Goal: Task Accomplishment & Management: Manage account settings

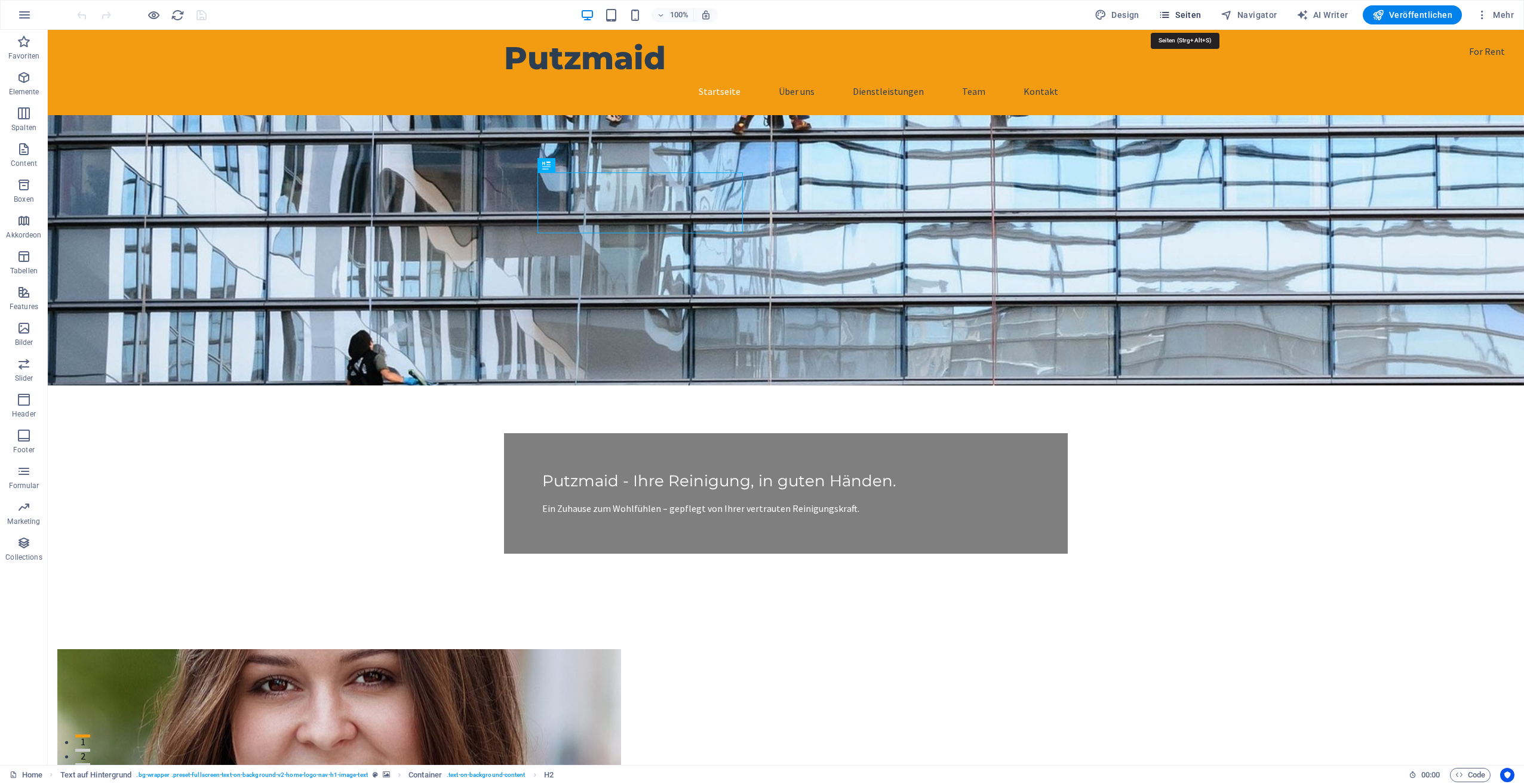
click at [1201, 10] on span "Seiten" at bounding box center [1180, 14] width 43 height 12
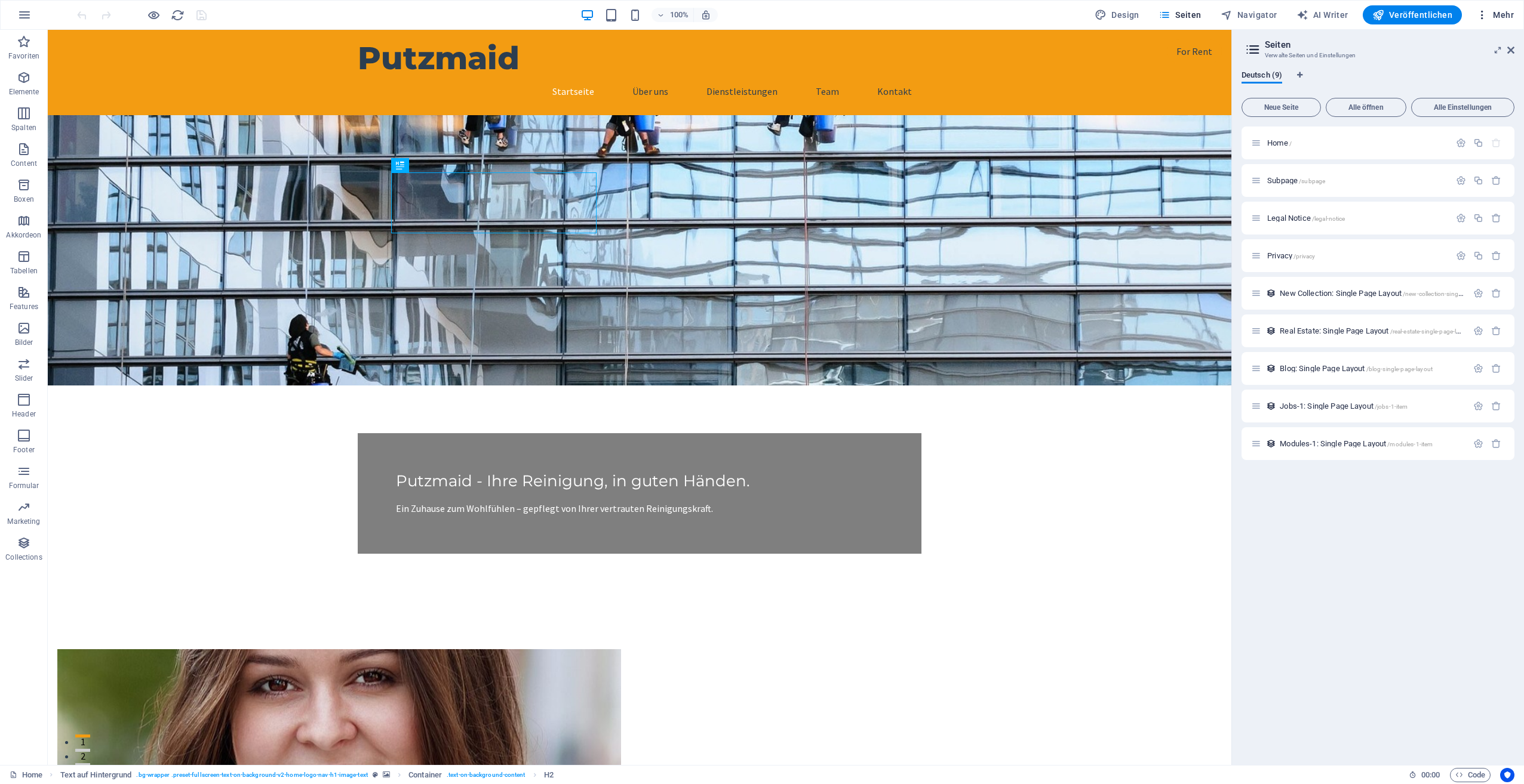
click at [1497, 11] on span "Mehr" at bounding box center [1494, 14] width 37 height 12
click at [1469, 47] on h6 "Website-Einstellungen" at bounding box center [1467, 46] width 76 height 14
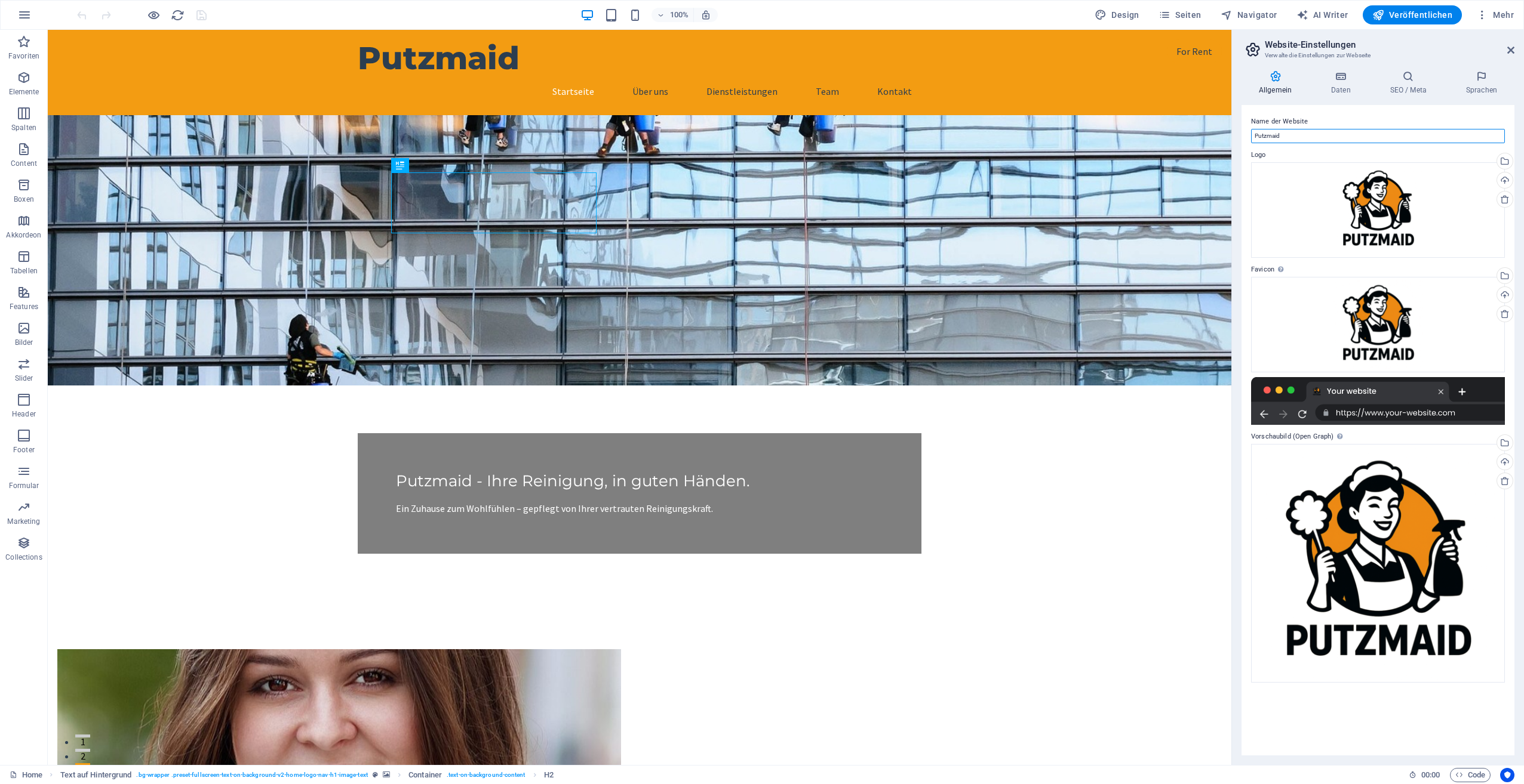
click at [1297, 134] on input "Putzmaid" at bounding box center [1378, 135] width 254 height 14
click at [1297, 135] on input "Putzmaid" at bounding box center [1378, 135] width 254 height 14
type input "[DOMAIN_NAME]"
click at [1333, 81] on icon at bounding box center [1341, 76] width 54 height 12
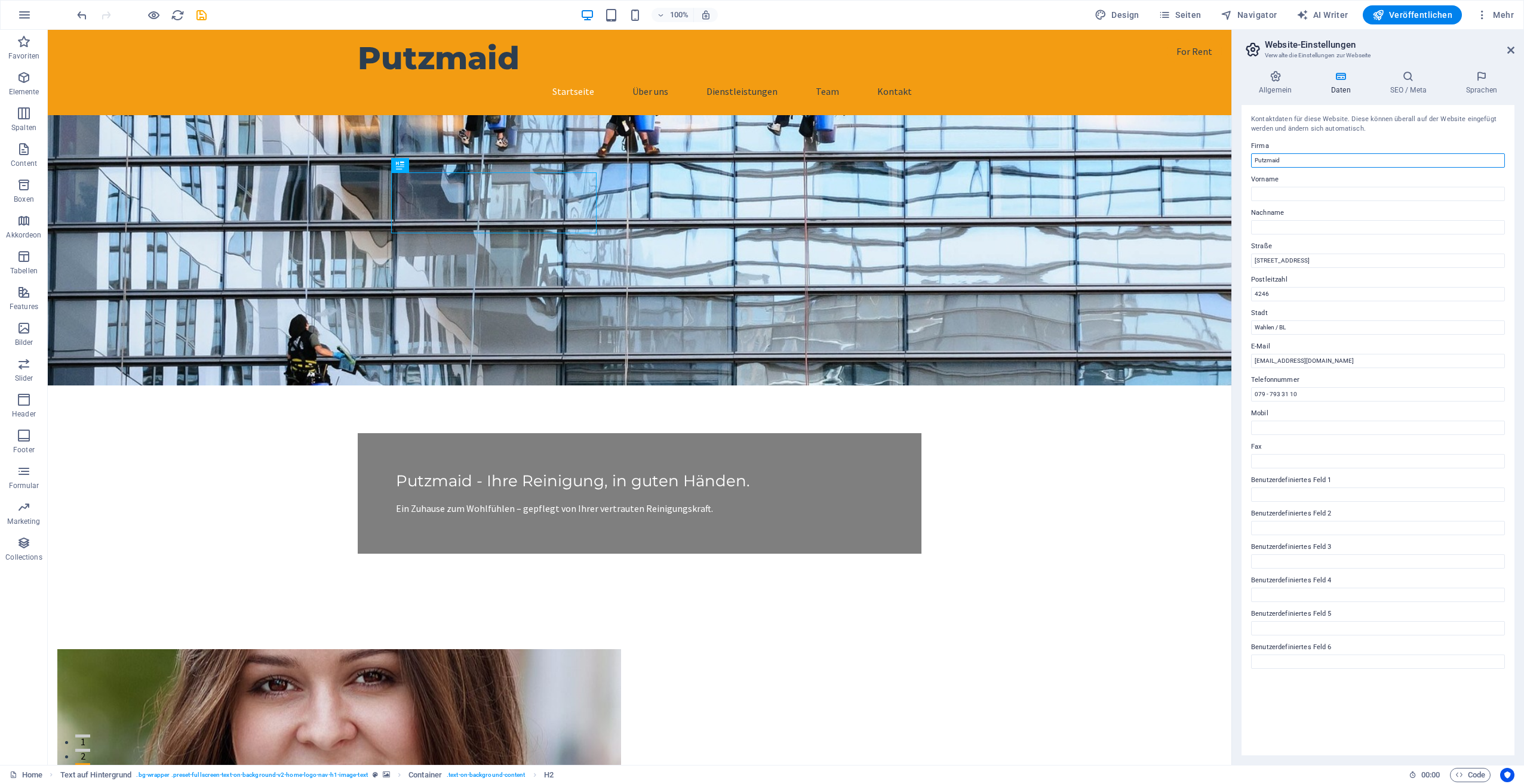
click at [1305, 160] on input "Putzmaid" at bounding box center [1378, 160] width 254 height 14
type input "[DOMAIN_NAME]"
click at [1397, 77] on icon at bounding box center [1408, 76] width 71 height 12
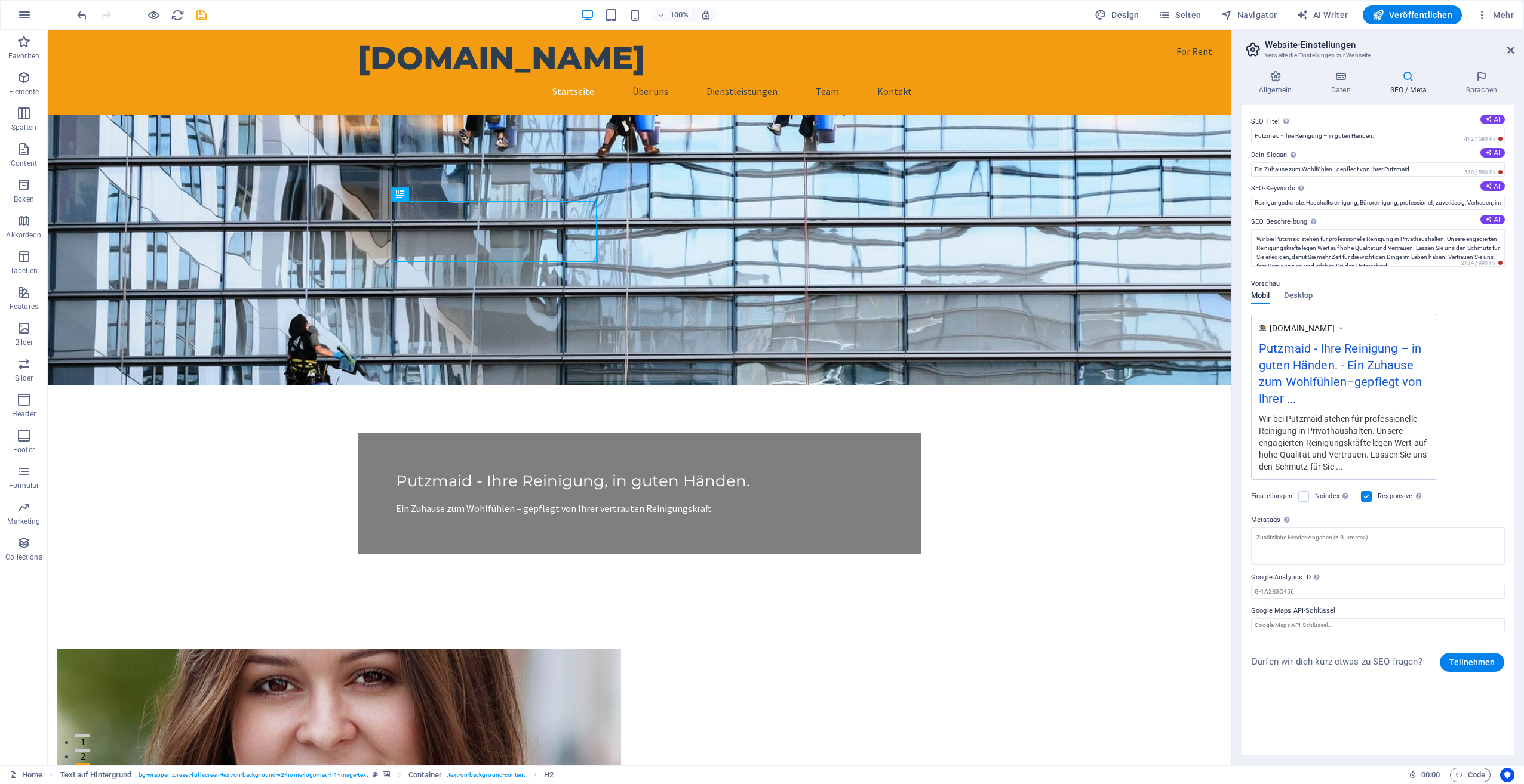
click at [1402, 80] on icon at bounding box center [1408, 76] width 71 height 12
click at [1491, 13] on span "Mehr" at bounding box center [1494, 14] width 37 height 12
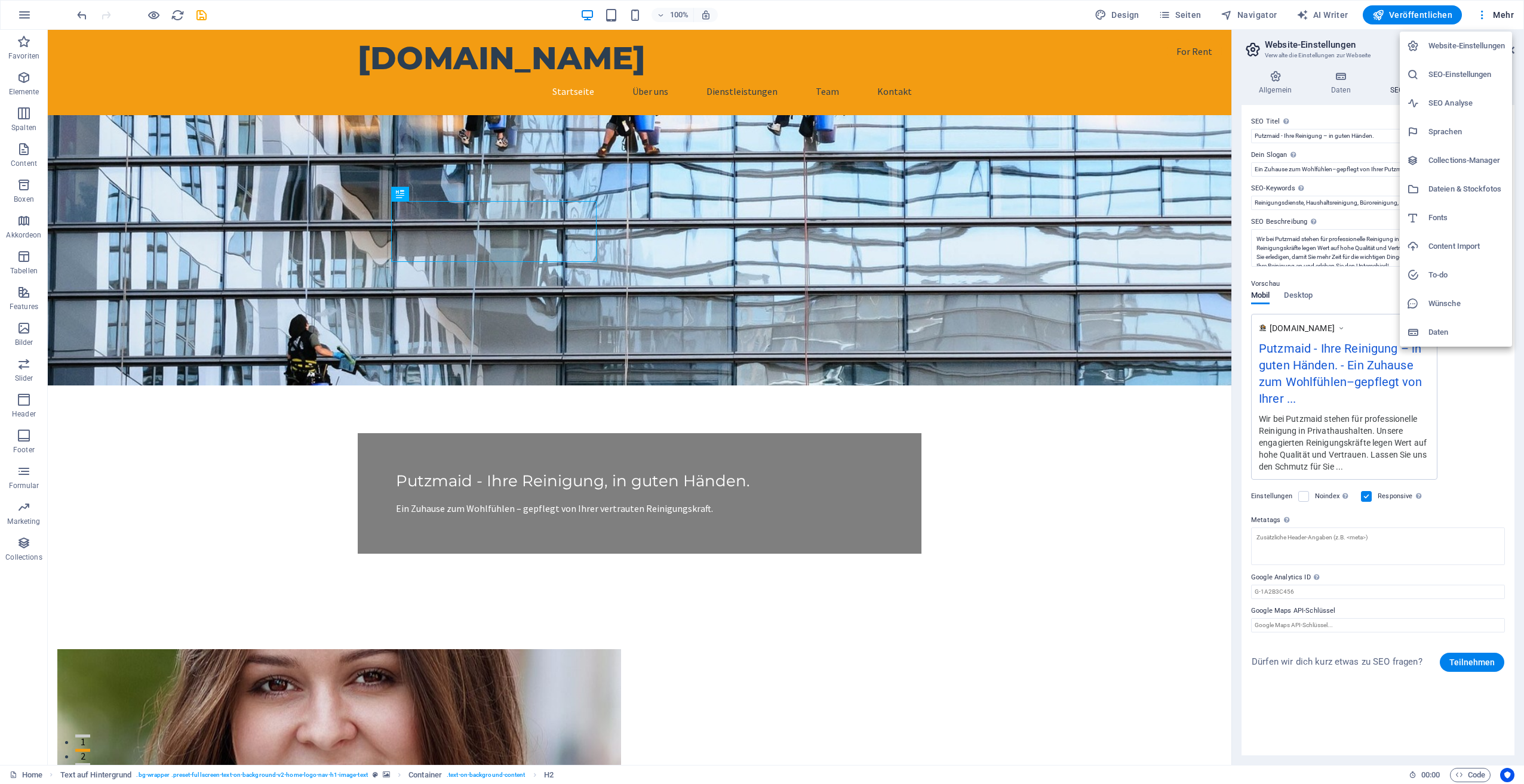
click at [1476, 76] on h6 "SEO-Einstellungen" at bounding box center [1467, 74] width 76 height 14
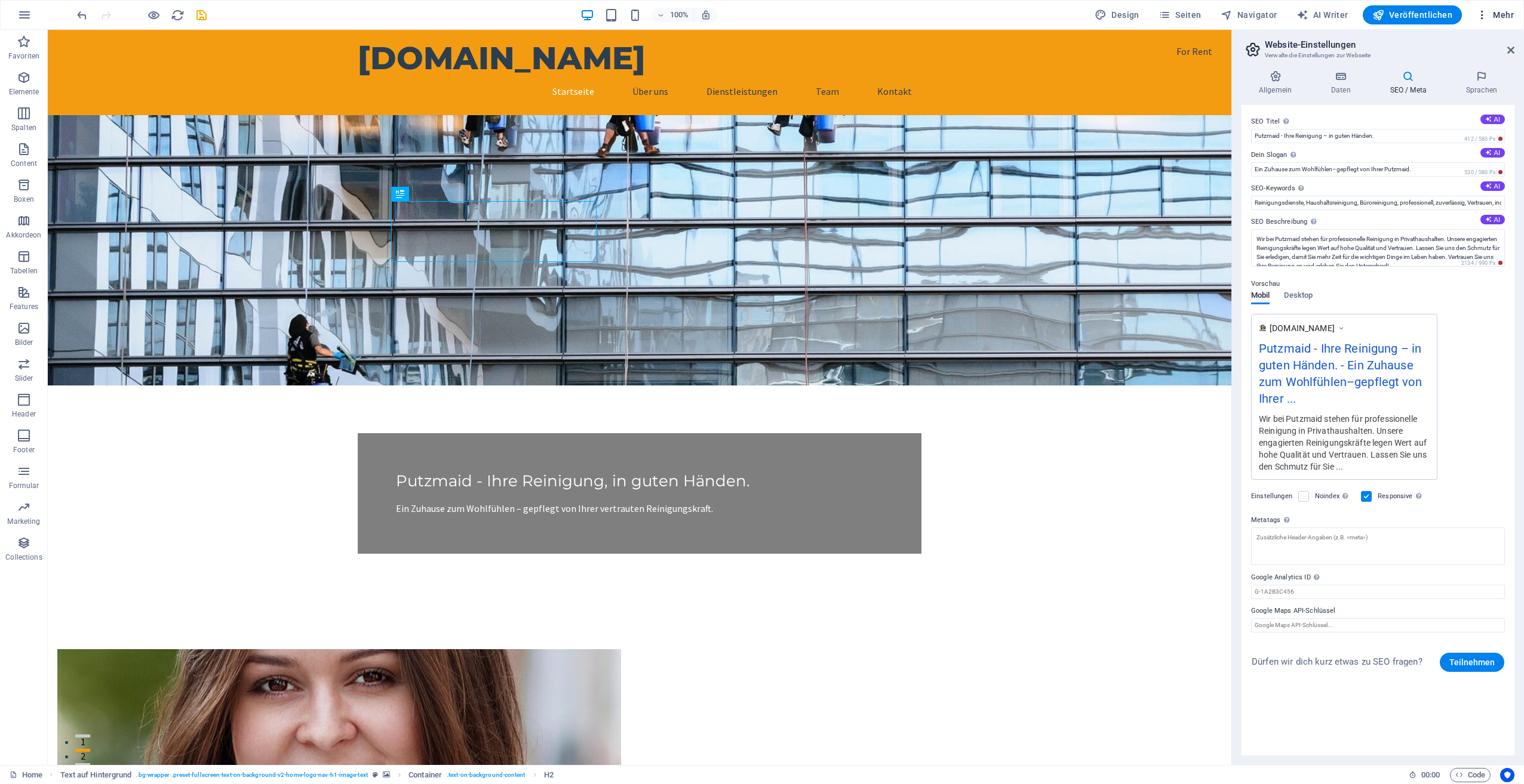
click at [1496, 8] on button "Mehr" at bounding box center [1494, 15] width 47 height 19
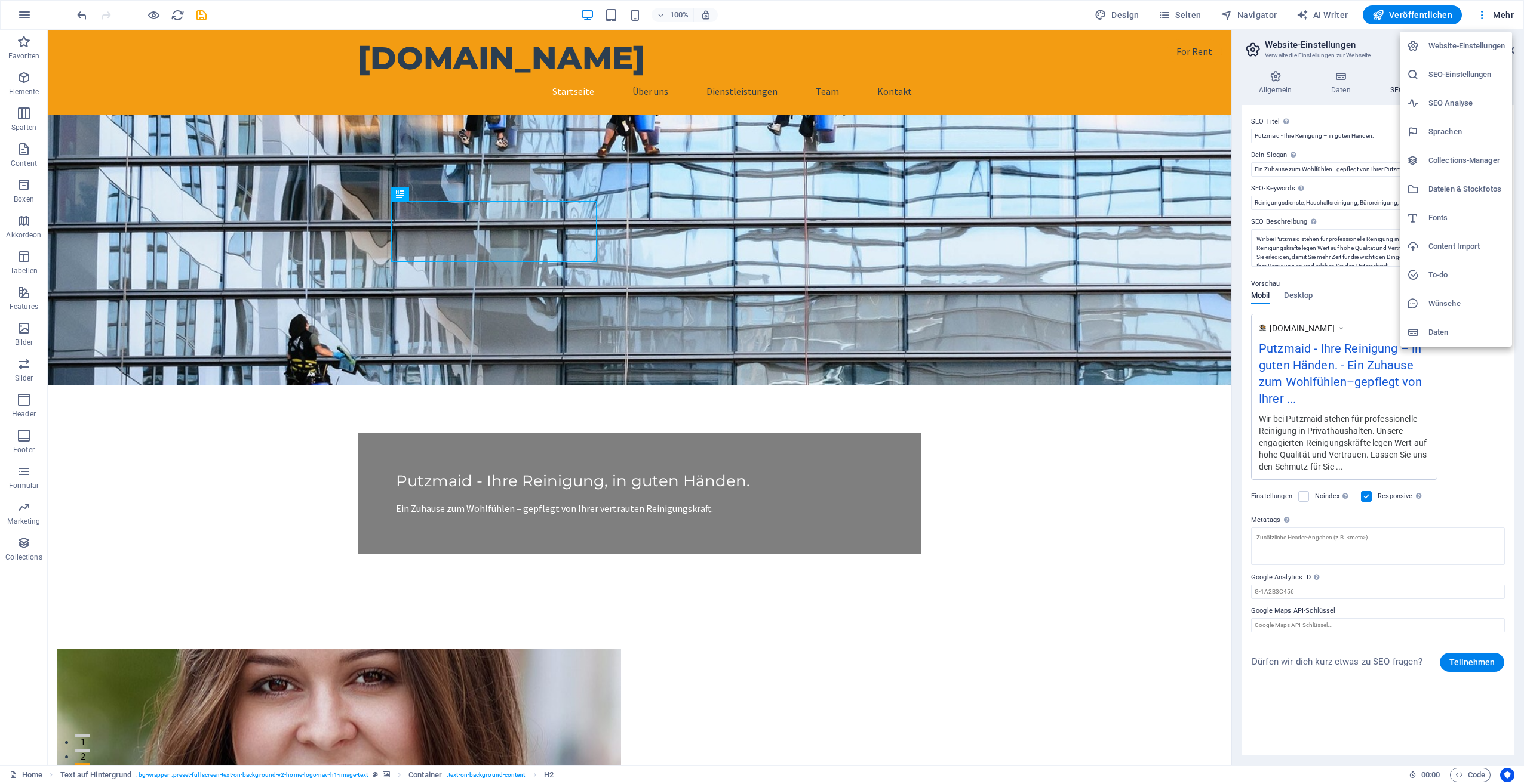
click at [1451, 189] on h6 "Dateien & Stockfotos" at bounding box center [1467, 189] width 76 height 14
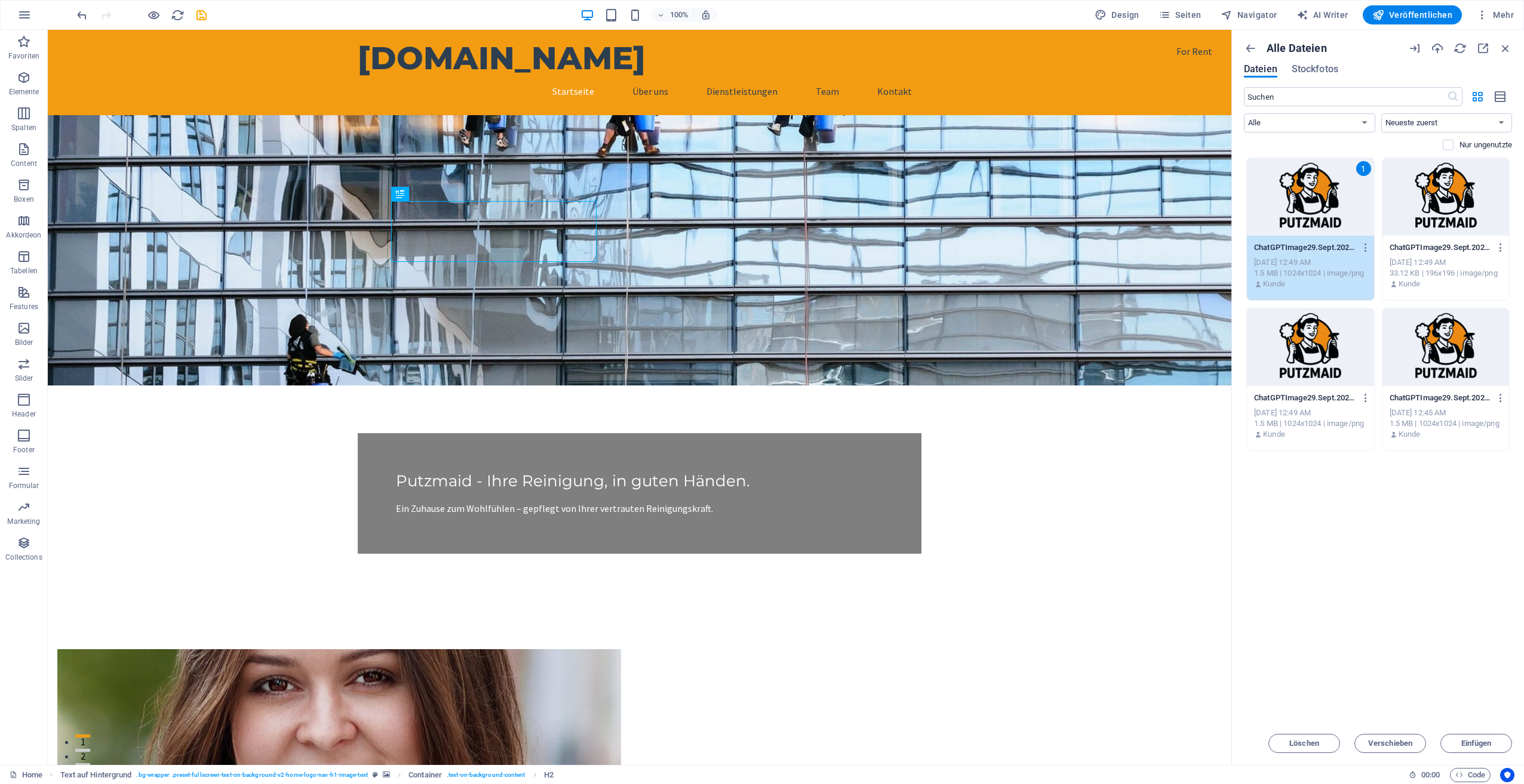
click at [1291, 206] on div "1" at bounding box center [1309, 196] width 127 height 77
click at [1291, 206] on div at bounding box center [1309, 196] width 127 height 77
click at [1295, 205] on div at bounding box center [1309, 196] width 127 height 77
click at [1492, 13] on span "Mehr" at bounding box center [1494, 14] width 37 height 12
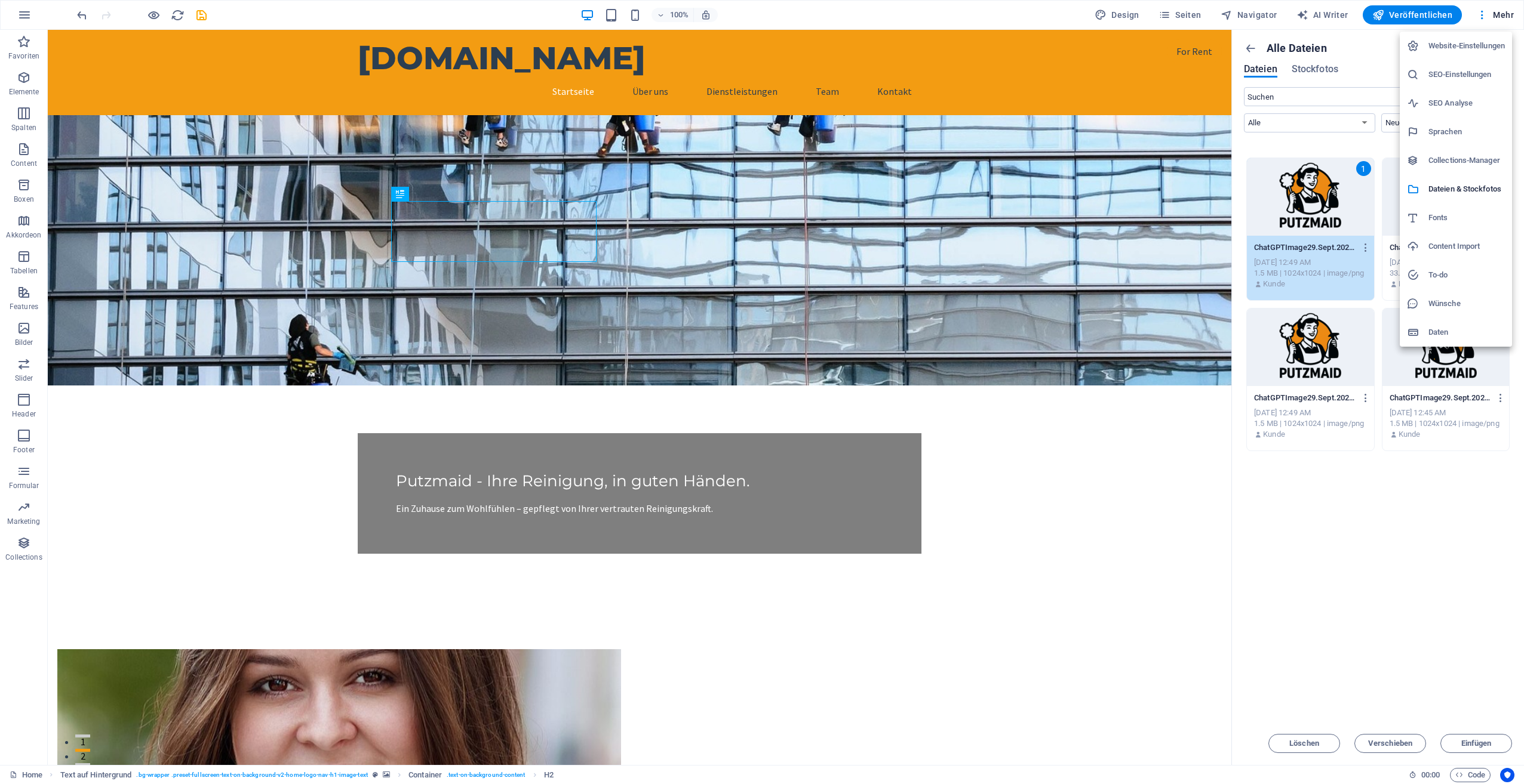
click at [1448, 215] on h6 "Fonts" at bounding box center [1467, 217] width 76 height 14
select select "popularity"
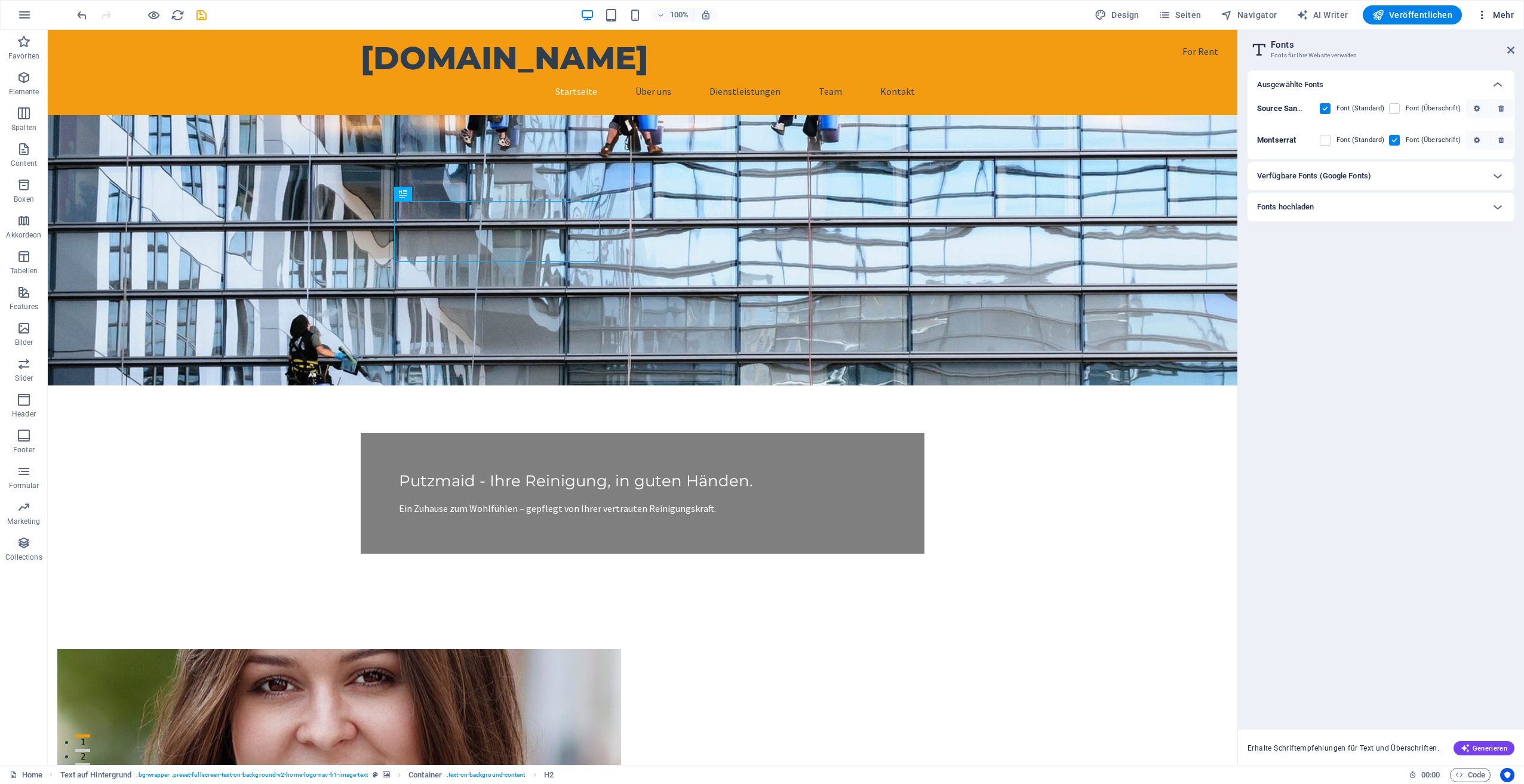
click at [1500, 9] on span "Mehr" at bounding box center [1494, 14] width 37 height 12
click at [1446, 272] on h6 "To-do" at bounding box center [1467, 275] width 76 height 14
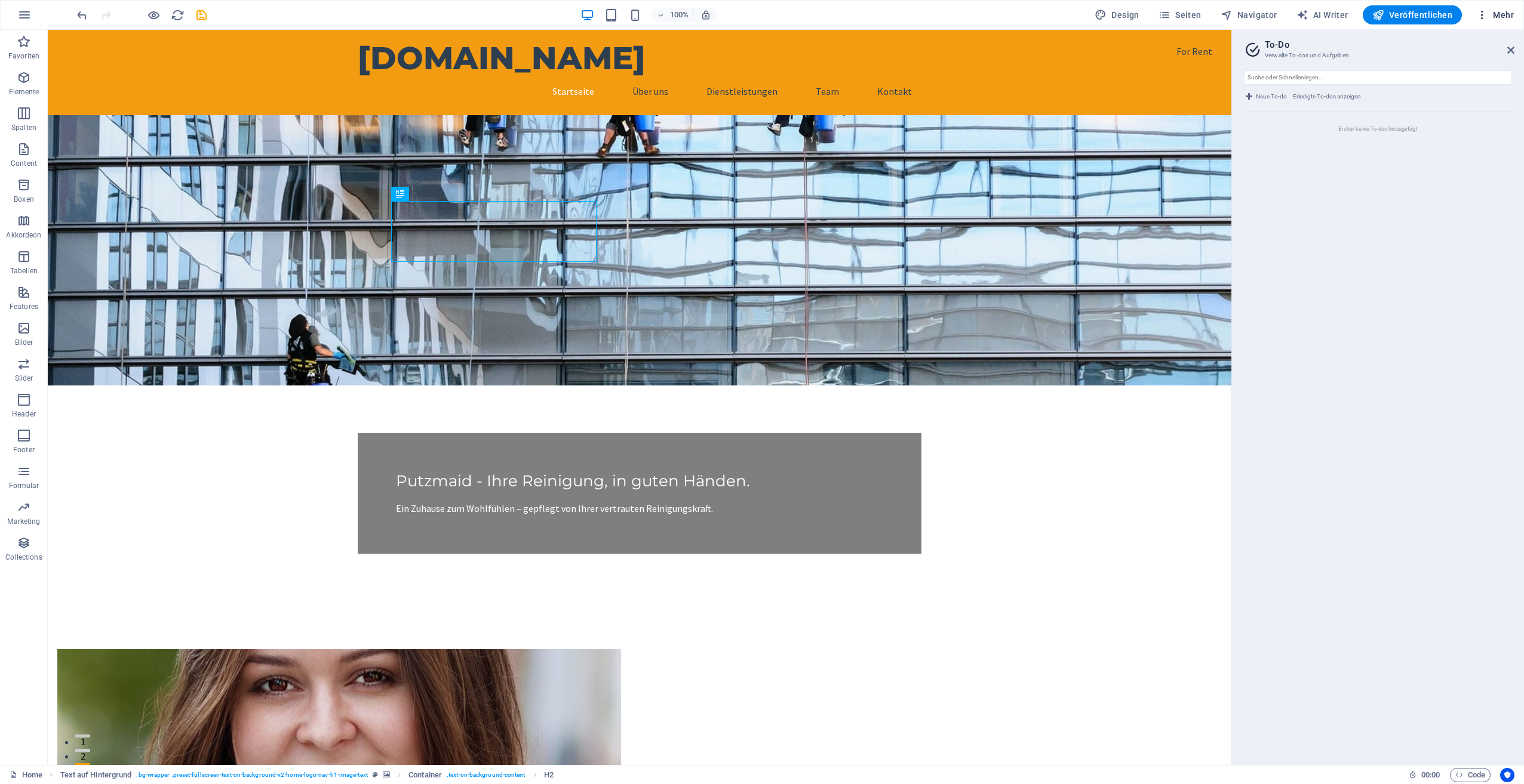
click at [1499, 16] on span "Mehr" at bounding box center [1494, 14] width 37 height 12
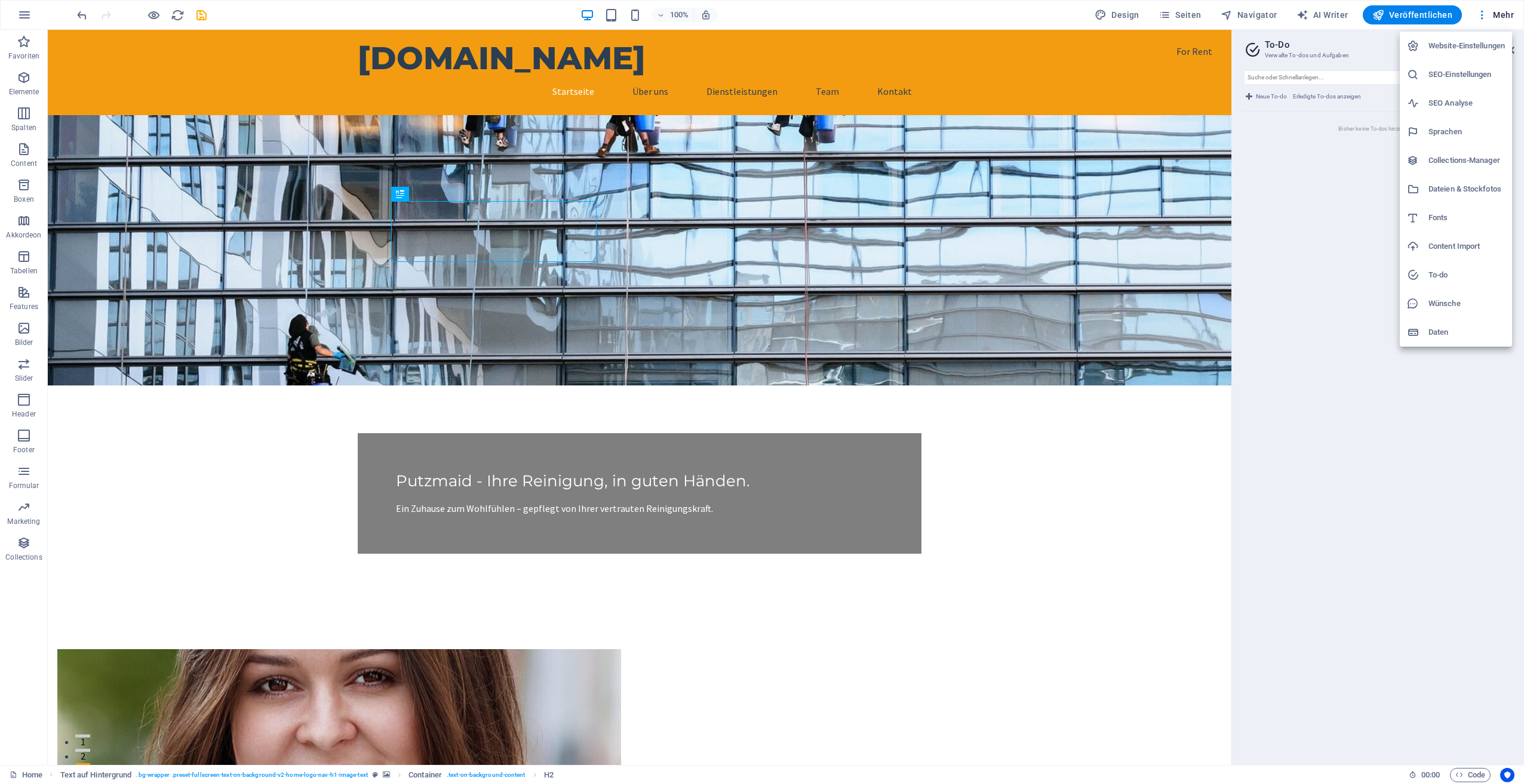
click at [1439, 333] on h6 "Daten" at bounding box center [1467, 332] width 76 height 14
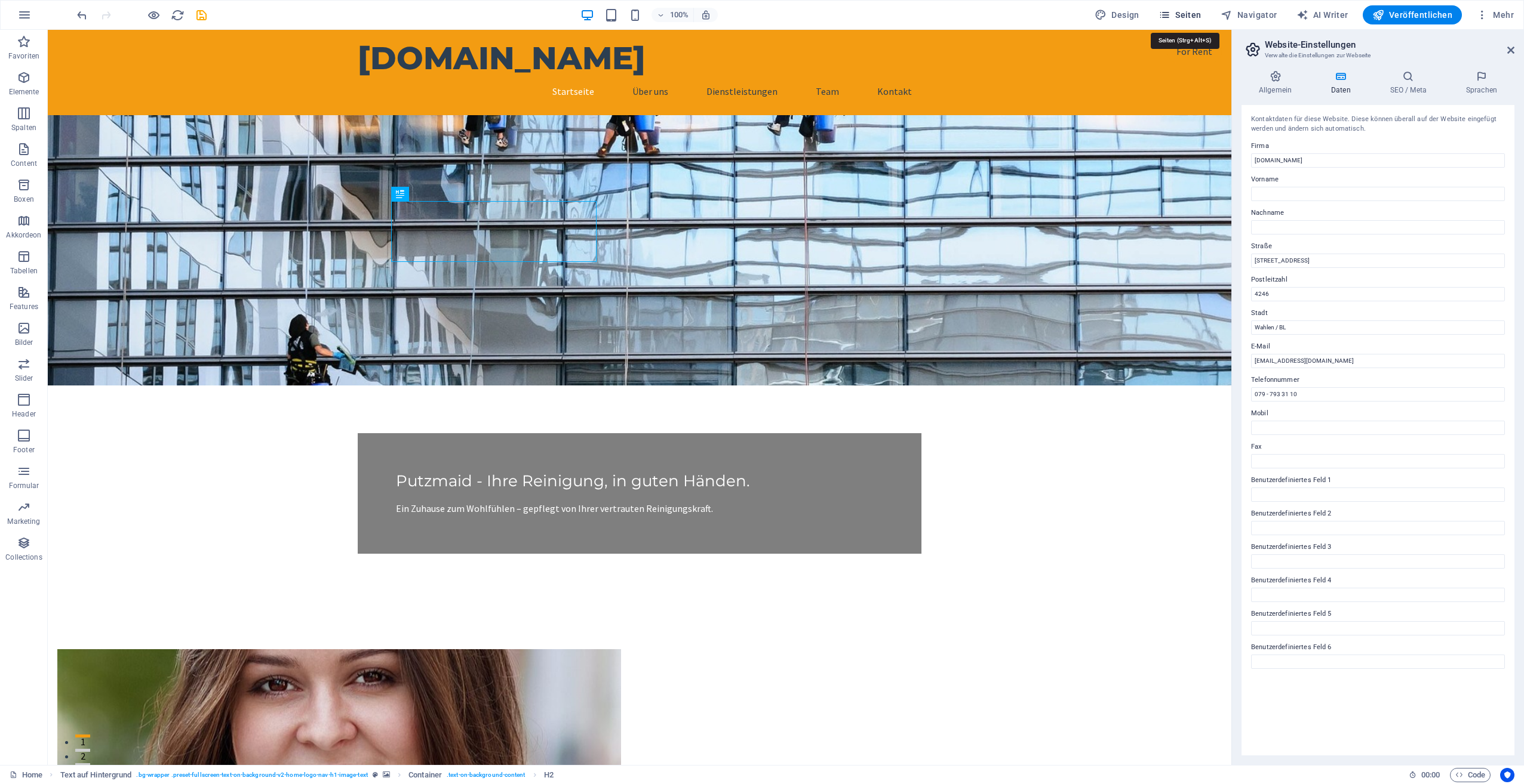
click at [1179, 10] on span "Seiten" at bounding box center [1180, 14] width 43 height 12
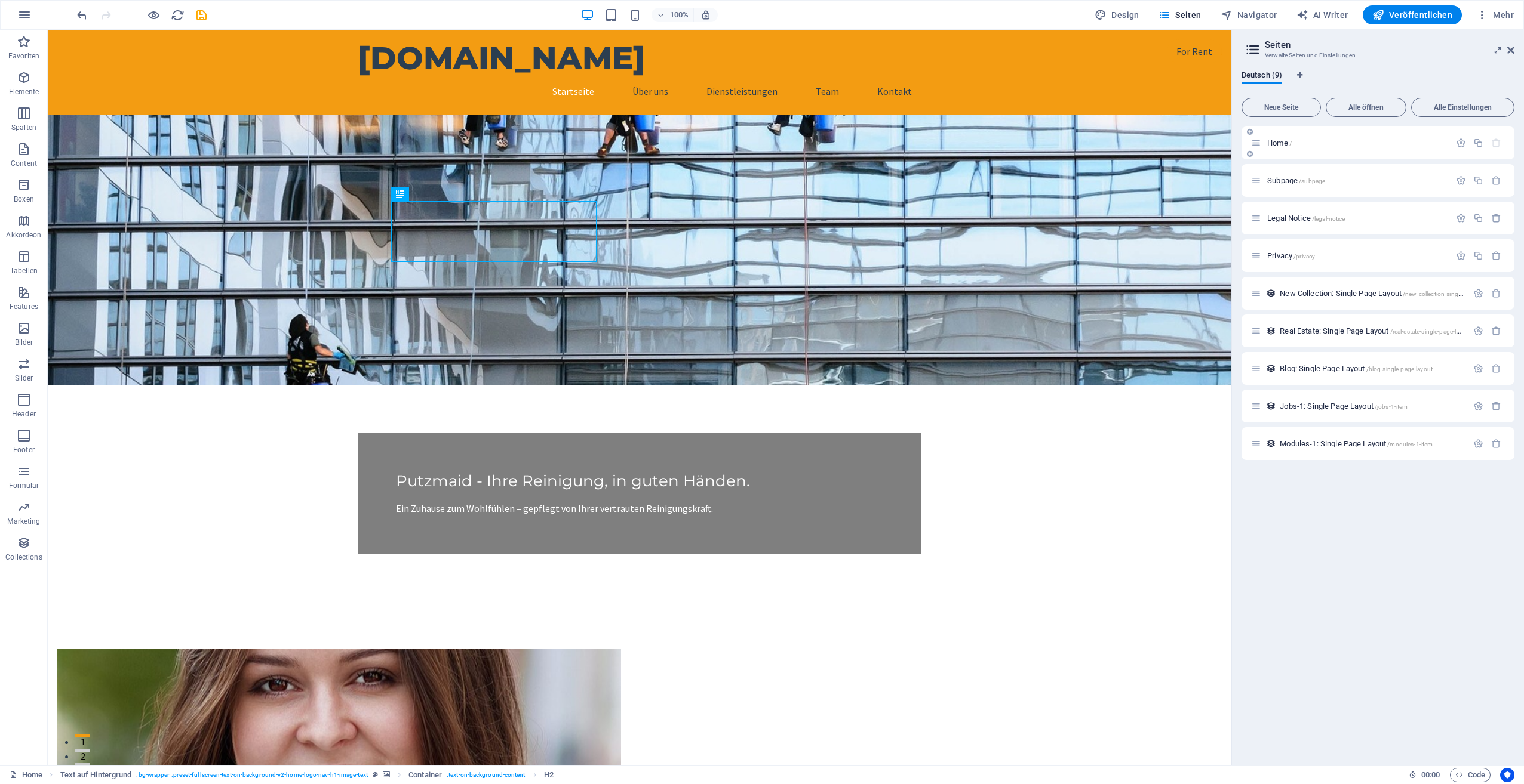
click at [1274, 148] on div "Home /" at bounding box center [1350, 143] width 198 height 13
click at [1276, 142] on span "Home /" at bounding box center [1280, 142] width 25 height 9
click at [1283, 143] on span "Home /" at bounding box center [1280, 142] width 25 height 9
click at [1125, 10] on span "Design" at bounding box center [1117, 14] width 45 height 12
select select "px"
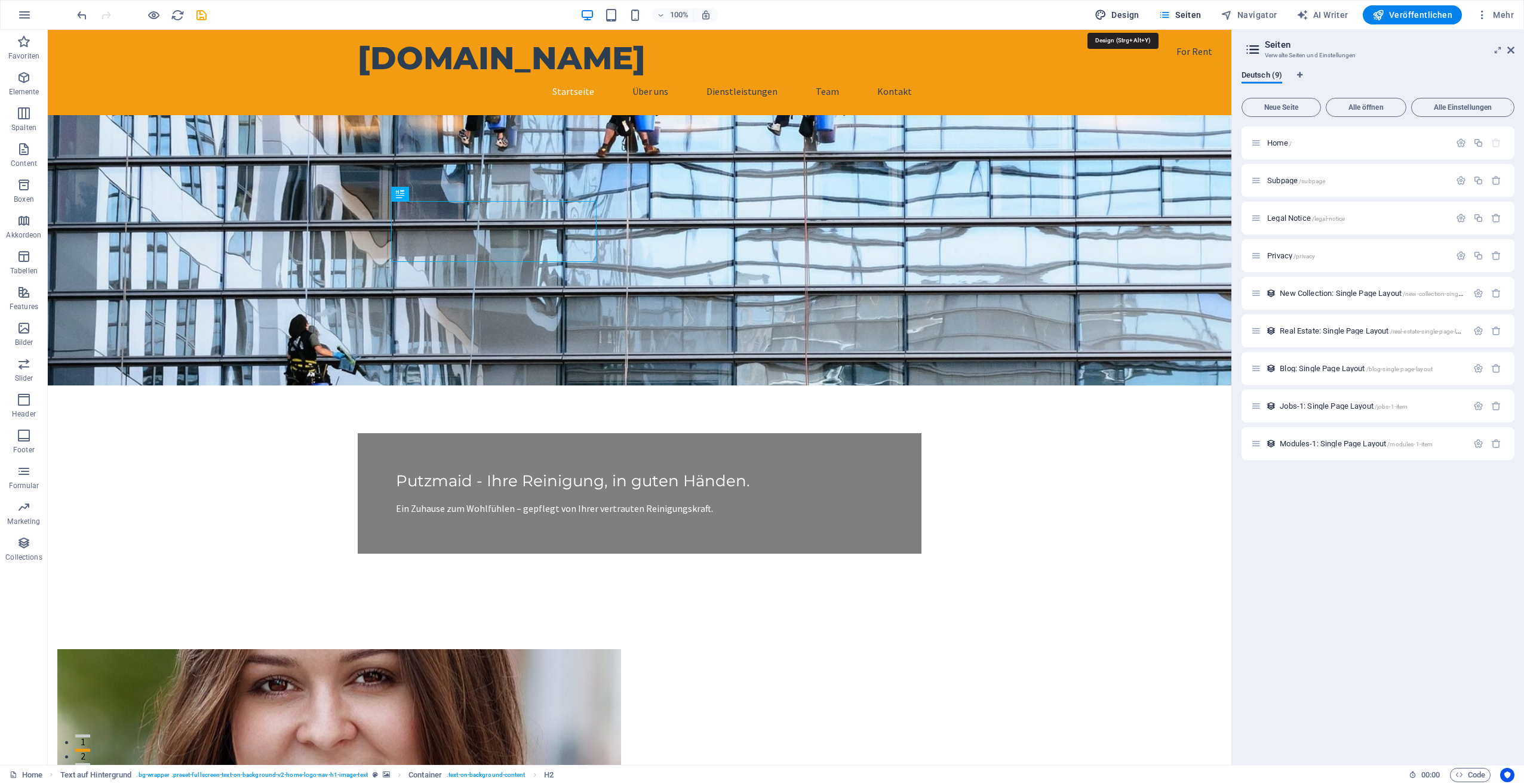
select select "200"
select select "px"
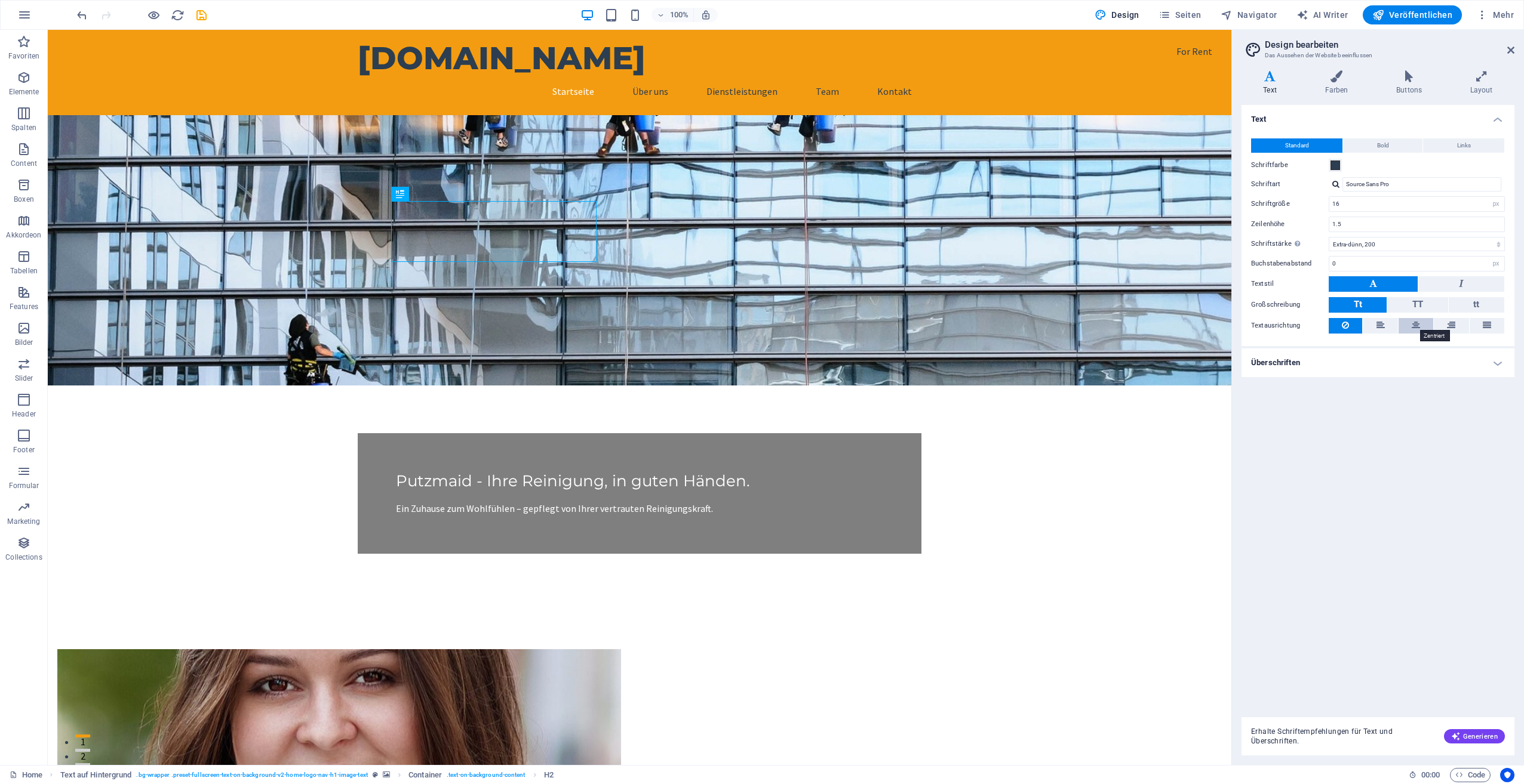
click at [1416, 326] on icon at bounding box center [1415, 325] width 9 height 14
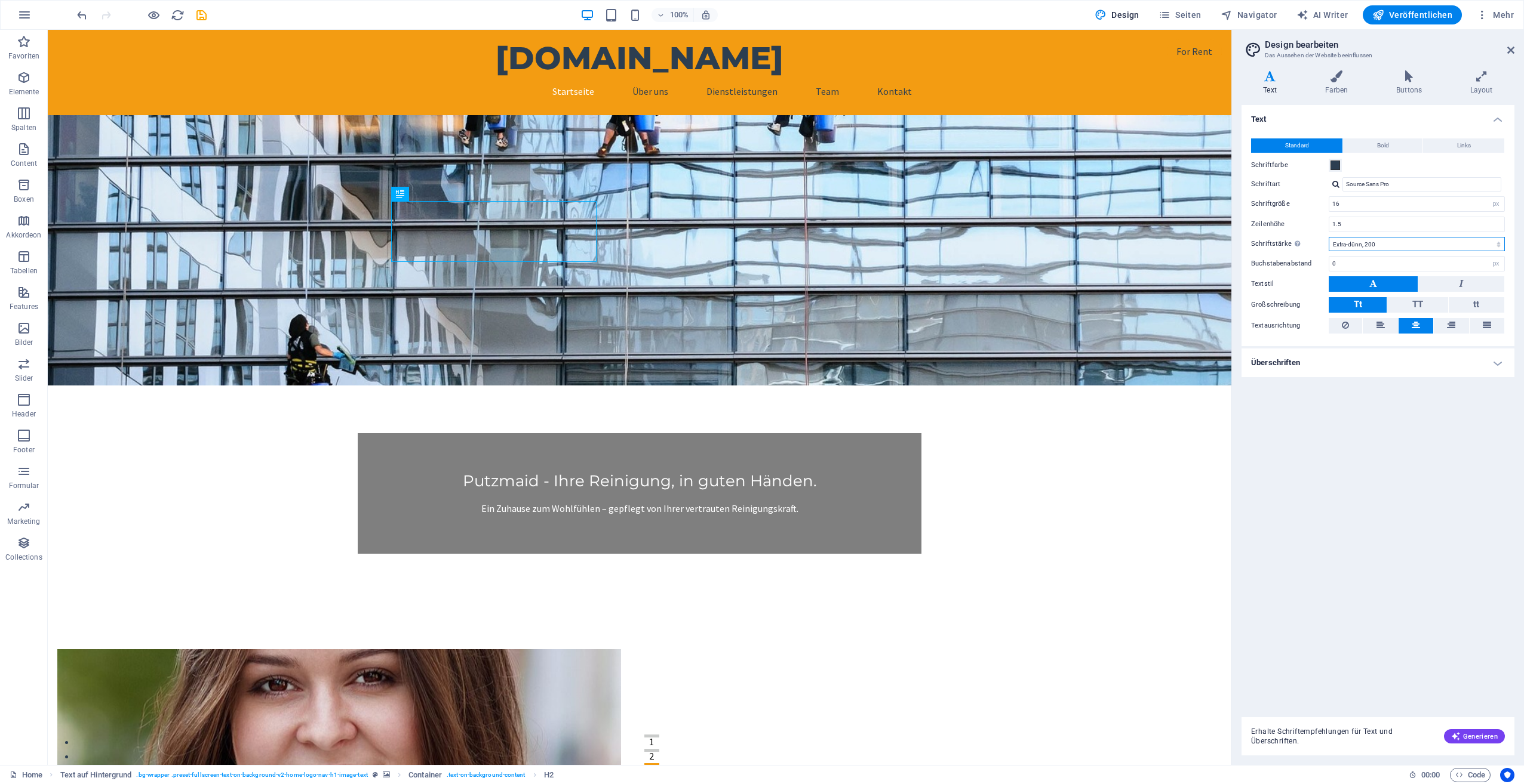
click at [1356, 243] on select "Fein, 100 Extra-dünn, 200 Dünn, 300 Normal, 400 Medium, 500 Halb-fett, 600 Fett…" at bounding box center [1416, 243] width 177 height 14
select select "400"
click at [1328, 237] on select "Fein, 100 Extra-dünn, 200 Dünn, 300 Normal, 400 Medium, 500 Halb-fett, 600 Fett…" at bounding box center [1416, 243] width 177 height 14
click at [1370, 240] on select "Fein, 100 Extra-dünn, 200 Dünn, 300 Normal, 400 Medium, 500 Halb-fett, 600 Fett…" at bounding box center [1416, 243] width 177 height 14
click at [1328, 237] on select "Fein, 100 Extra-dünn, 200 Dünn, 300 Normal, 400 Medium, 500 Halb-fett, 600 Fett…" at bounding box center [1416, 243] width 177 height 14
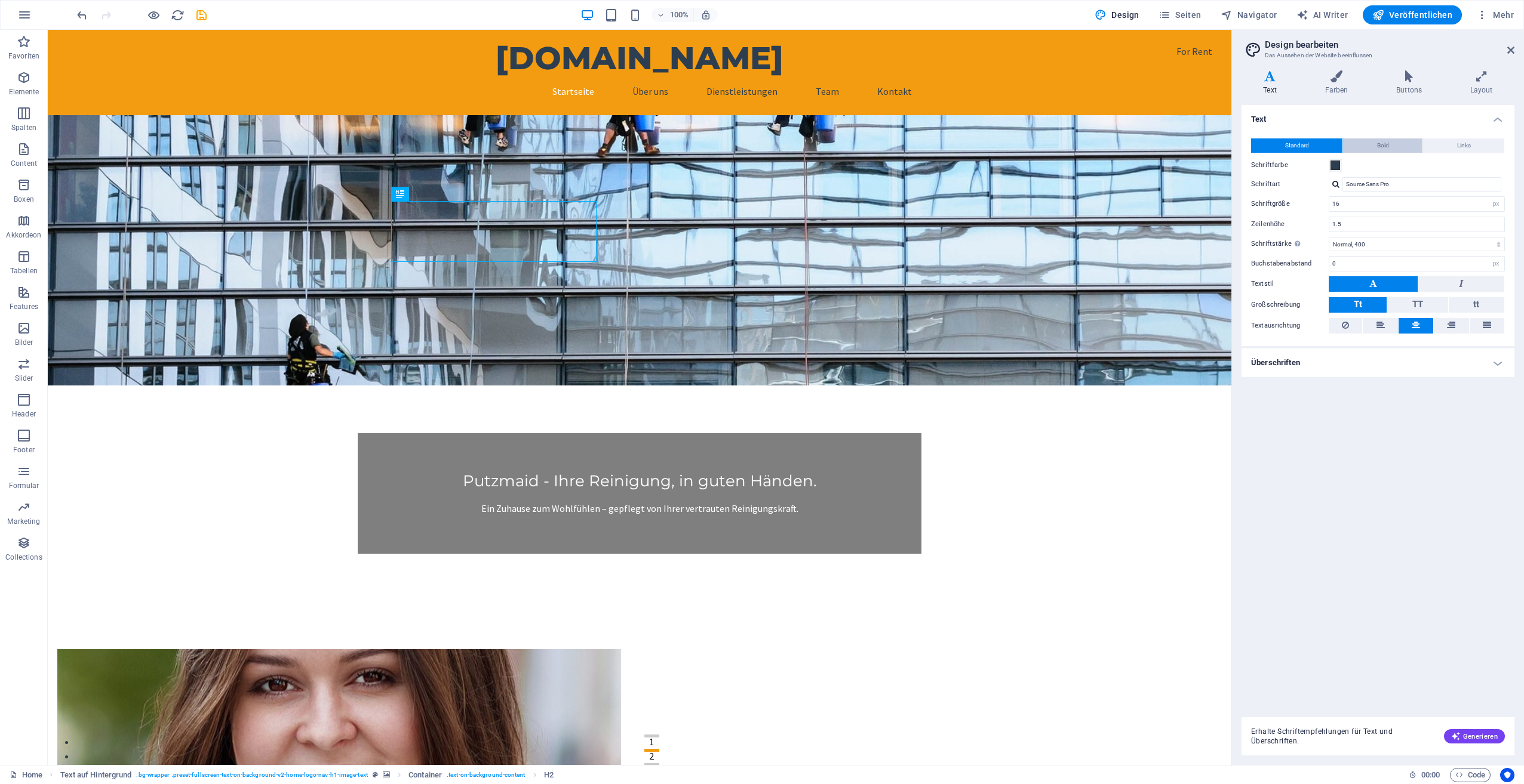
click at [1373, 145] on button "Bold" at bounding box center [1382, 145] width 79 height 14
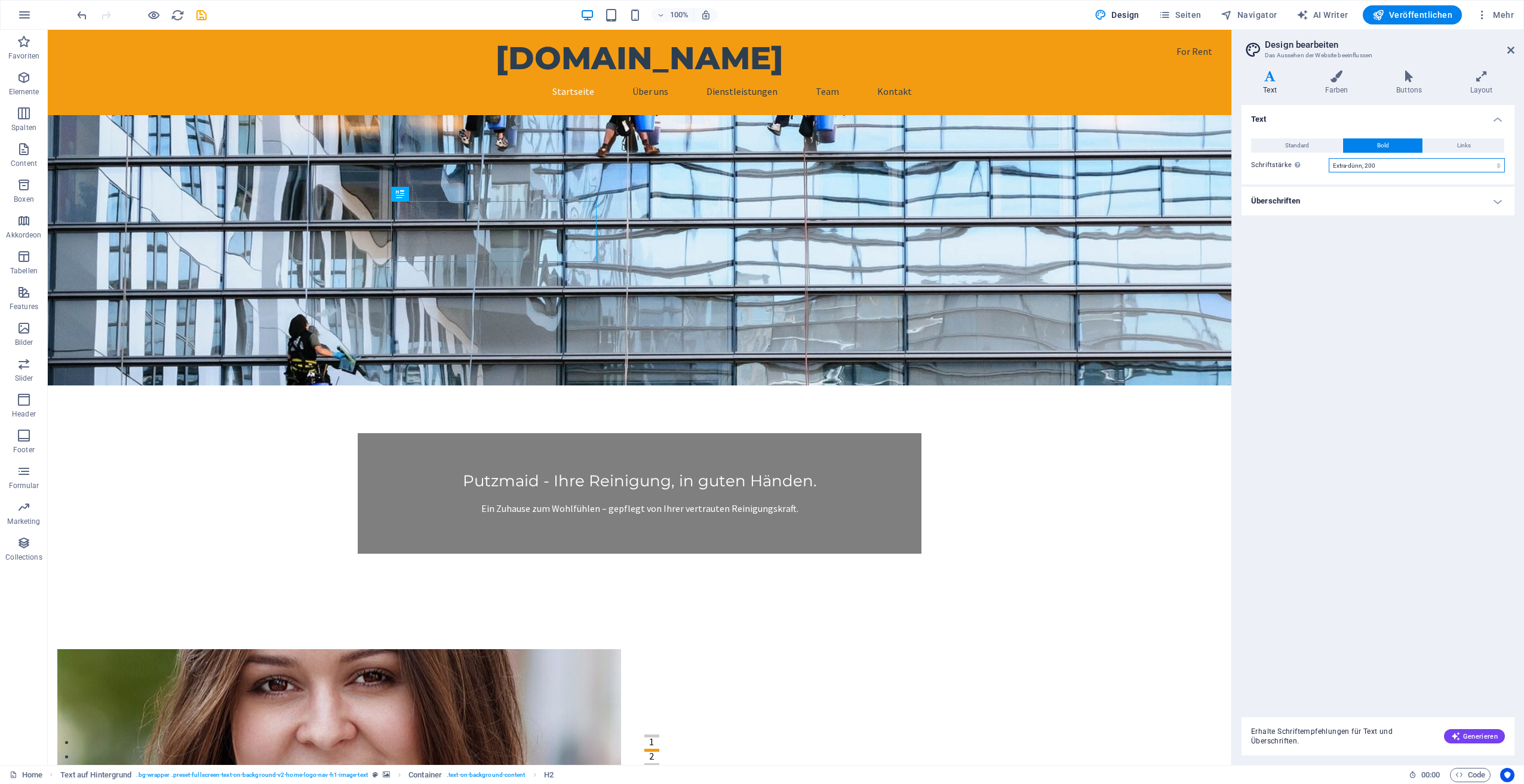
click at [1368, 162] on select "Fein, 100 Extra-dünn, 200 Dünn, 300 Normal, 400 Medium, 500 Halb-fett, 600 Fett…" at bounding box center [1416, 165] width 177 height 14
select select "400"
click at [1328, 158] on select "Fein, 100 Extra-dünn, 200 Dünn, 300 Normal, 400 Medium, 500 Halb-fett, 600 Fett…" at bounding box center [1416, 165] width 177 height 14
click at [1333, 80] on icon at bounding box center [1336, 76] width 67 height 12
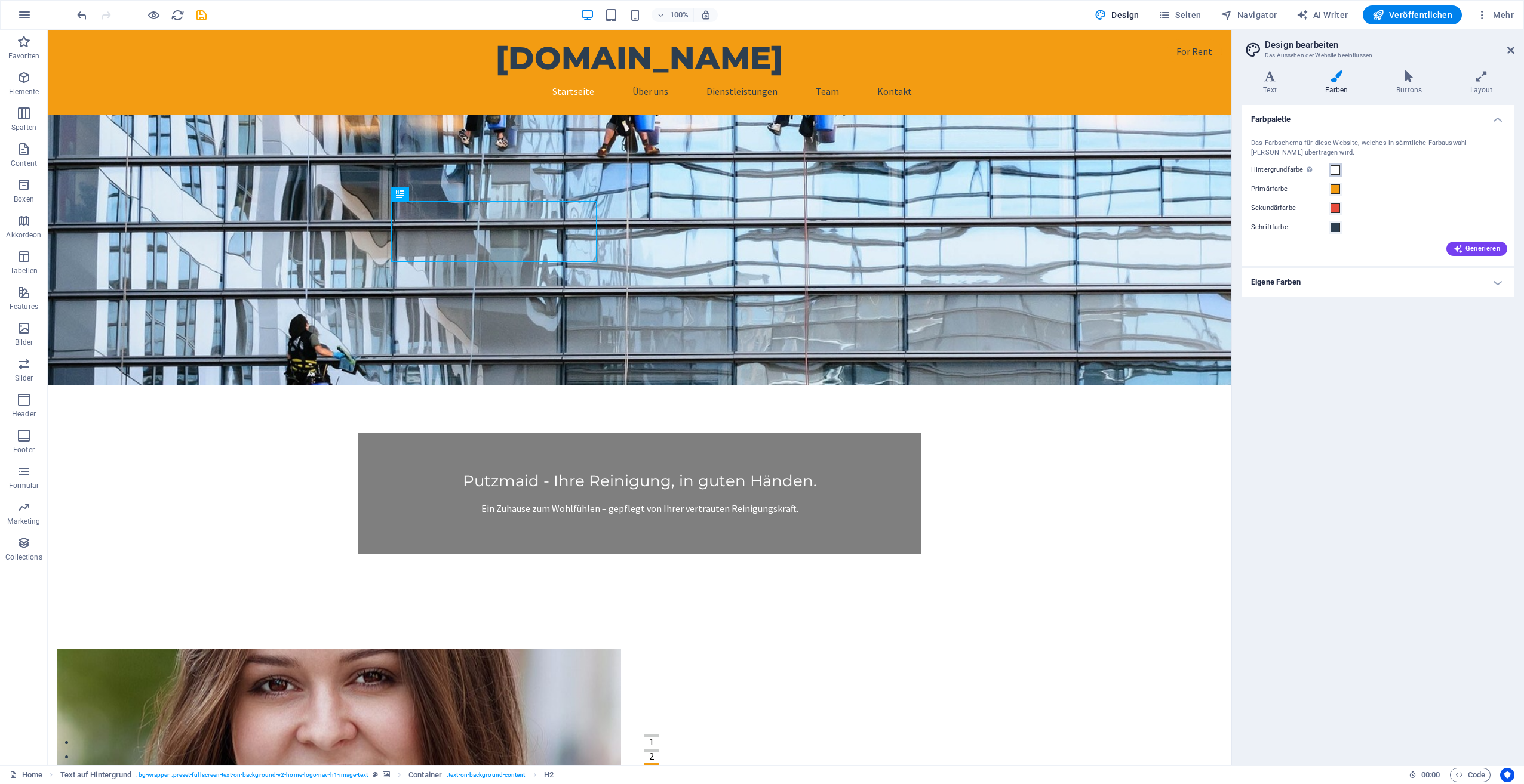
click at [1332, 168] on span at bounding box center [1335, 170] width 10 height 10
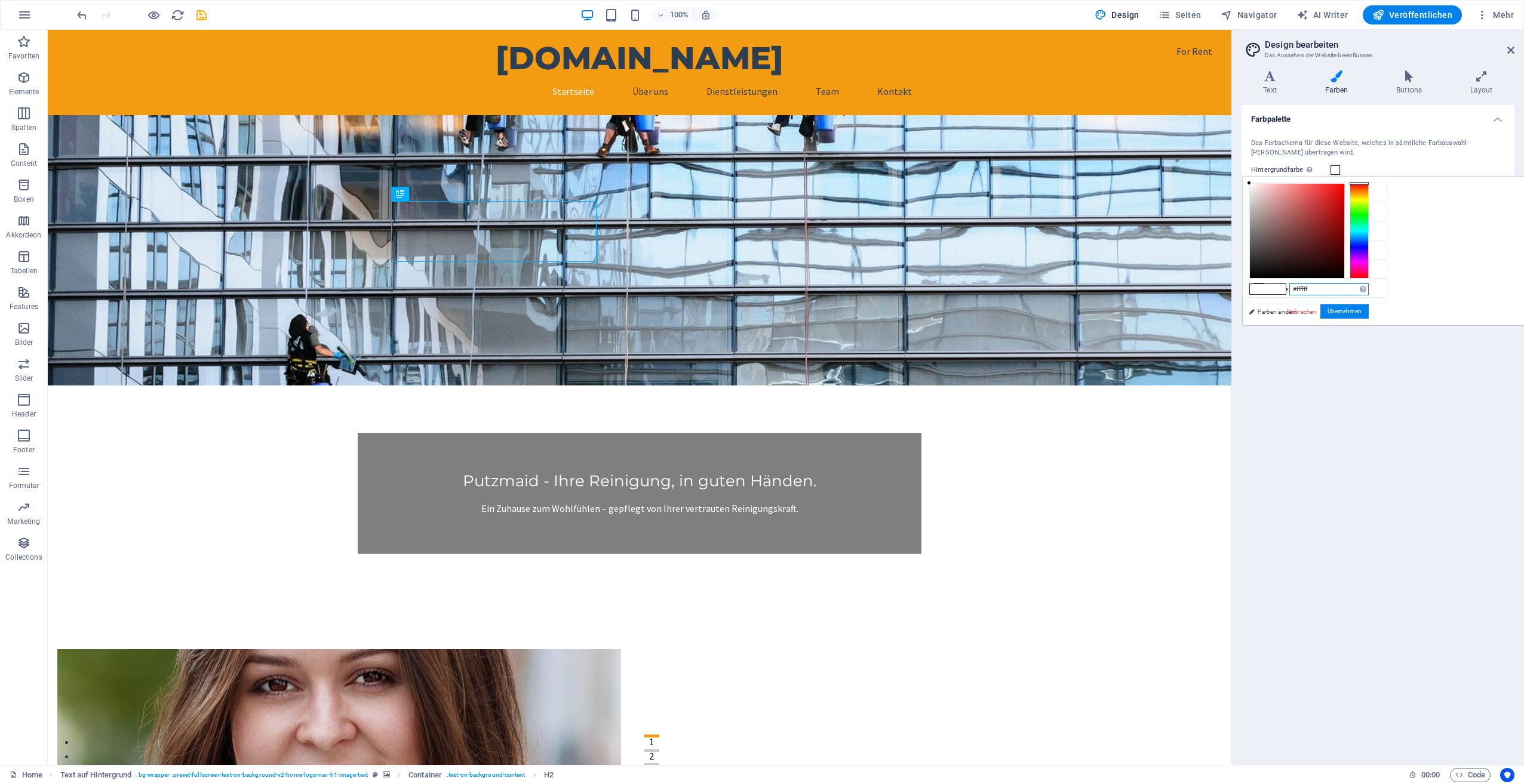
click at [1368, 288] on input "#ffffff" at bounding box center [1328, 289] width 79 height 12
type input "#e56717"
click at [1368, 308] on button "Übernehmen" at bounding box center [1344, 311] width 49 height 14
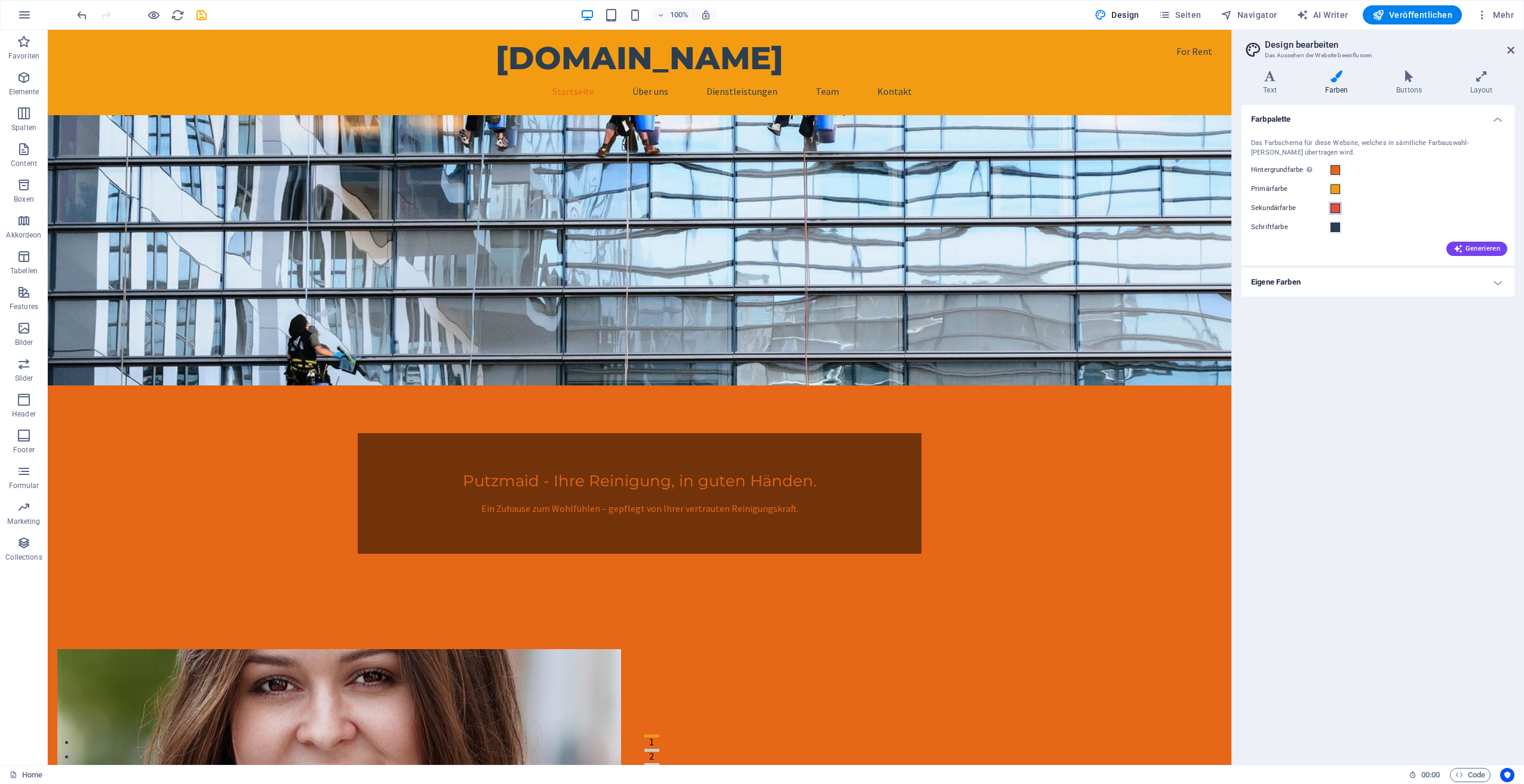
click at [1331, 208] on span at bounding box center [1335, 208] width 10 height 10
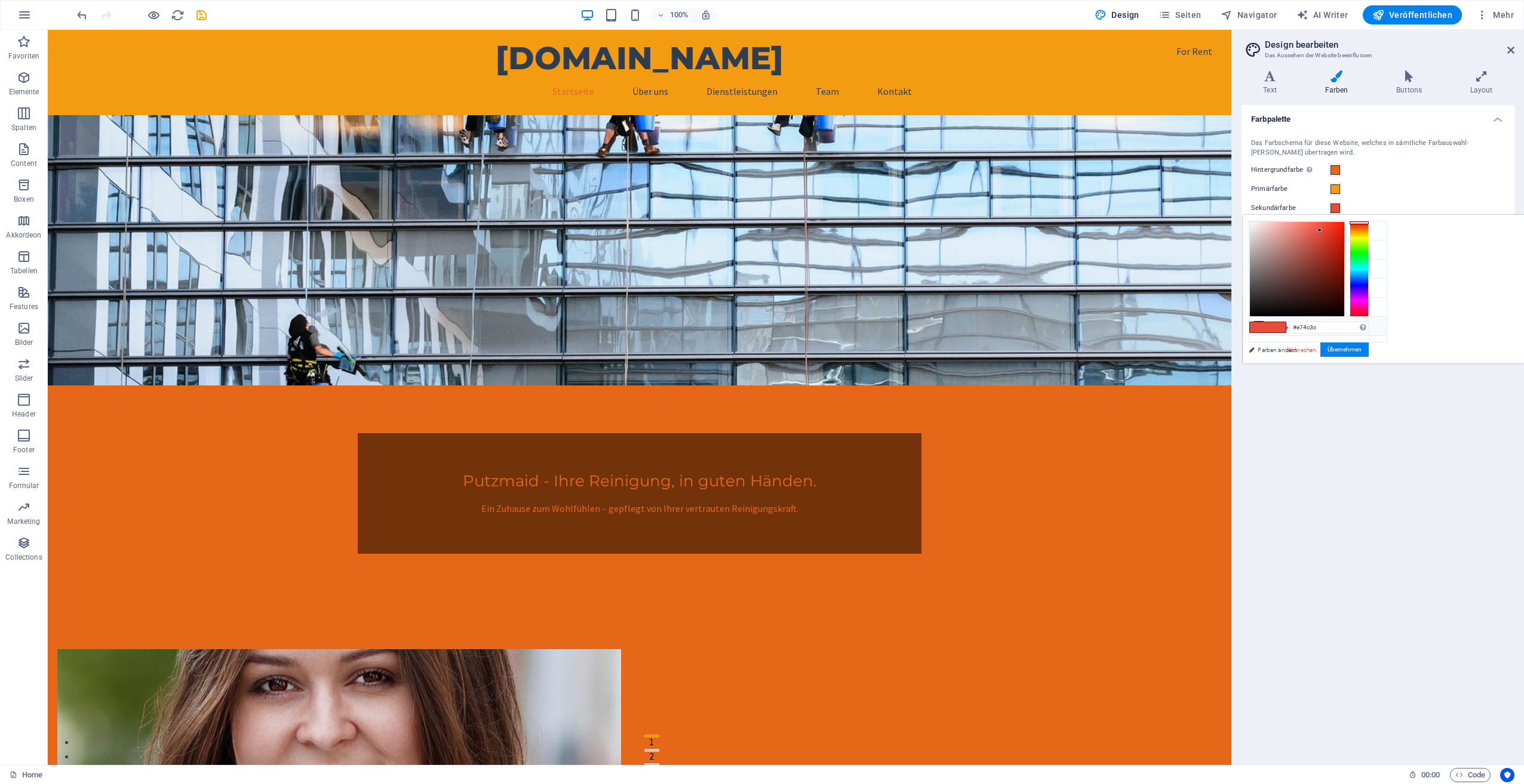
click at [1260, 321] on icon at bounding box center [1259, 325] width 9 height 9
type input "#f0f2f1"
click at [1368, 352] on button "Übernehmen" at bounding box center [1344, 349] width 49 height 14
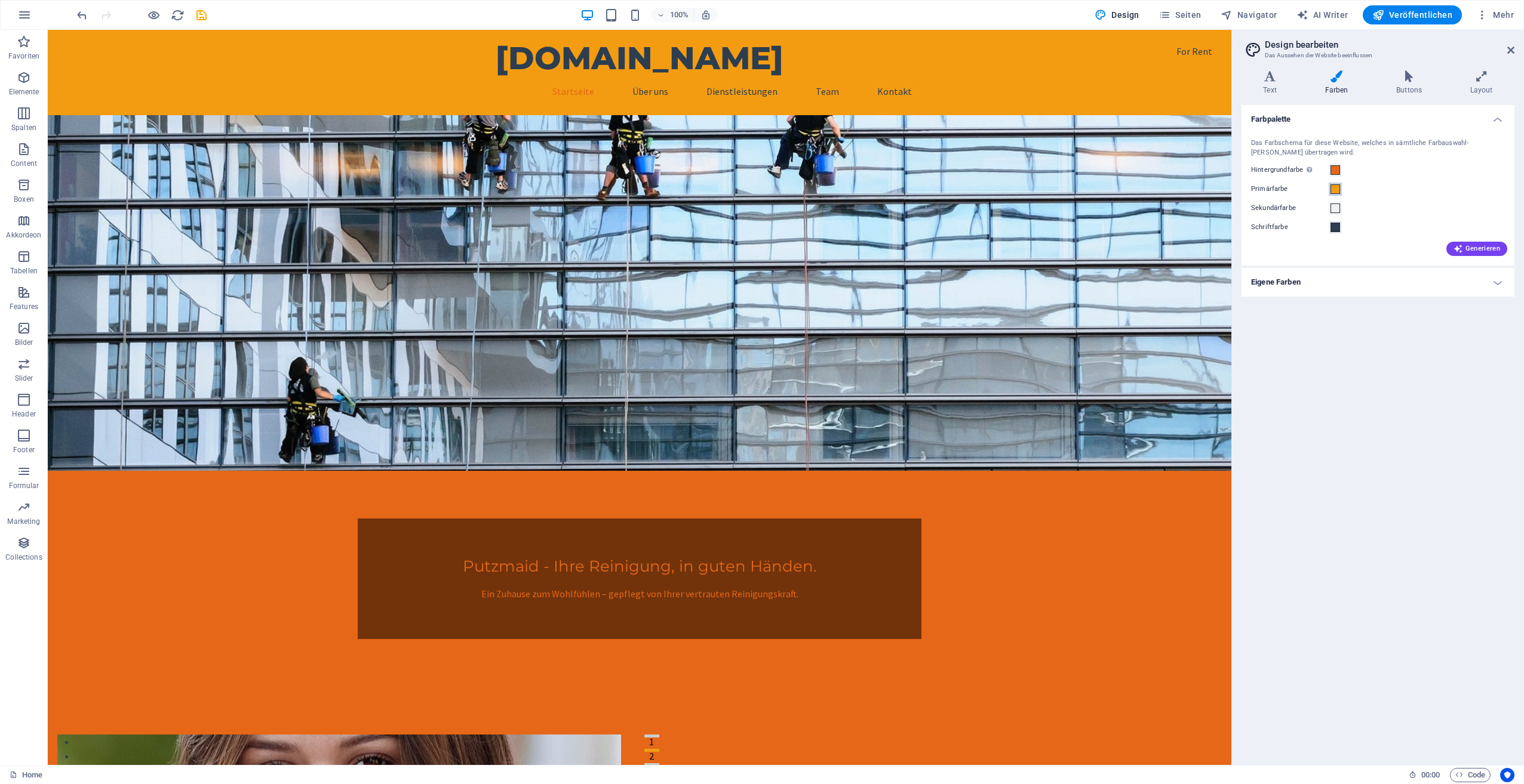
click at [1334, 191] on span at bounding box center [1335, 189] width 10 height 10
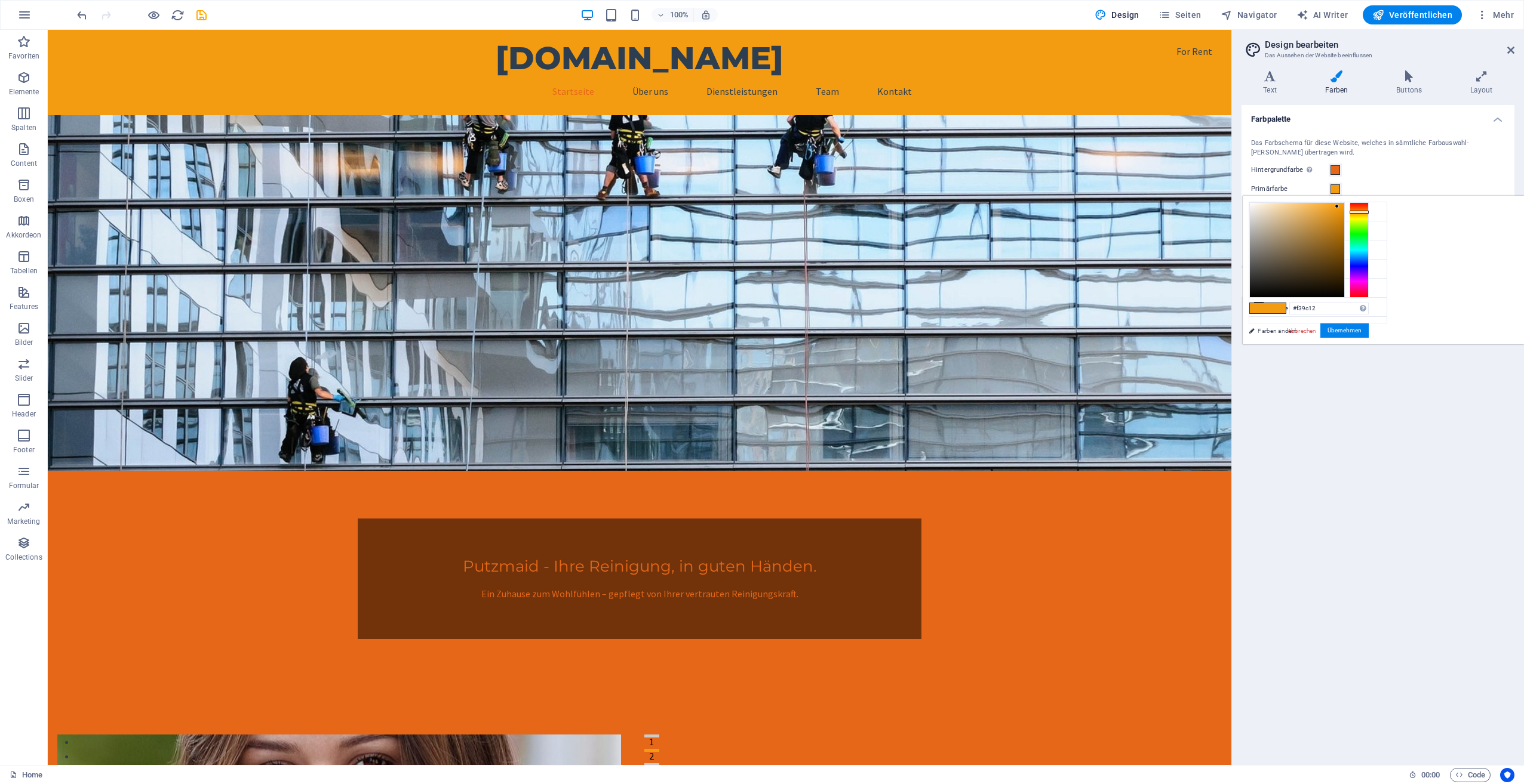
click at [1374, 182] on div "Primärfarbe" at bounding box center [1378, 189] width 254 height 14
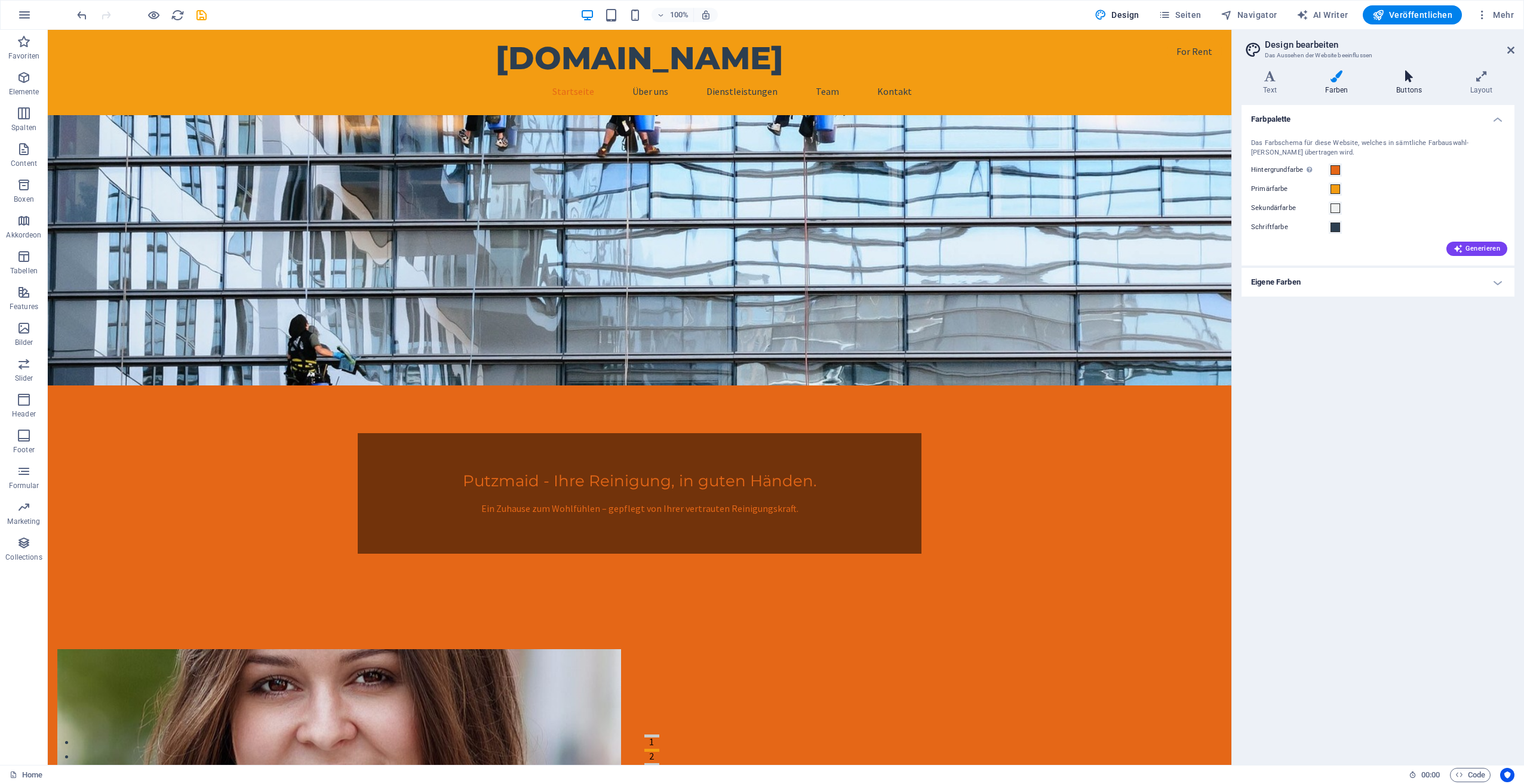
click at [1406, 85] on h4 "Buttons" at bounding box center [1411, 83] width 74 height 25
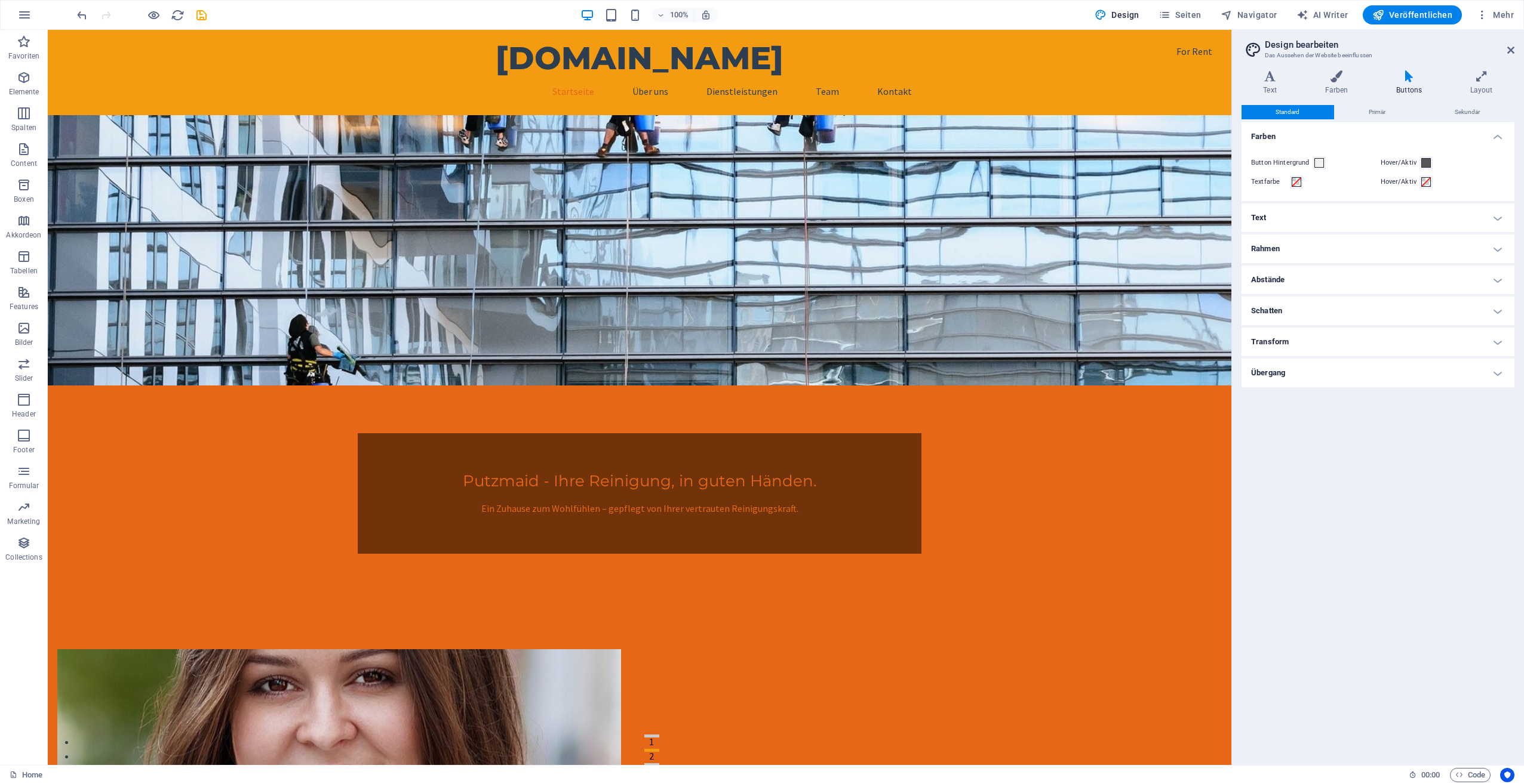
click at [1336, 213] on h4 "Text" at bounding box center [1378, 217] width 273 height 29
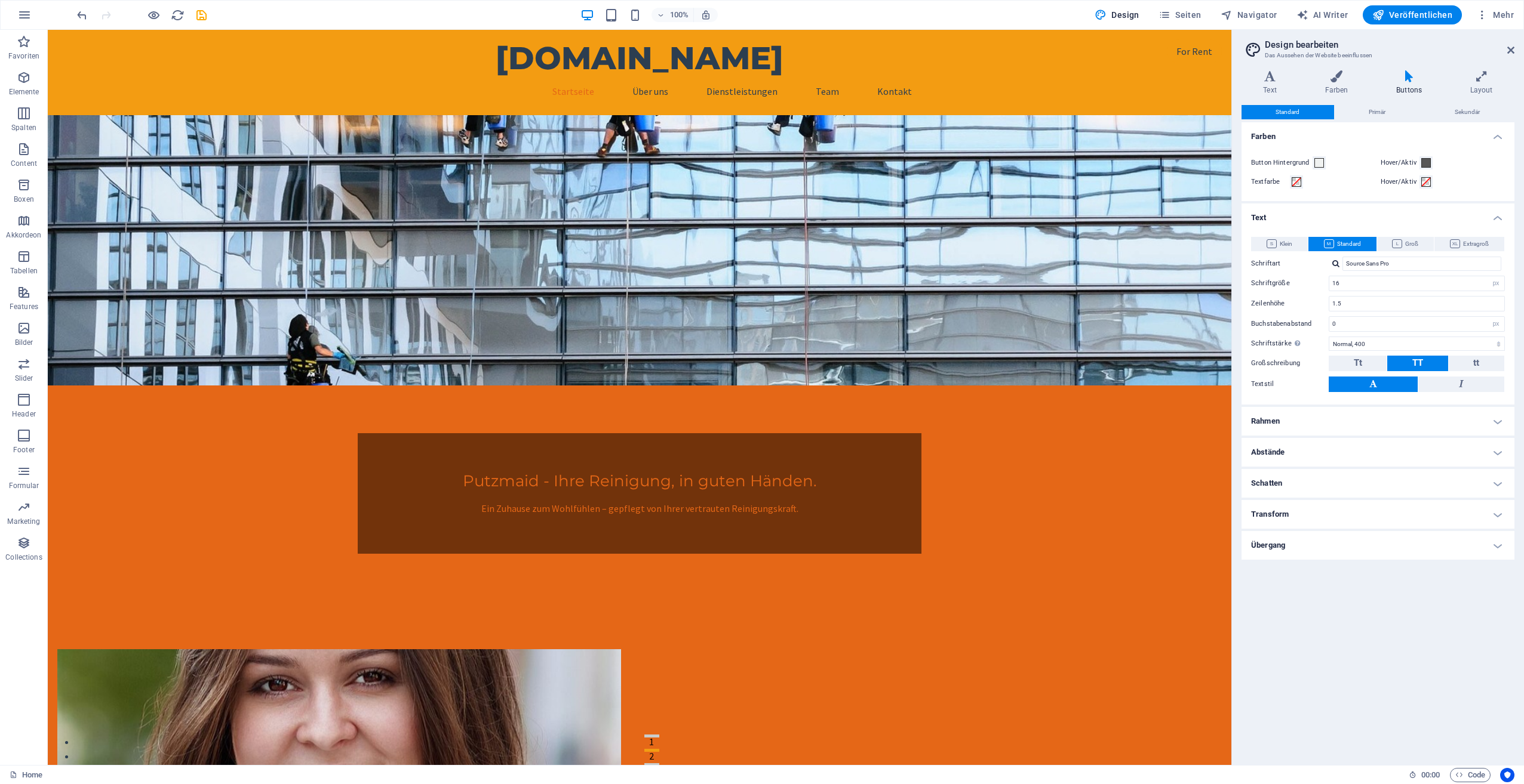
click at [1336, 213] on h4 "Text" at bounding box center [1378, 214] width 273 height 22
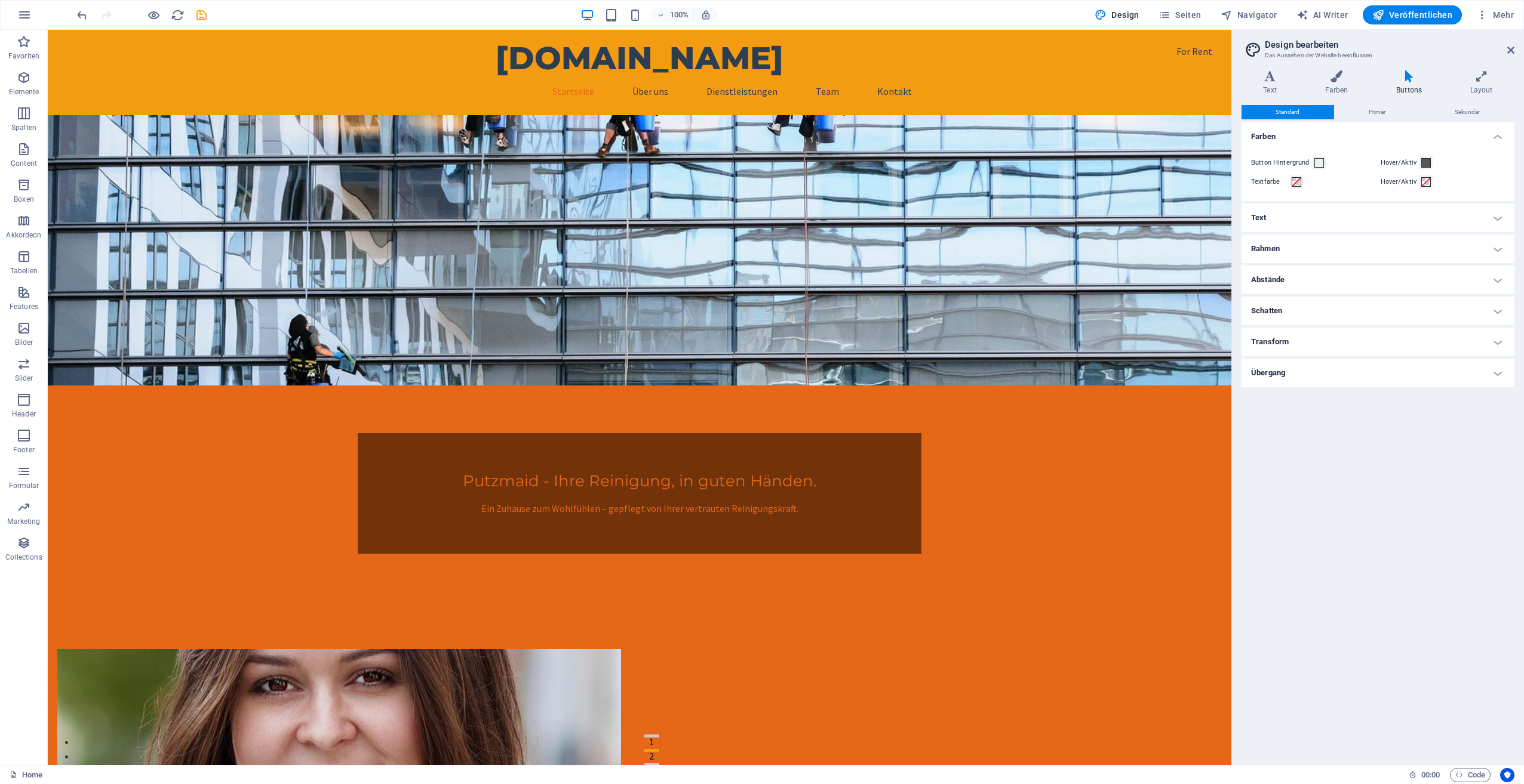
click at [1328, 248] on h4 "Rahmen" at bounding box center [1378, 249] width 273 height 29
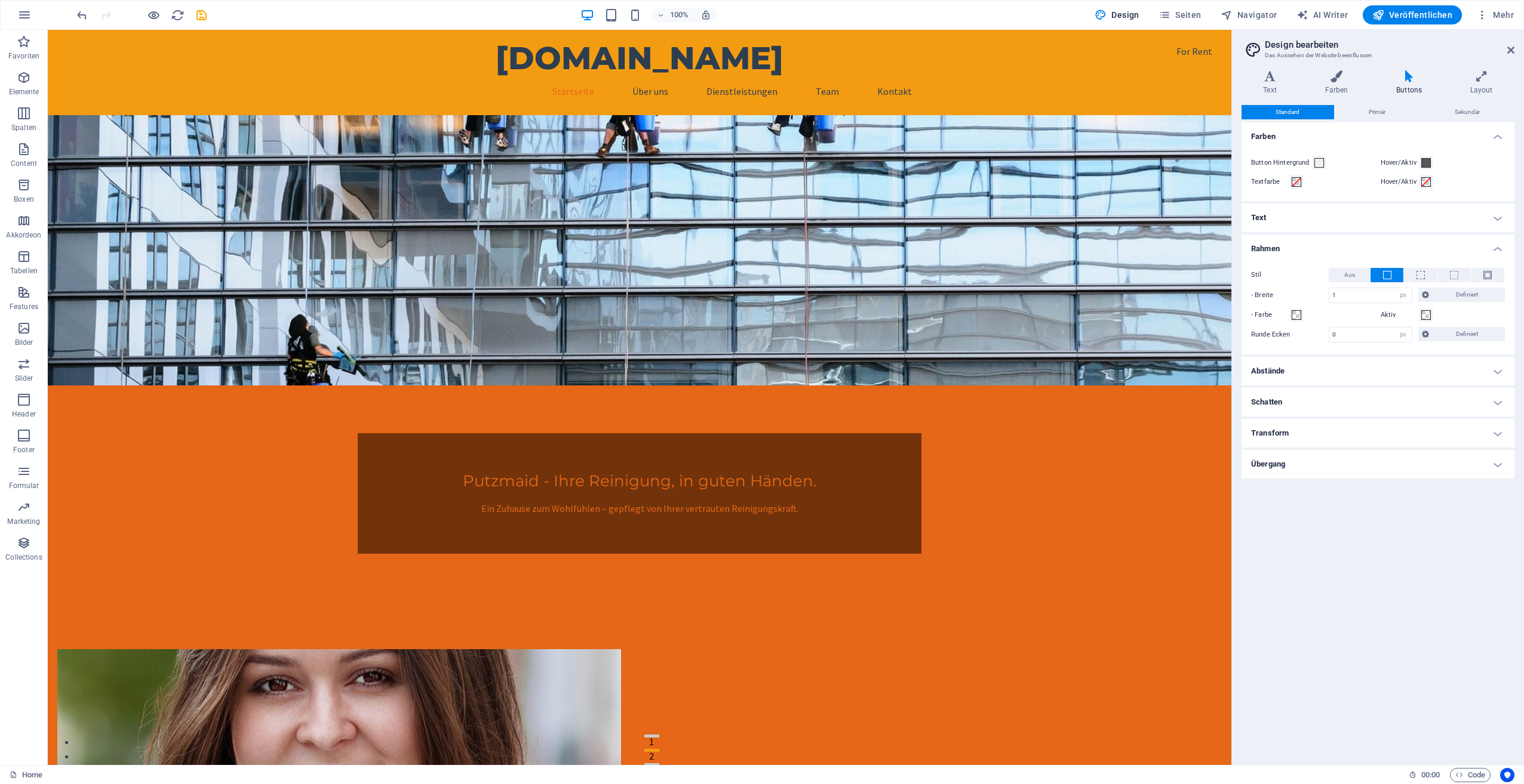
click at [1328, 248] on h4 "Rahmen" at bounding box center [1378, 245] width 273 height 22
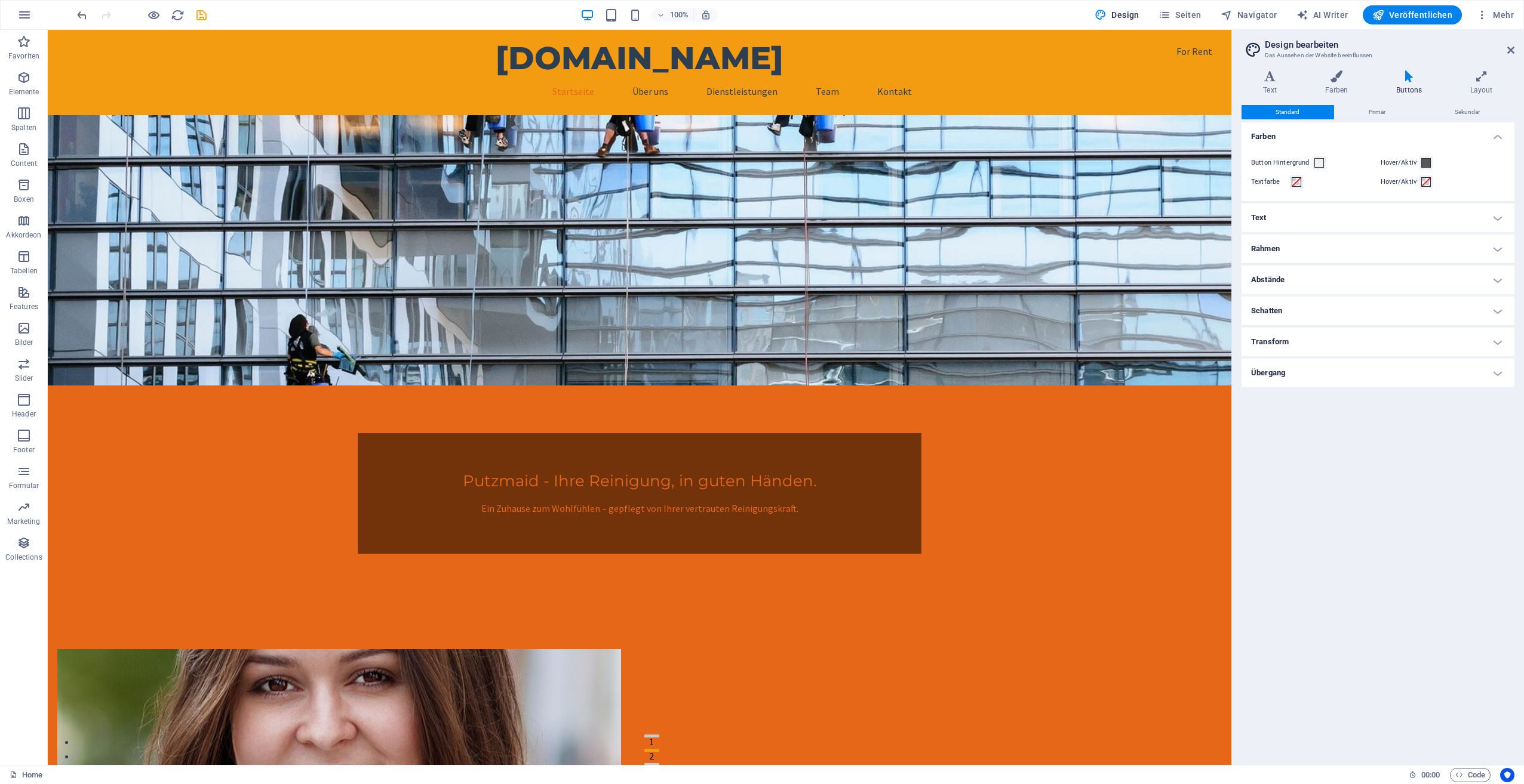
click at [1329, 281] on h4 "Abstände" at bounding box center [1378, 279] width 273 height 29
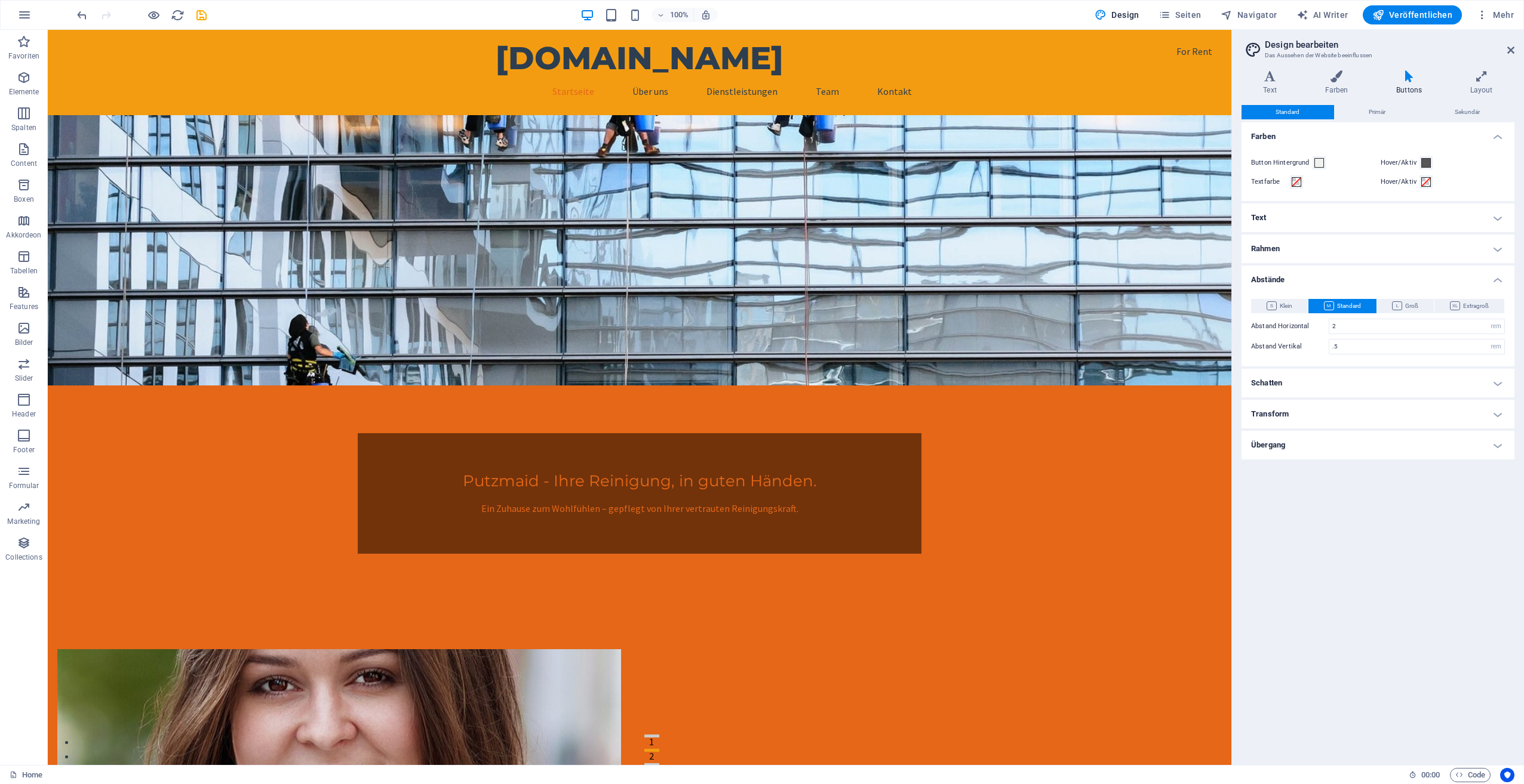
click at [1329, 281] on h4 "Abstände" at bounding box center [1378, 276] width 273 height 22
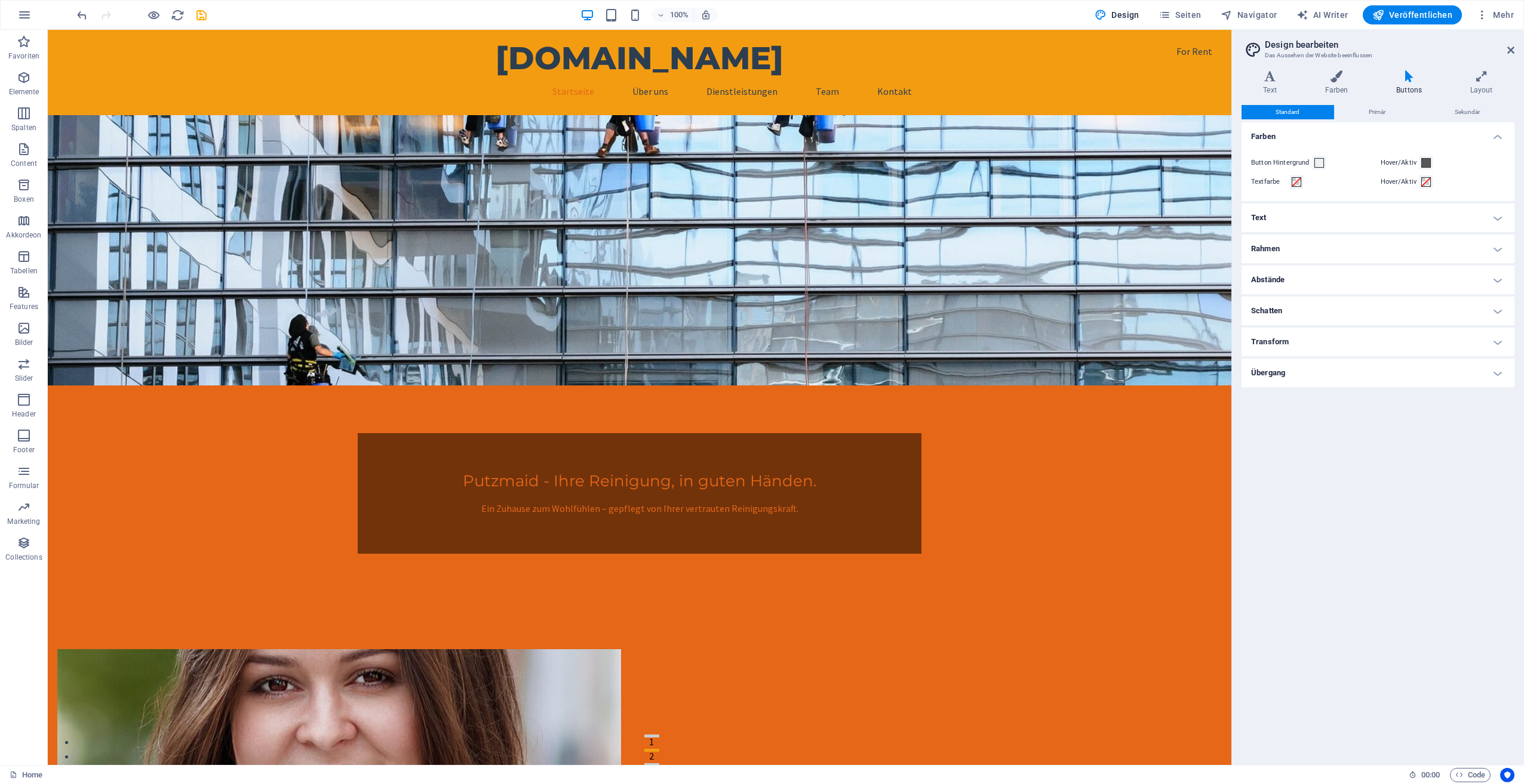
click at [1334, 311] on h4 "Schatten" at bounding box center [1378, 311] width 273 height 29
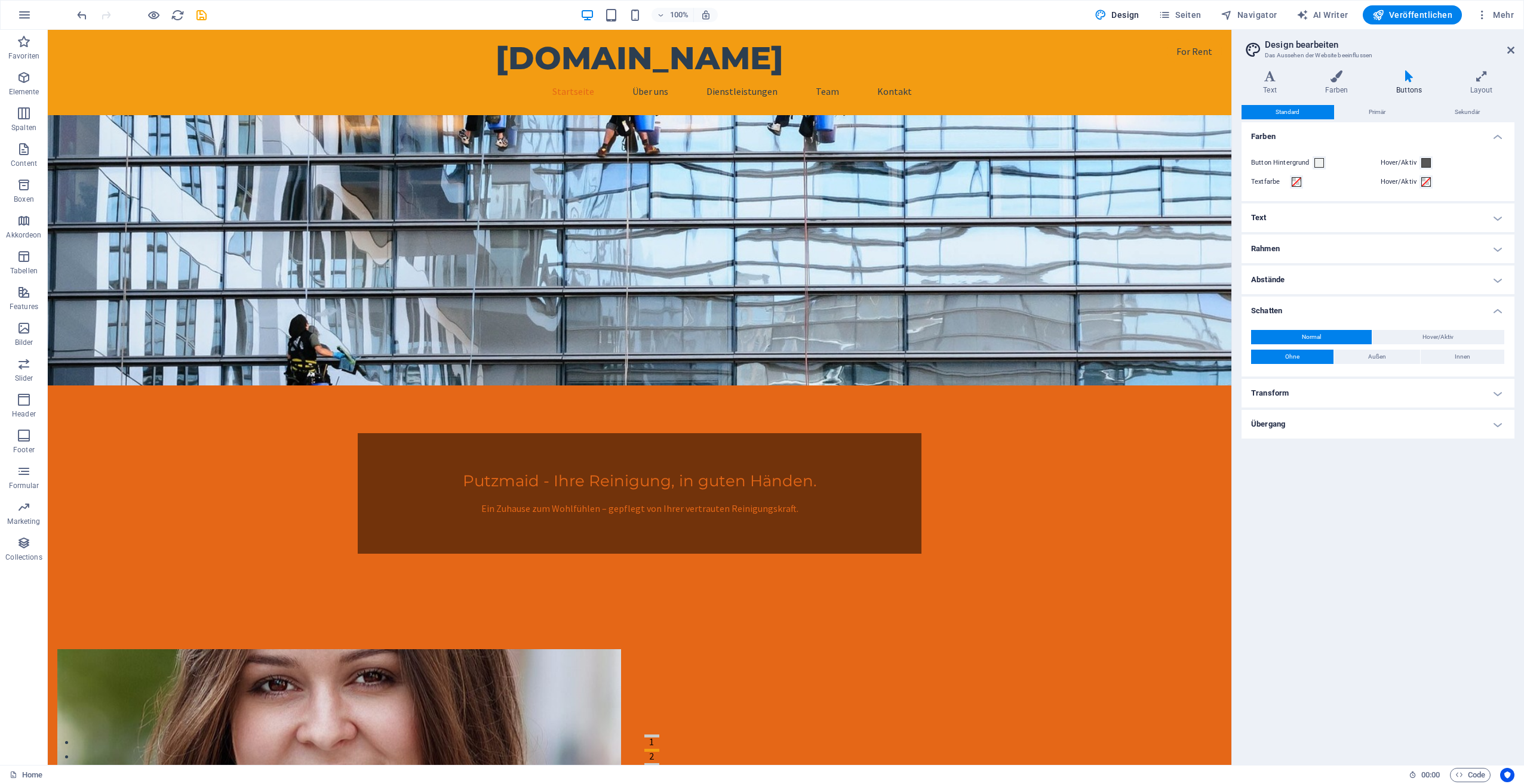
click at [1334, 311] on h4 "Schatten" at bounding box center [1378, 307] width 273 height 22
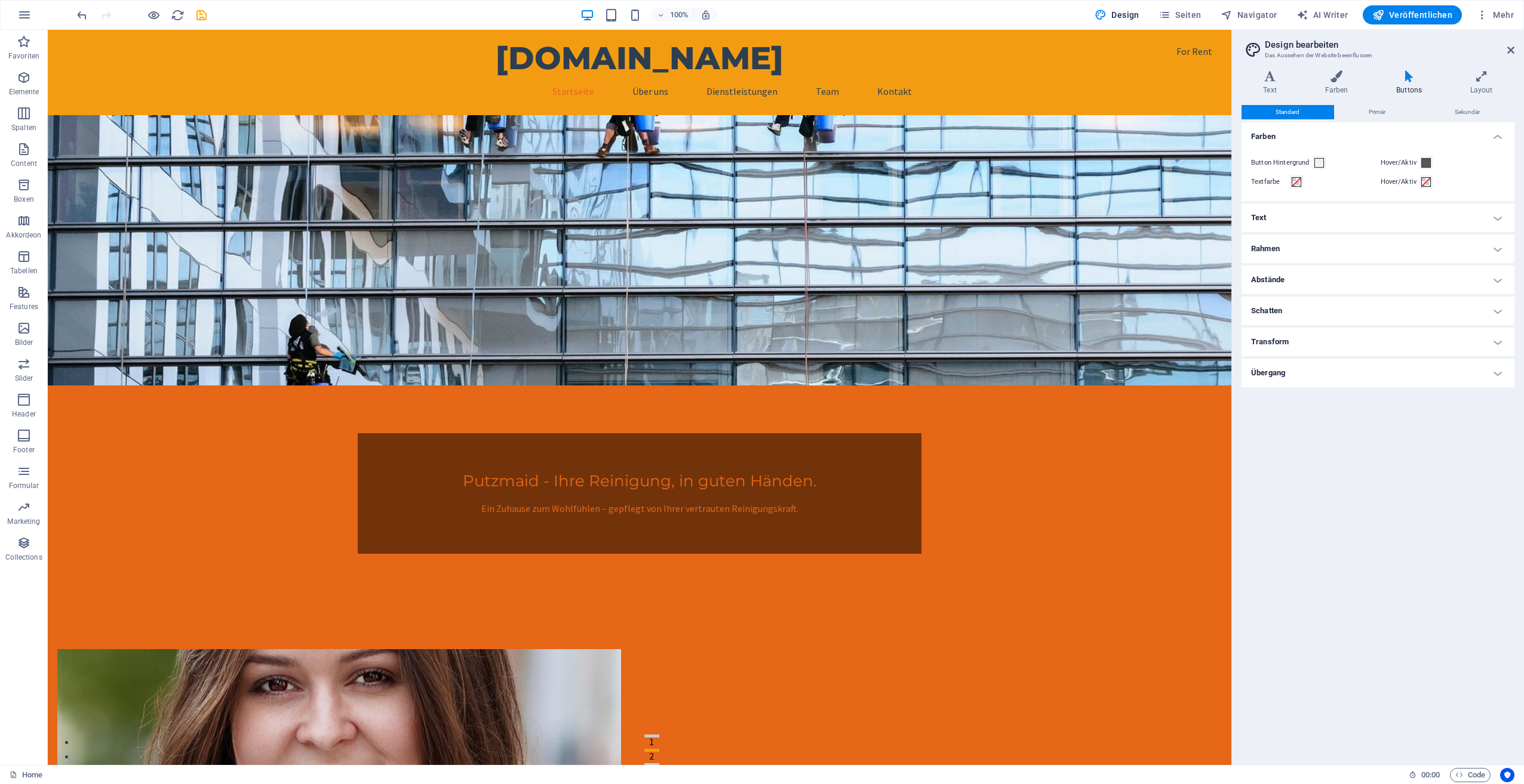
click at [1331, 347] on h4 "Transform" at bounding box center [1378, 342] width 273 height 29
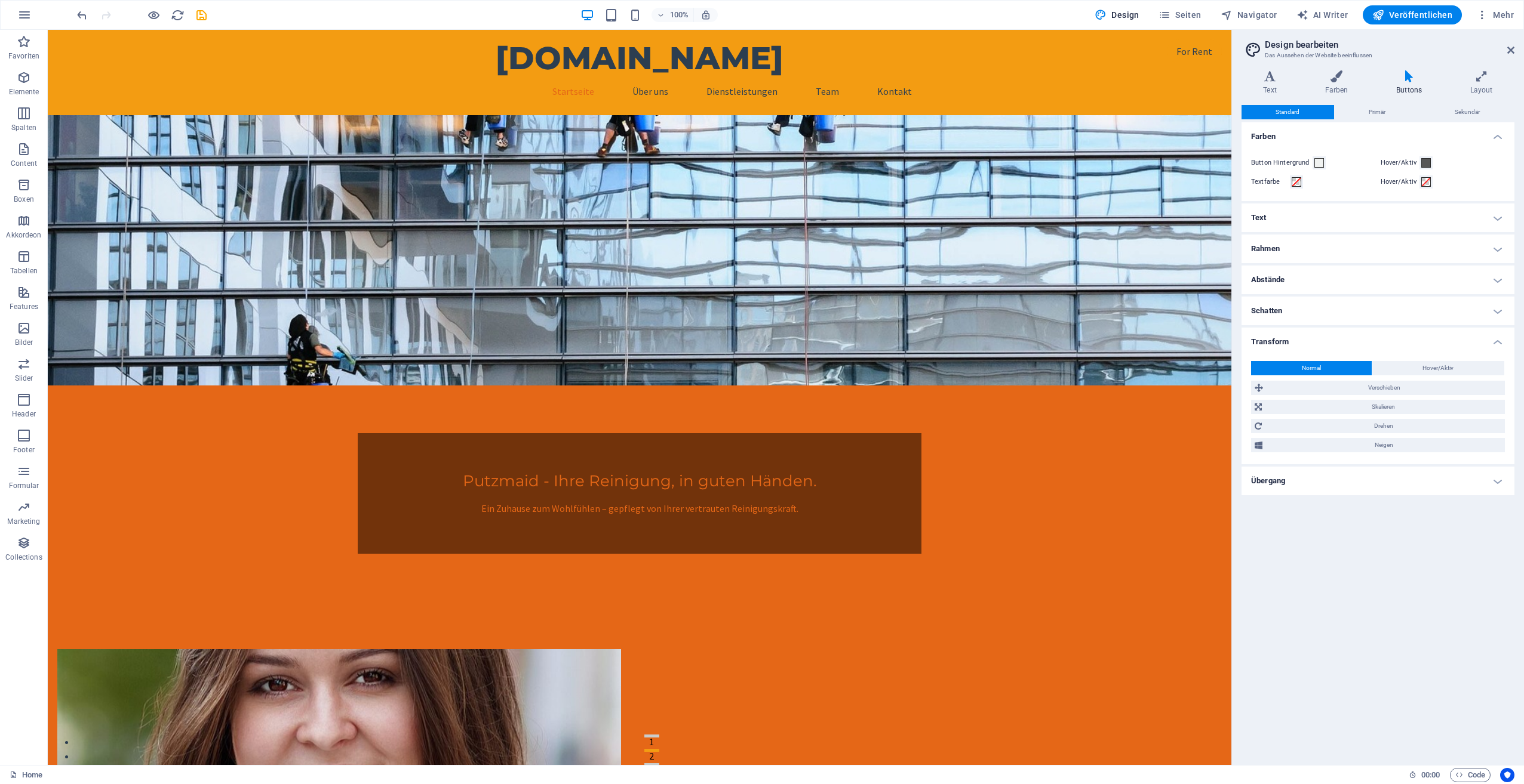
click at [1331, 347] on h4 "Transform" at bounding box center [1378, 339] width 273 height 22
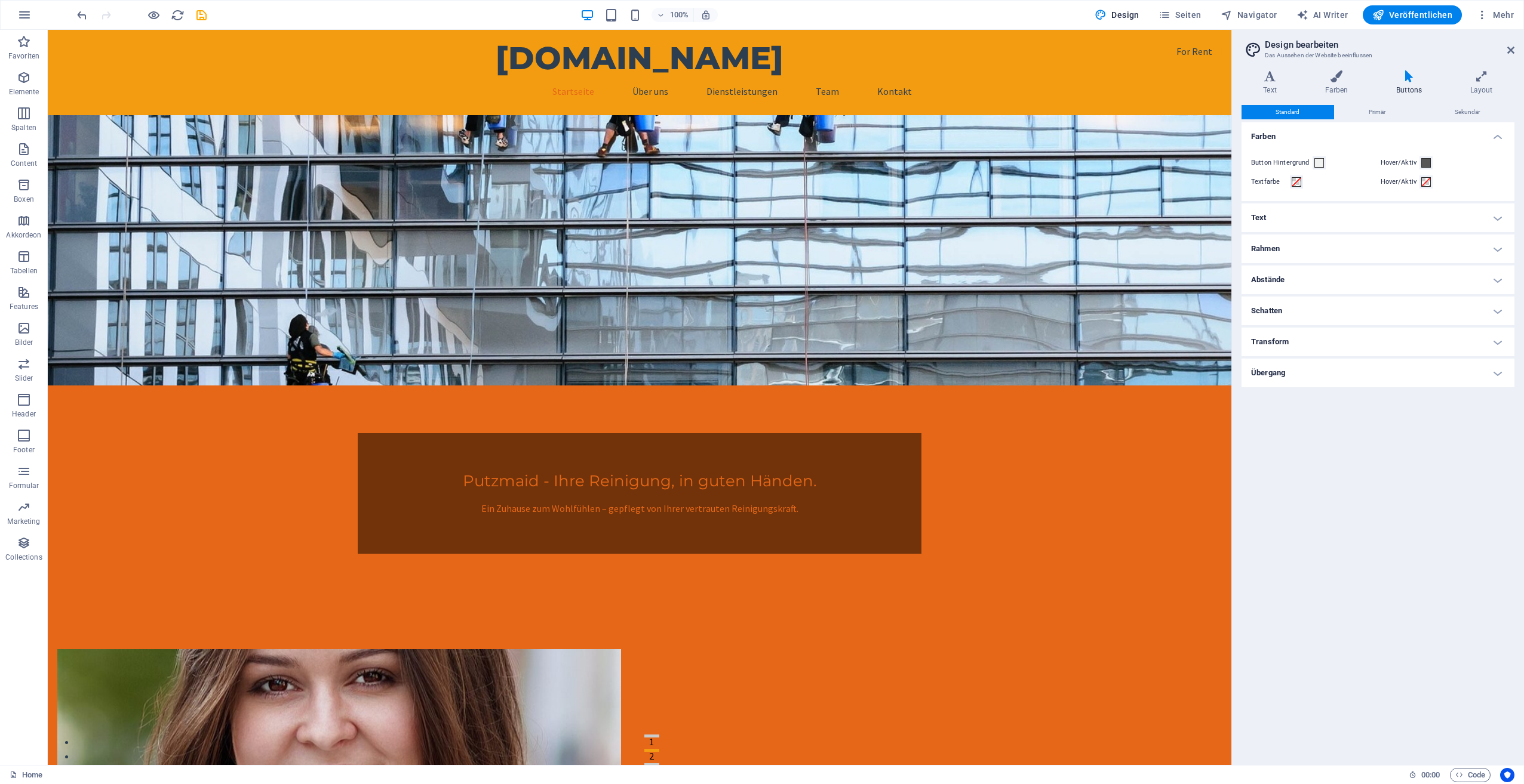
click at [1328, 369] on h4 "Übergang" at bounding box center [1378, 373] width 273 height 29
click at [1328, 369] on h4 "Übergang" at bounding box center [1378, 369] width 273 height 22
click at [1483, 74] on icon at bounding box center [1480, 76] width 66 height 12
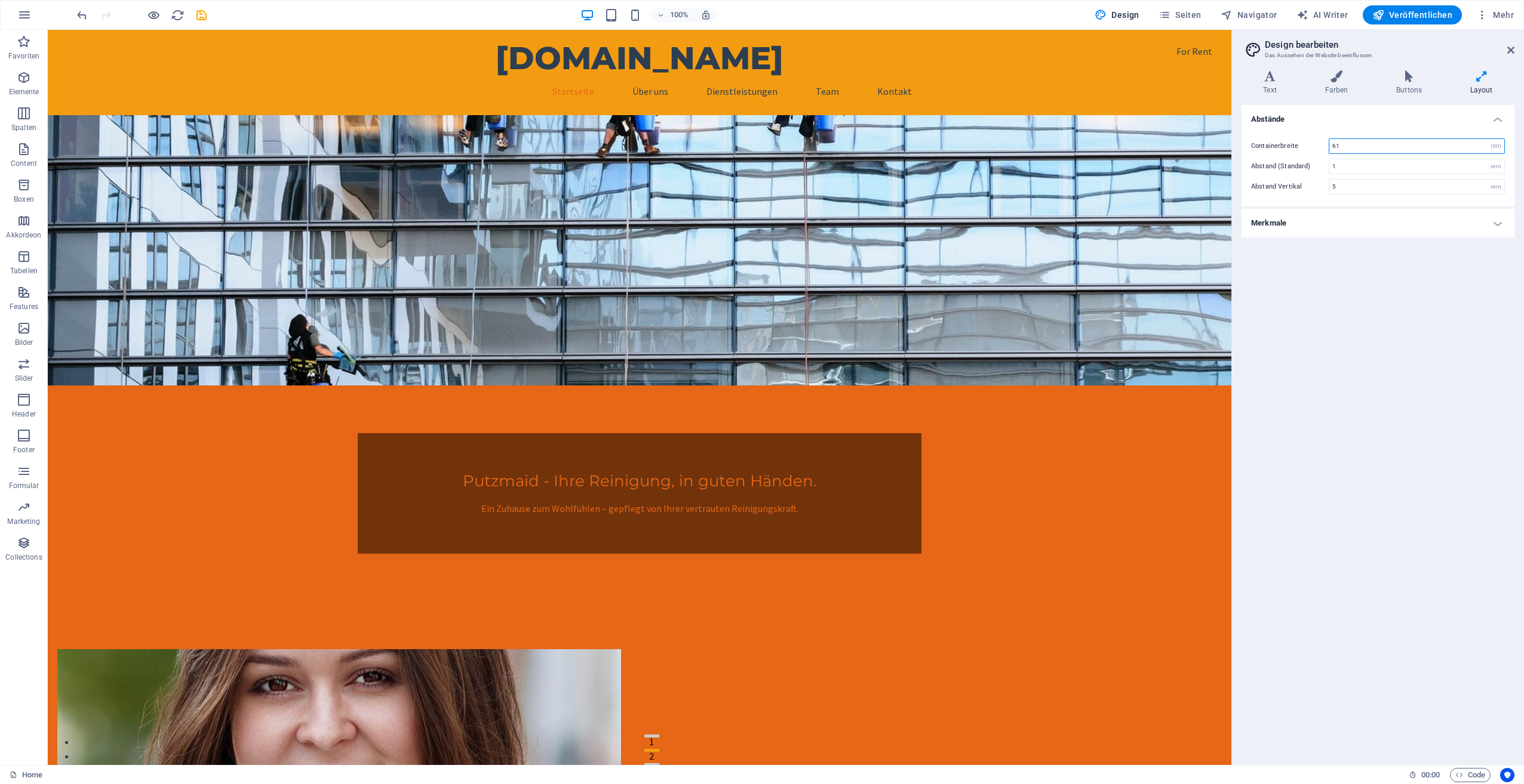
drag, startPoint x: 1348, startPoint y: 146, endPoint x: 1322, endPoint y: 144, distance: 26.1
click at [1322, 144] on div "Containerbreite 61 rem px" at bounding box center [1378, 146] width 254 height 15
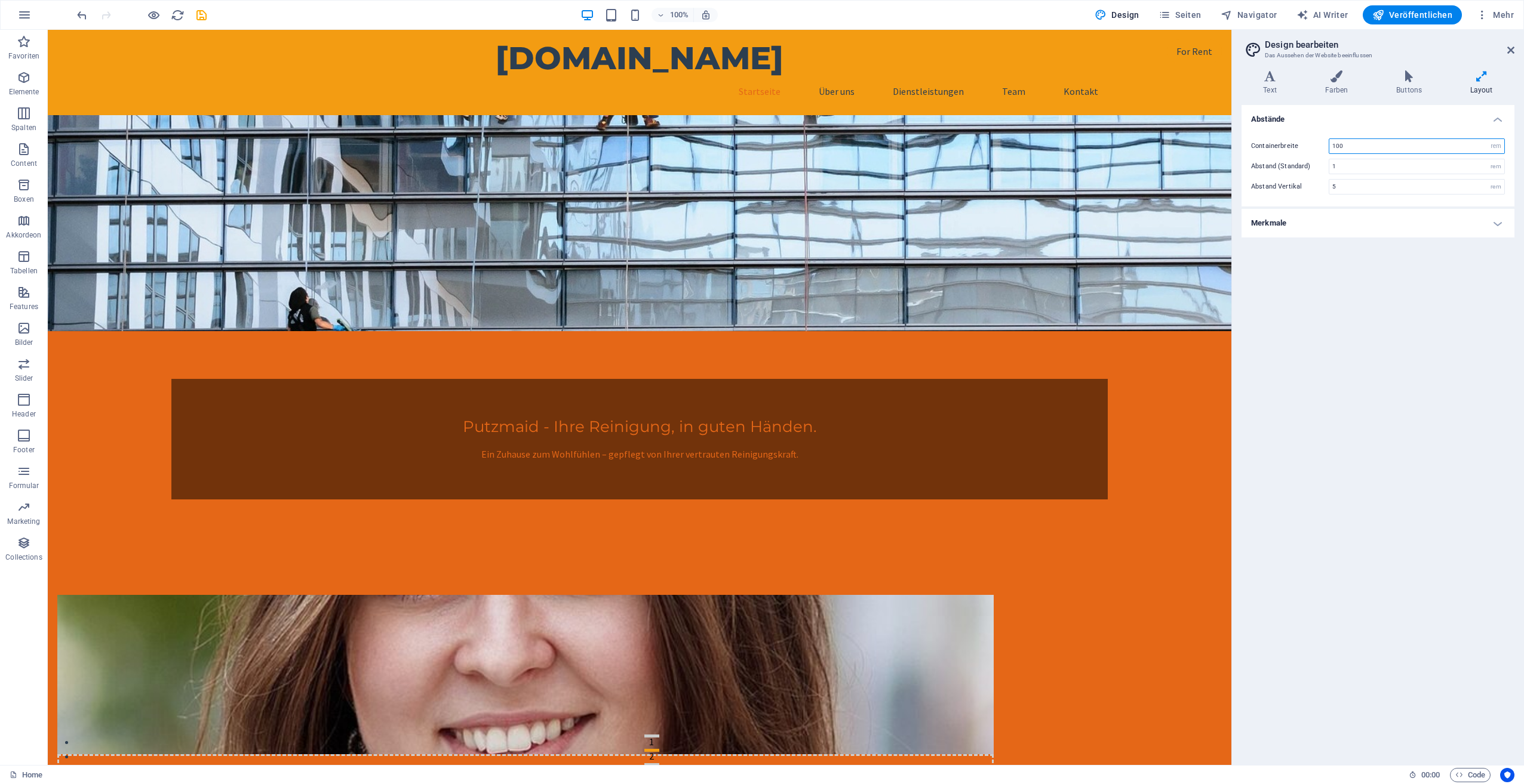
click at [1360, 143] on input "100" at bounding box center [1416, 146] width 175 height 14
drag, startPoint x: 1360, startPoint y: 143, endPoint x: 1281, endPoint y: 165, distance: 82.0
click at [1282, 165] on div "Containerbreite 100 rem px Abstand (Standard) 1 rem Abstand Vertikal 5 rem" at bounding box center [1377, 167] width 278 height 80
type input "61"
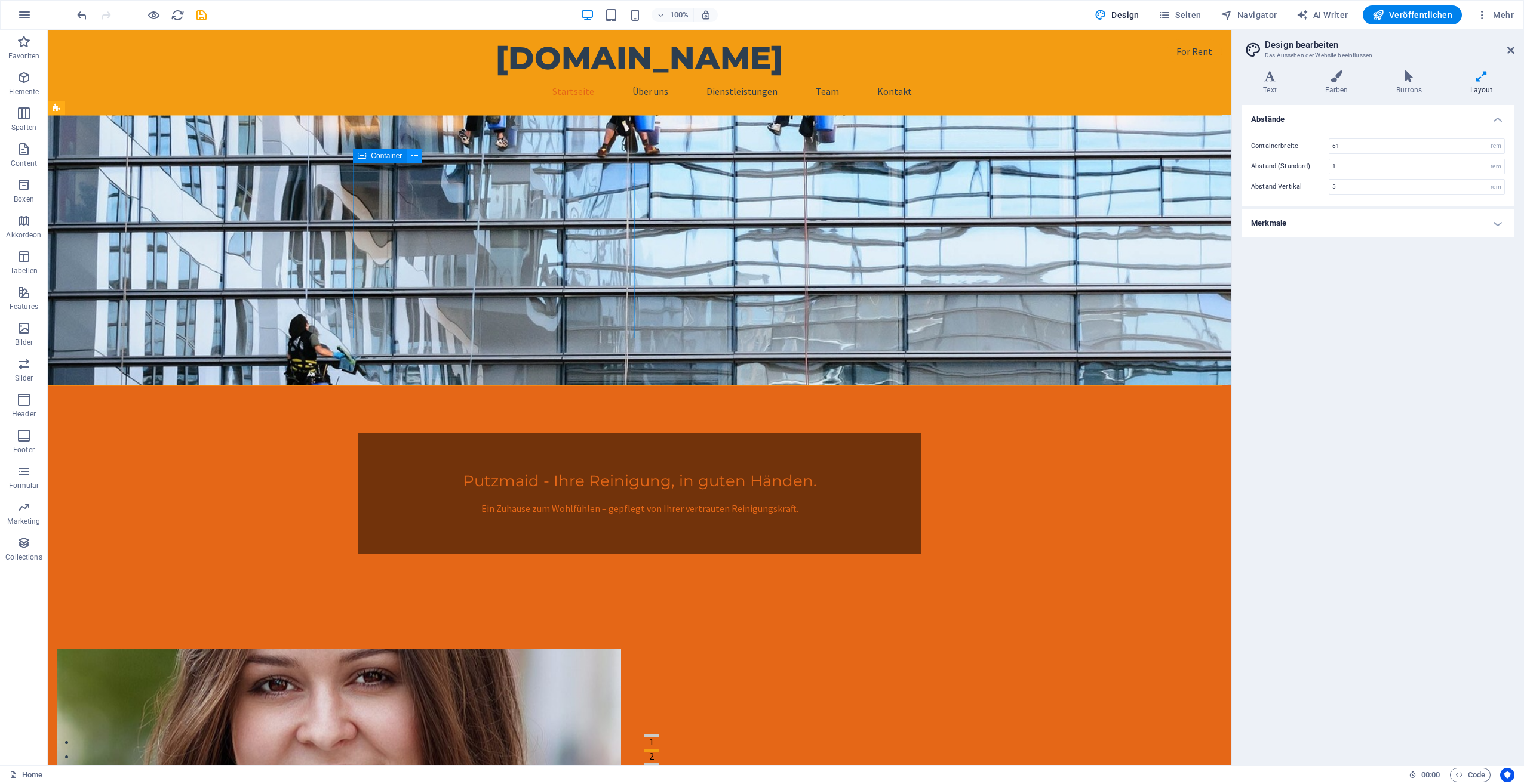
click at [417, 157] on icon at bounding box center [414, 155] width 7 height 12
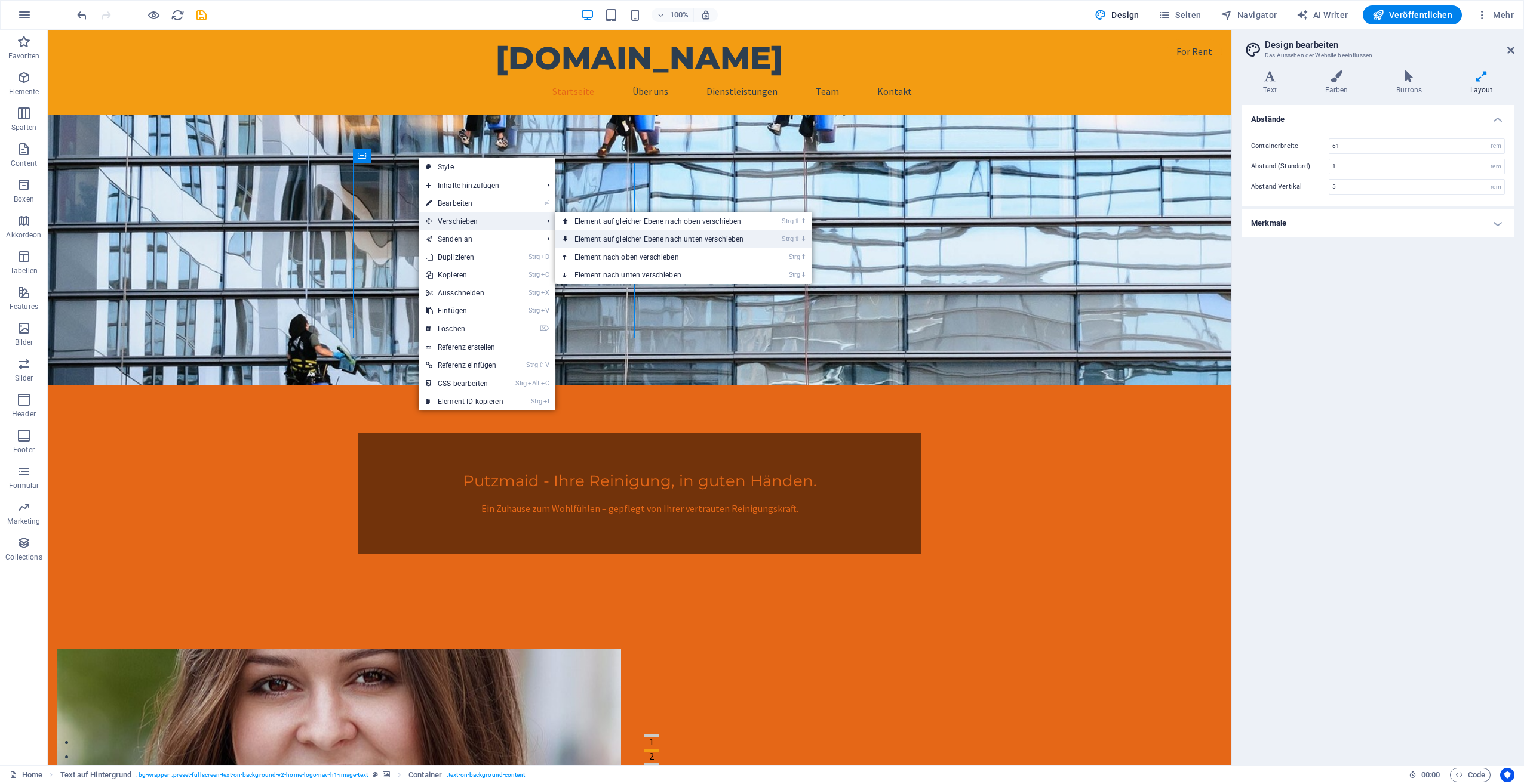
click at [590, 234] on link "Strg ⇧ ⬇ Element auf gleicher Ebene nach unten verschieben" at bounding box center [661, 239] width 213 height 18
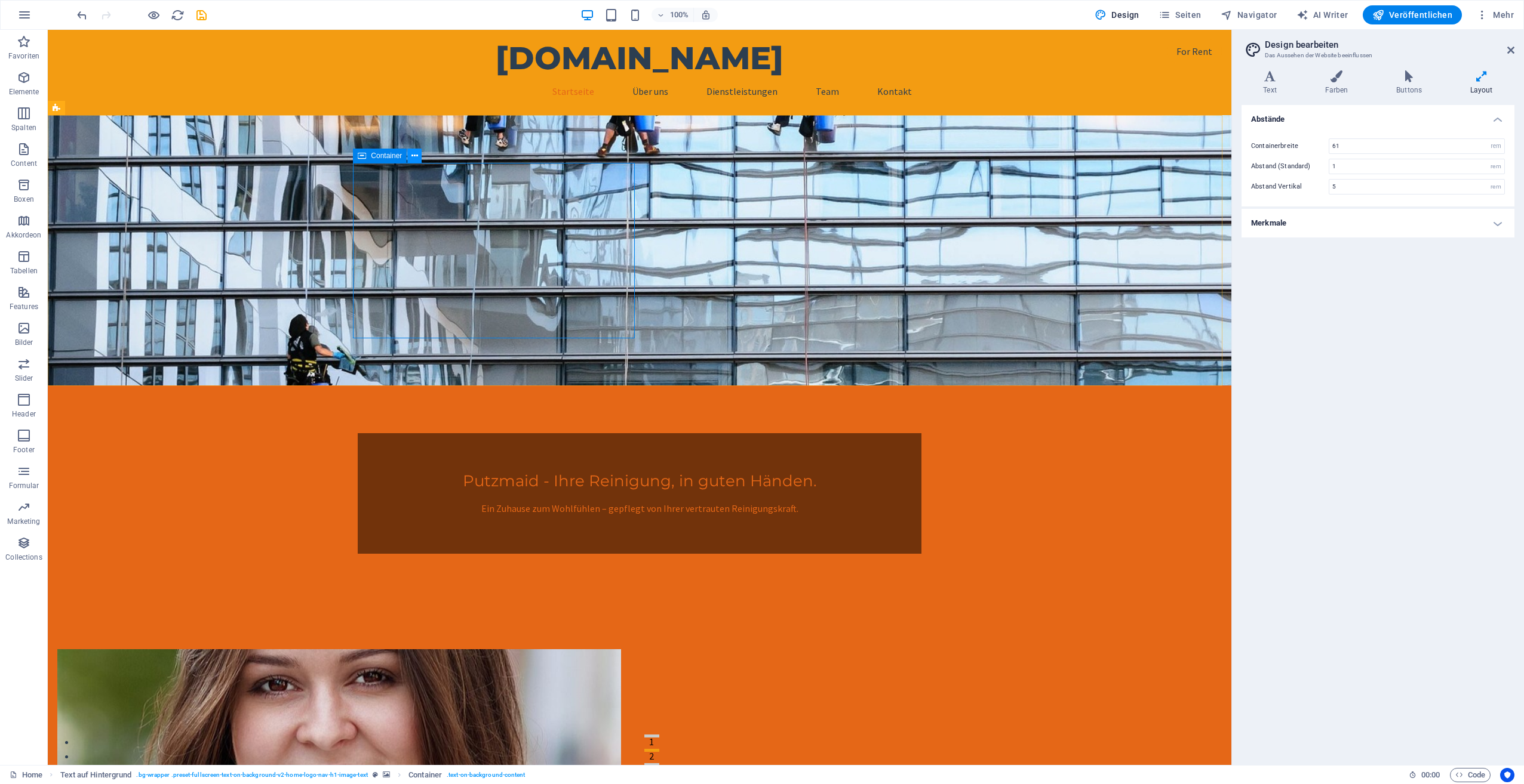
click at [410, 160] on button at bounding box center [414, 155] width 14 height 14
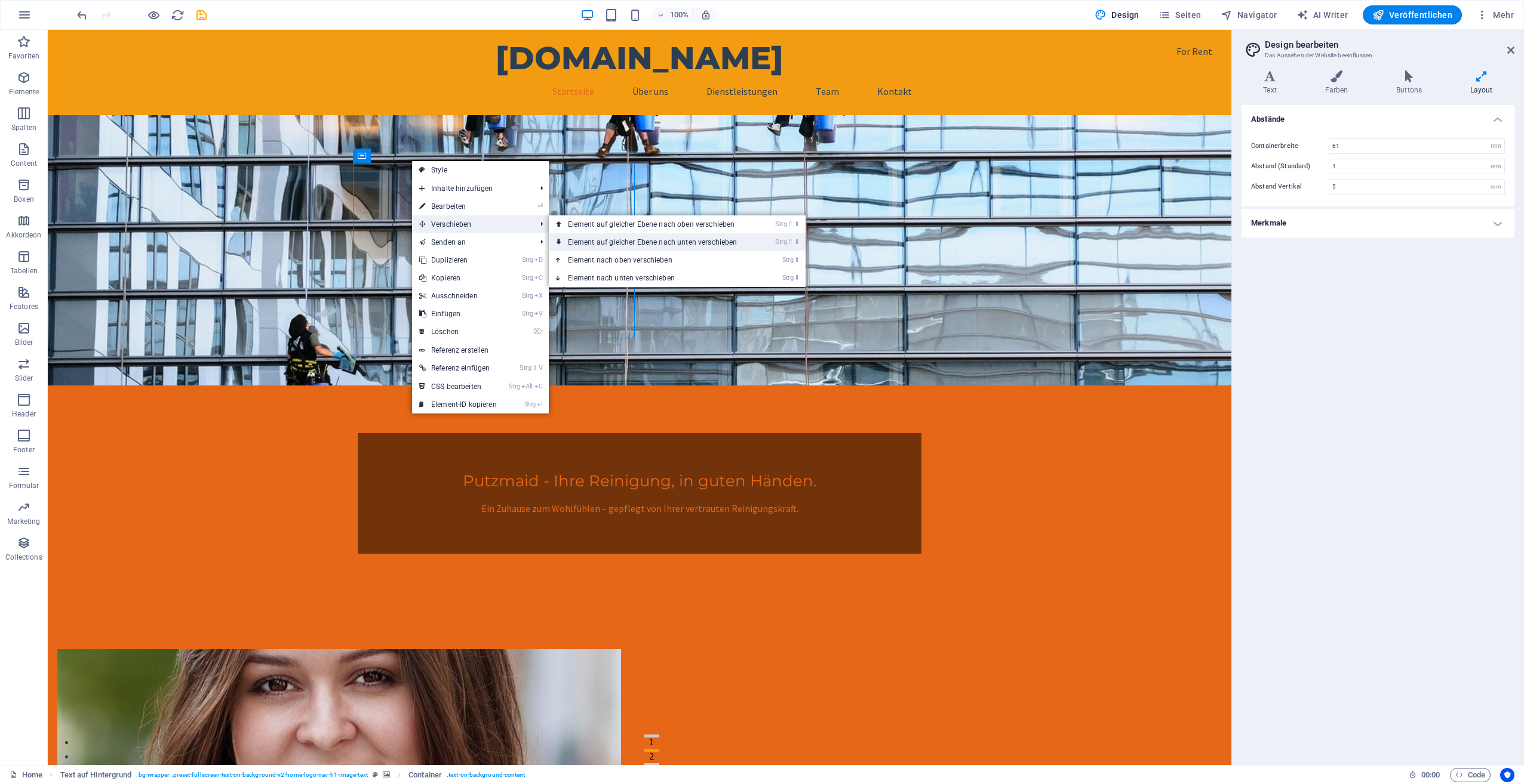
click at [586, 243] on link "Strg ⇧ ⬇ Element auf gleicher Ebene nach unten verschieben" at bounding box center [655, 242] width 213 height 18
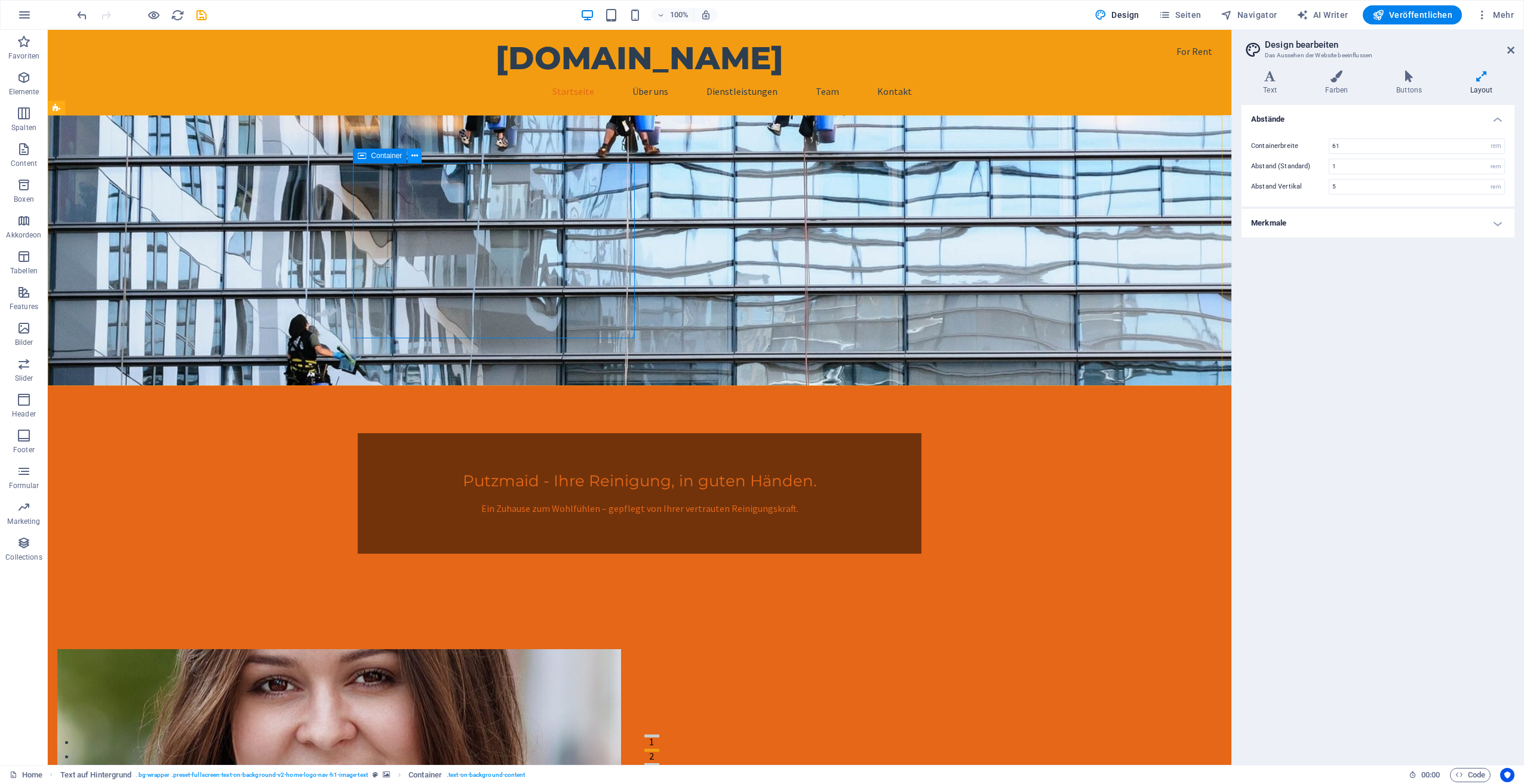
click at [410, 160] on button at bounding box center [414, 155] width 14 height 14
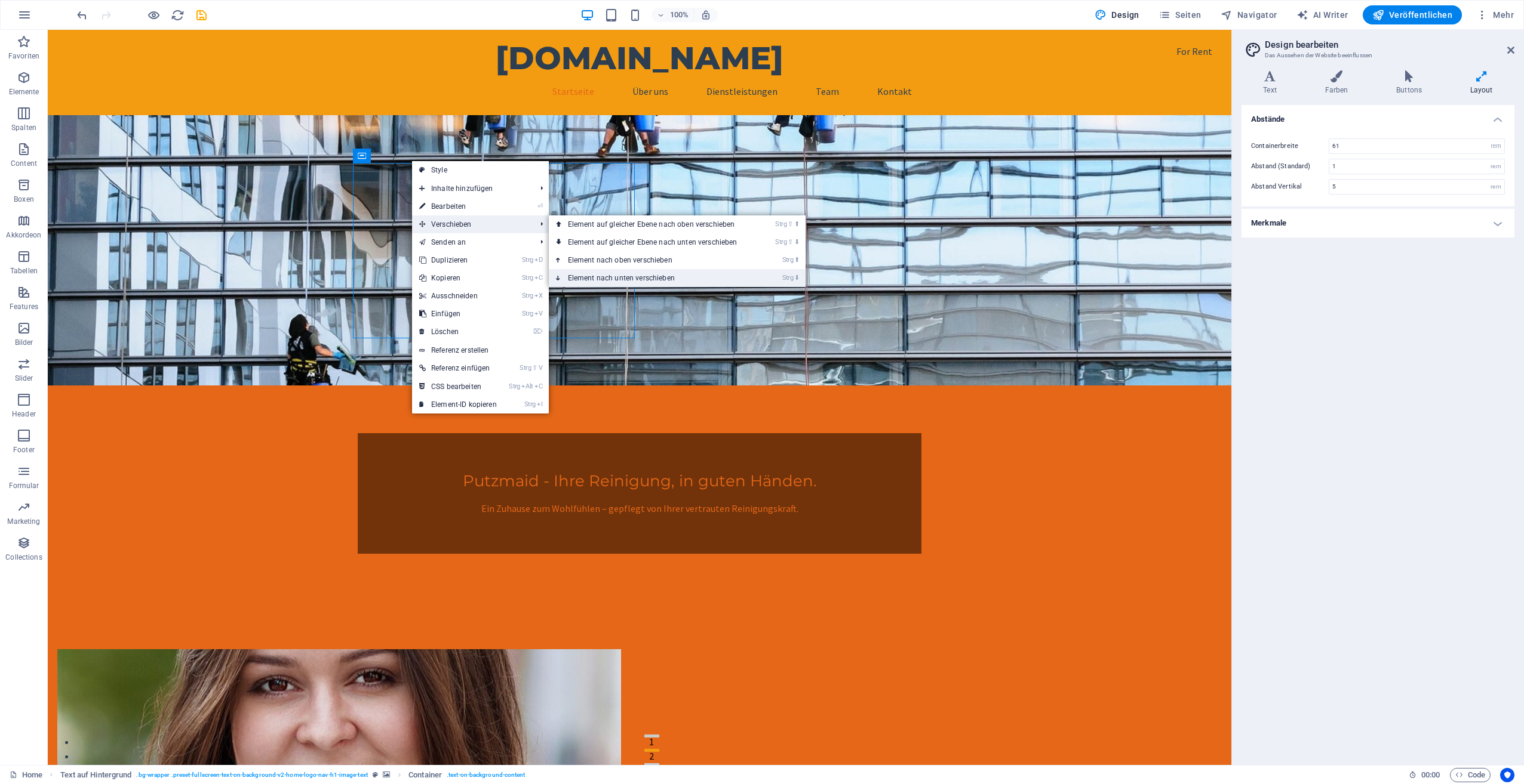
click at [603, 274] on link "Strg ⬇ Element nach unten verschieben" at bounding box center [655, 278] width 213 height 18
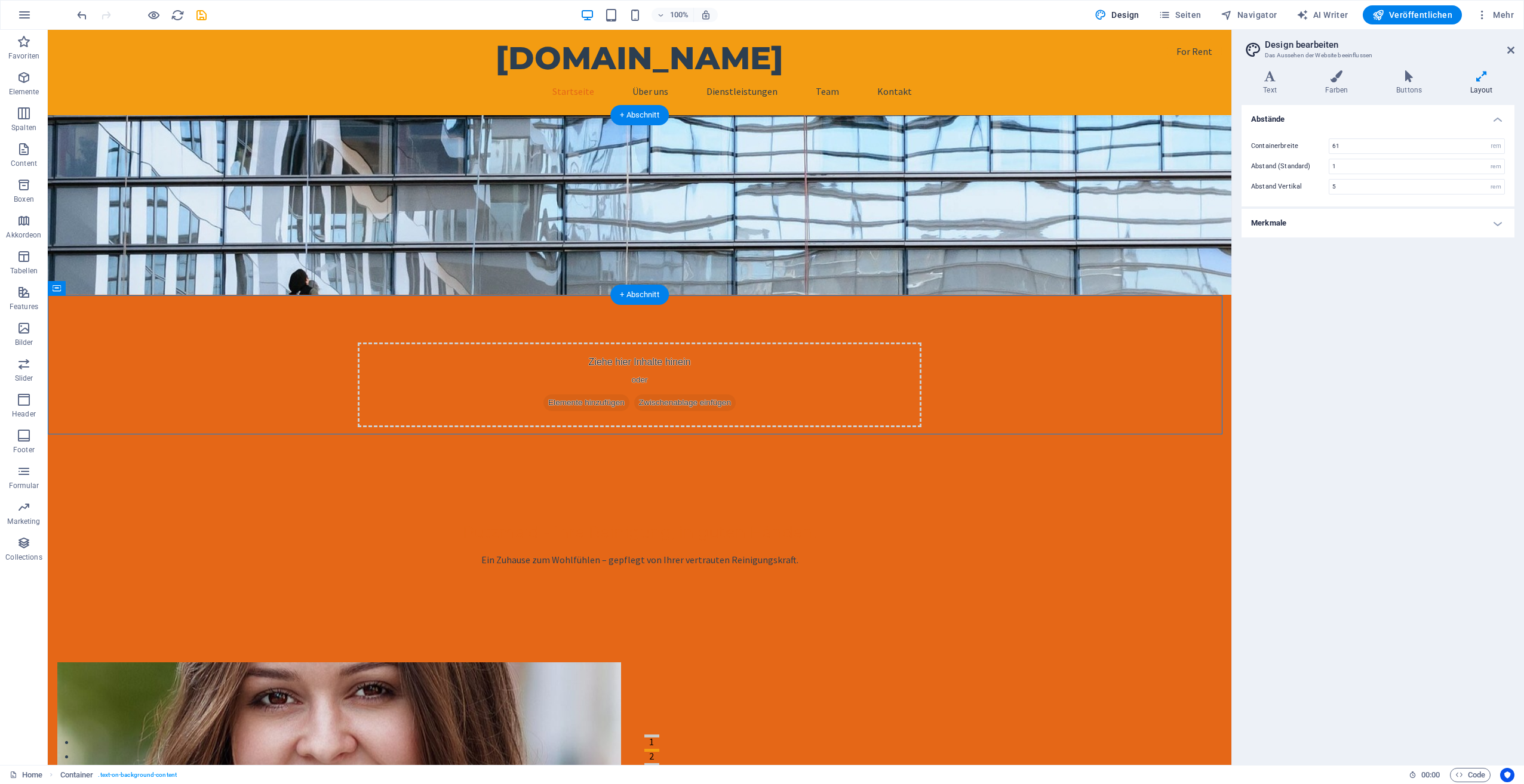
click at [144, 169] on figure at bounding box center [639, 205] width 1183 height 179
click at [142, 110] on icon at bounding box center [142, 108] width 7 height 12
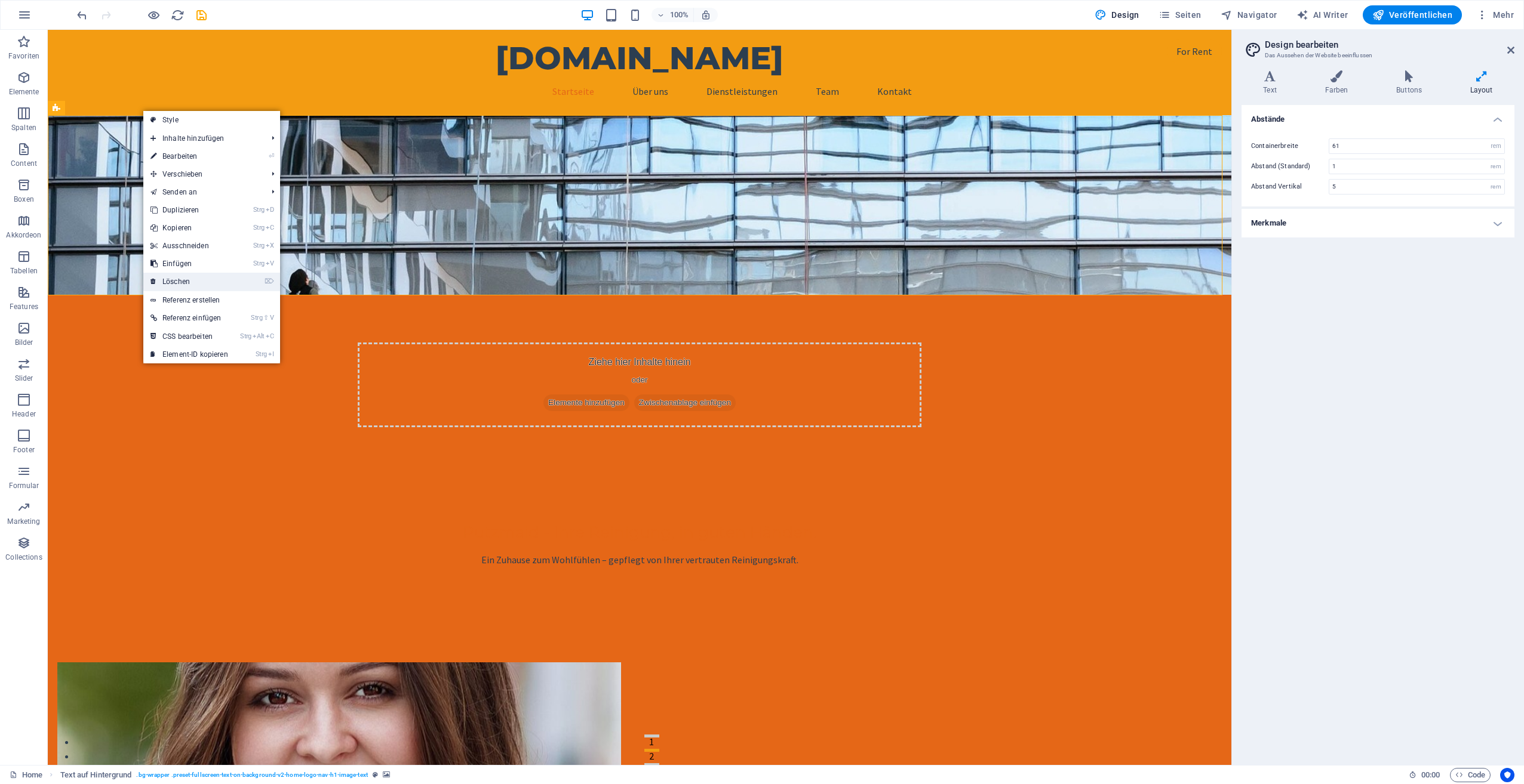
click at [187, 276] on link "⌦ Löschen" at bounding box center [189, 281] width 92 height 18
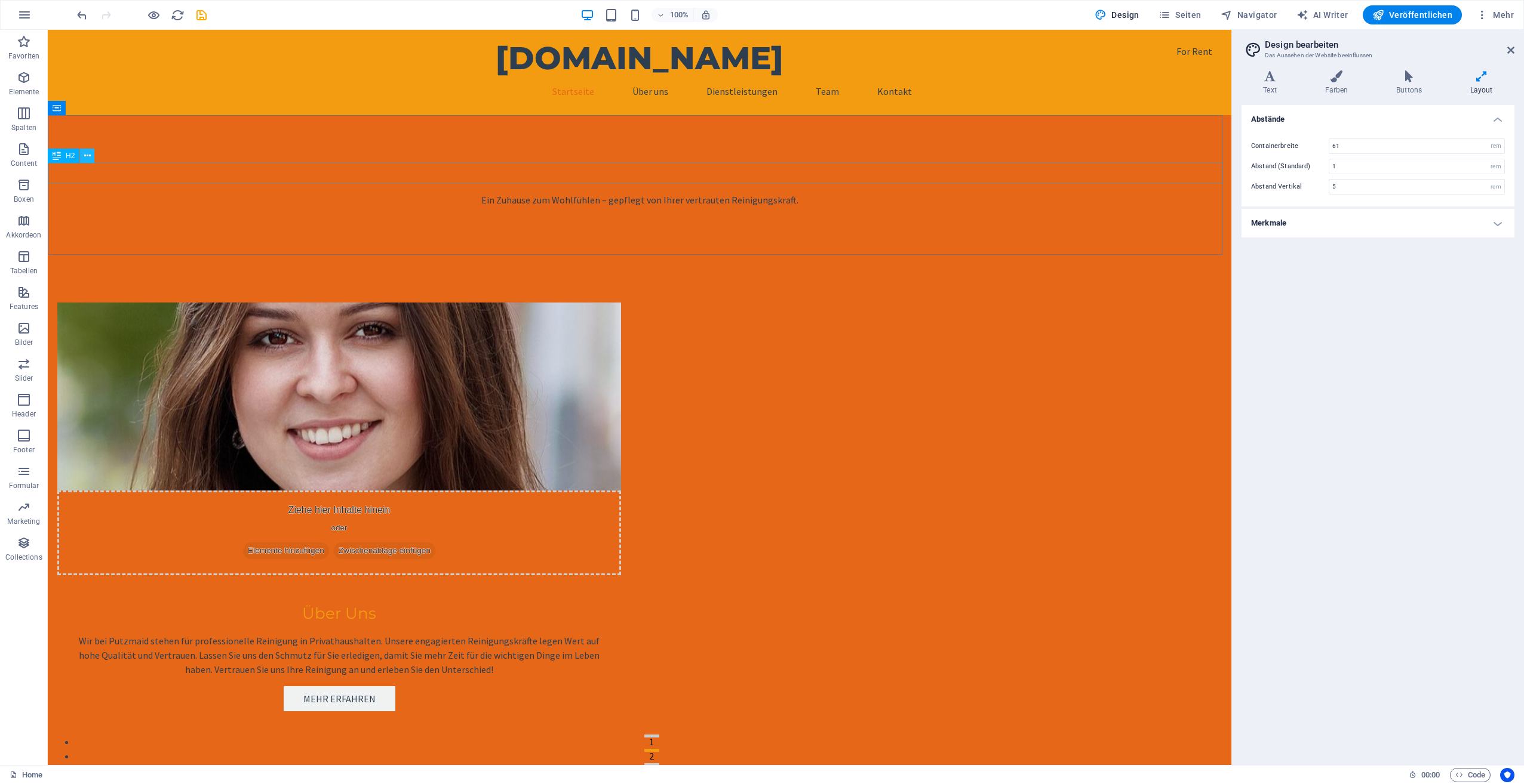
click at [88, 156] on icon at bounding box center [87, 155] width 7 height 12
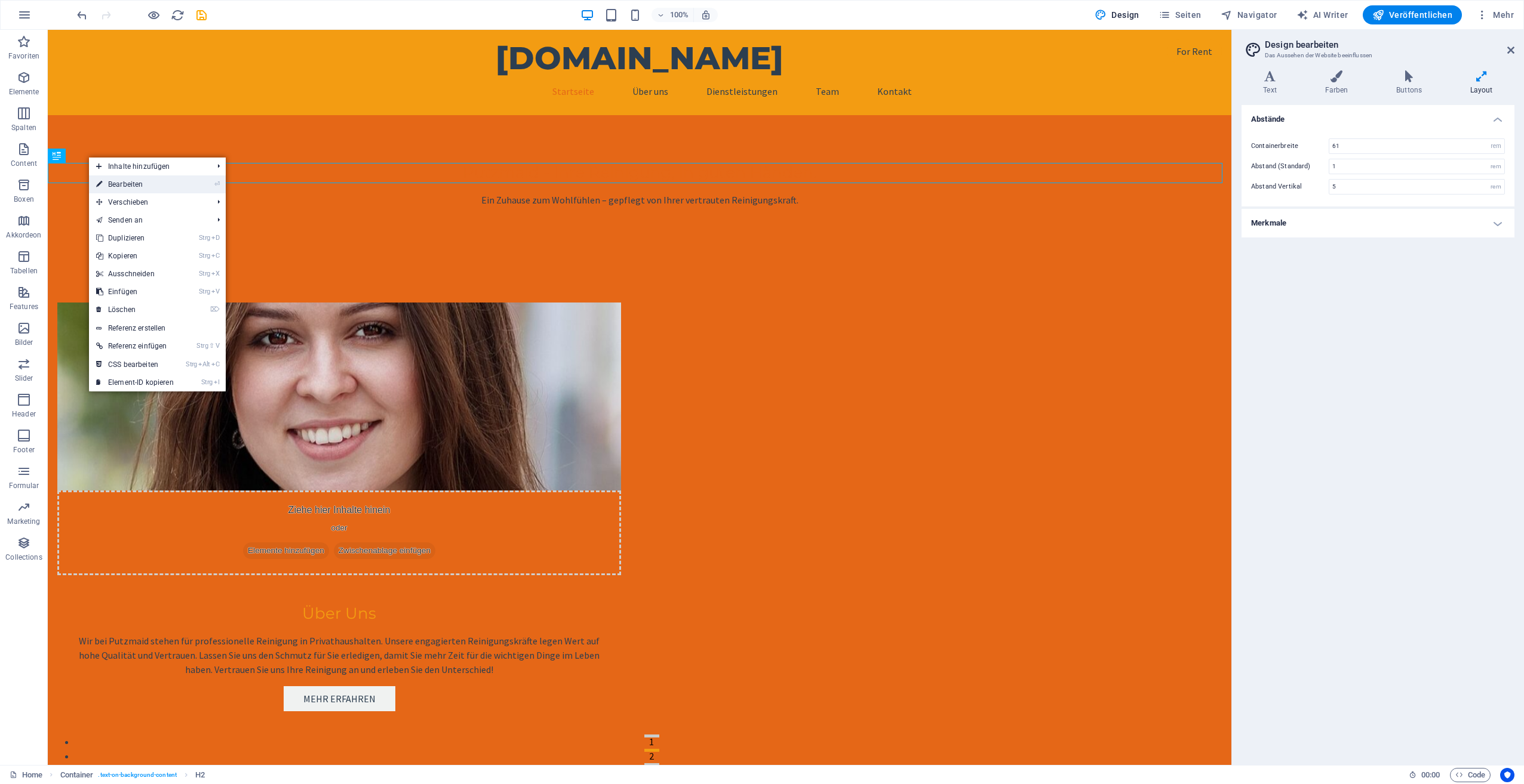
click at [114, 182] on link "⏎ Bearbeiten" at bounding box center [135, 184] width 92 height 18
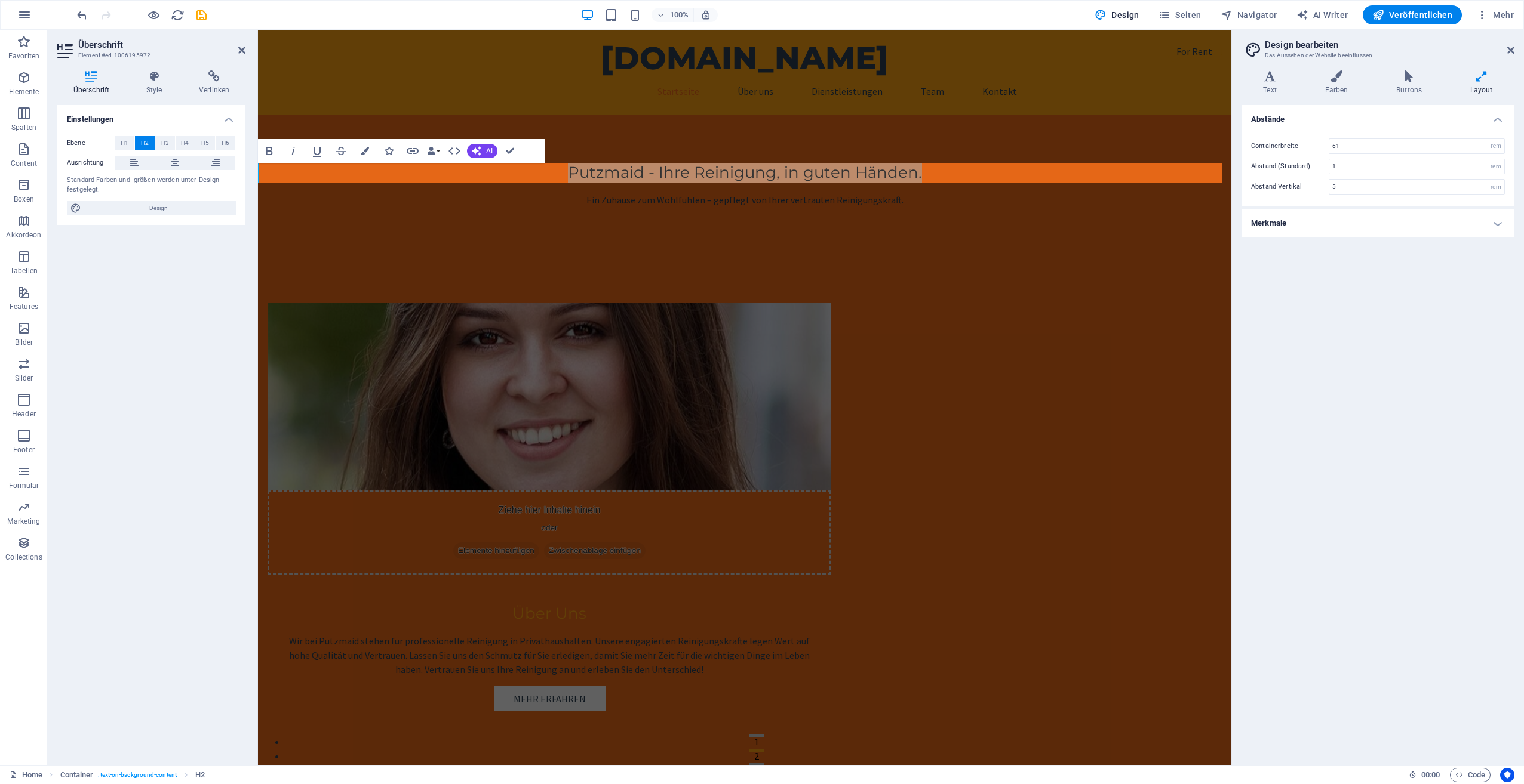
click at [115, 187] on div "Standard-Farben und -größen werden unter Design festgelegt." at bounding box center [151, 185] width 169 height 20
click at [599, 234] on div "Putzmaid - Ihre Reinigung, in guten Händen. Ein Zuhause zum Wohlfühlen – gepfle…" at bounding box center [744, 185] width 973 height 139
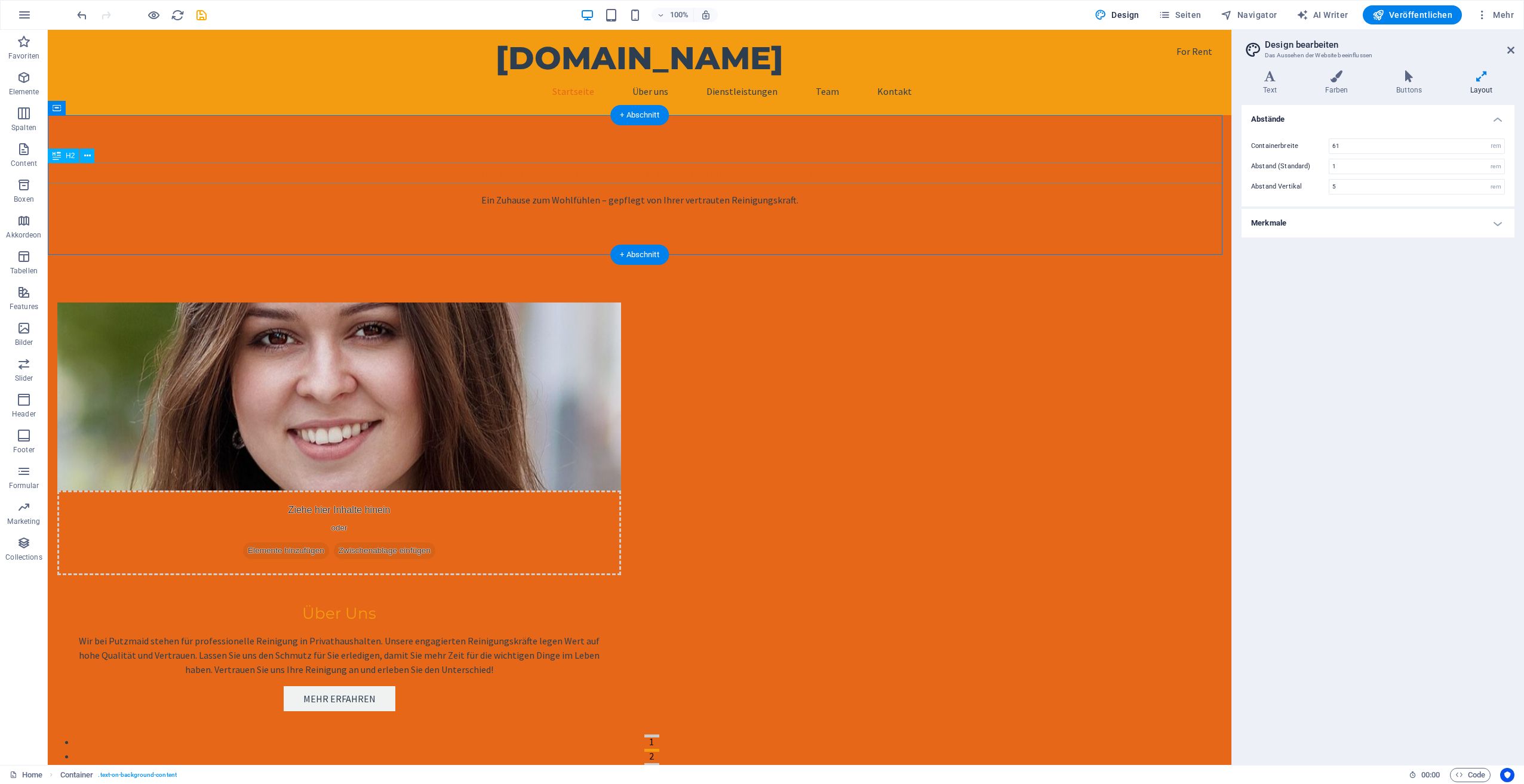
click at [492, 169] on div "Putzmaid - Ihre Reinigung, in guten Händen." at bounding box center [639, 173] width 1183 height 20
click at [87, 157] on icon at bounding box center [87, 155] width 7 height 12
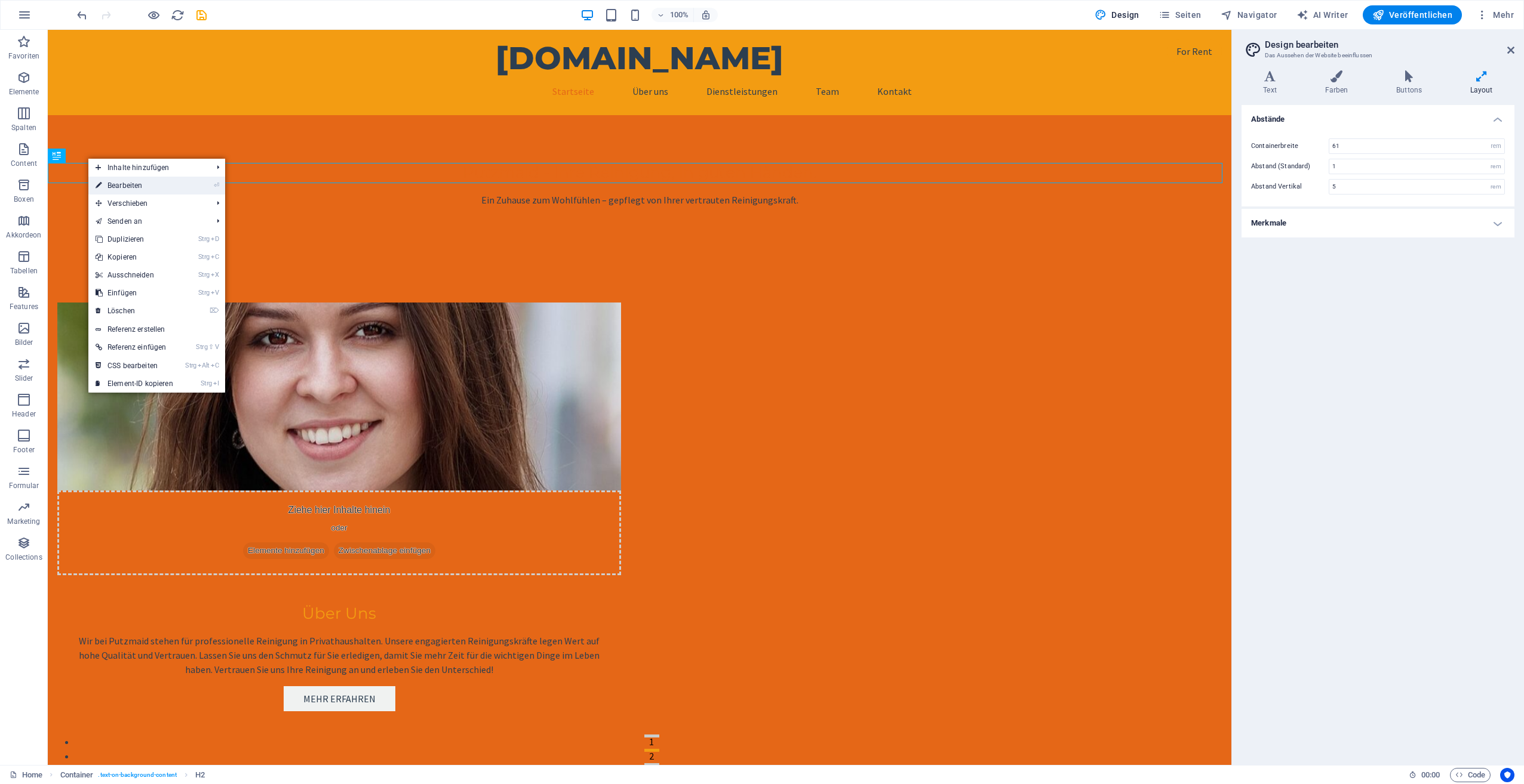
click at [113, 186] on link "⏎ Bearbeiten" at bounding box center [135, 185] width 92 height 18
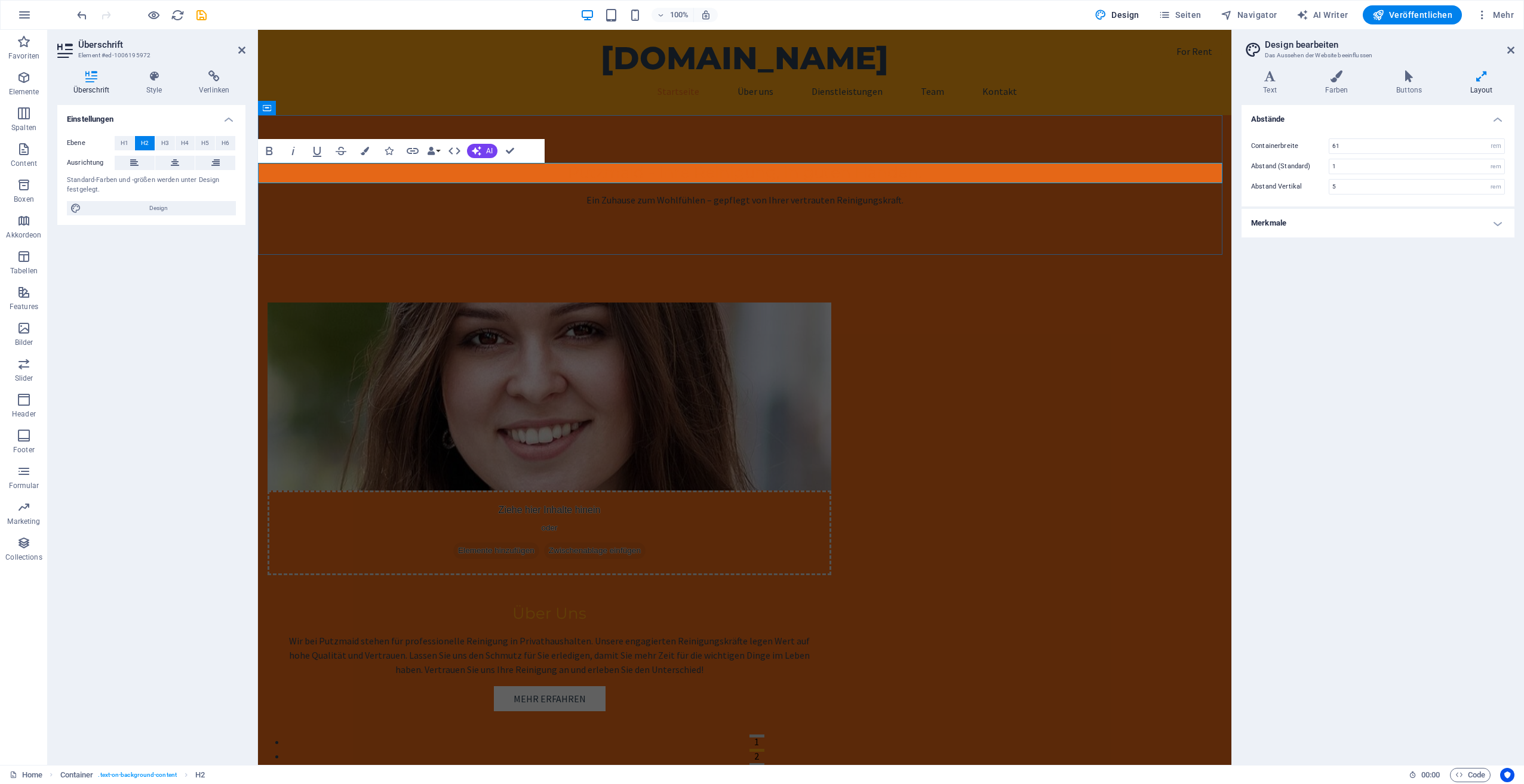
click at [655, 171] on span "Putzmaid - Ihre Reinigung, in guten Händen." at bounding box center [744, 173] width 354 height 19
drag, startPoint x: 519, startPoint y: 175, endPoint x: 939, endPoint y: 194, distance: 420.4
click at [939, 194] on div "Putzmaid - Ihre Reinigung, in guten Händen. Ein Zuhause zum Wohlfühlen – gepfle…" at bounding box center [744, 185] width 973 height 139
click at [362, 150] on icon "button" at bounding box center [365, 151] width 9 height 9
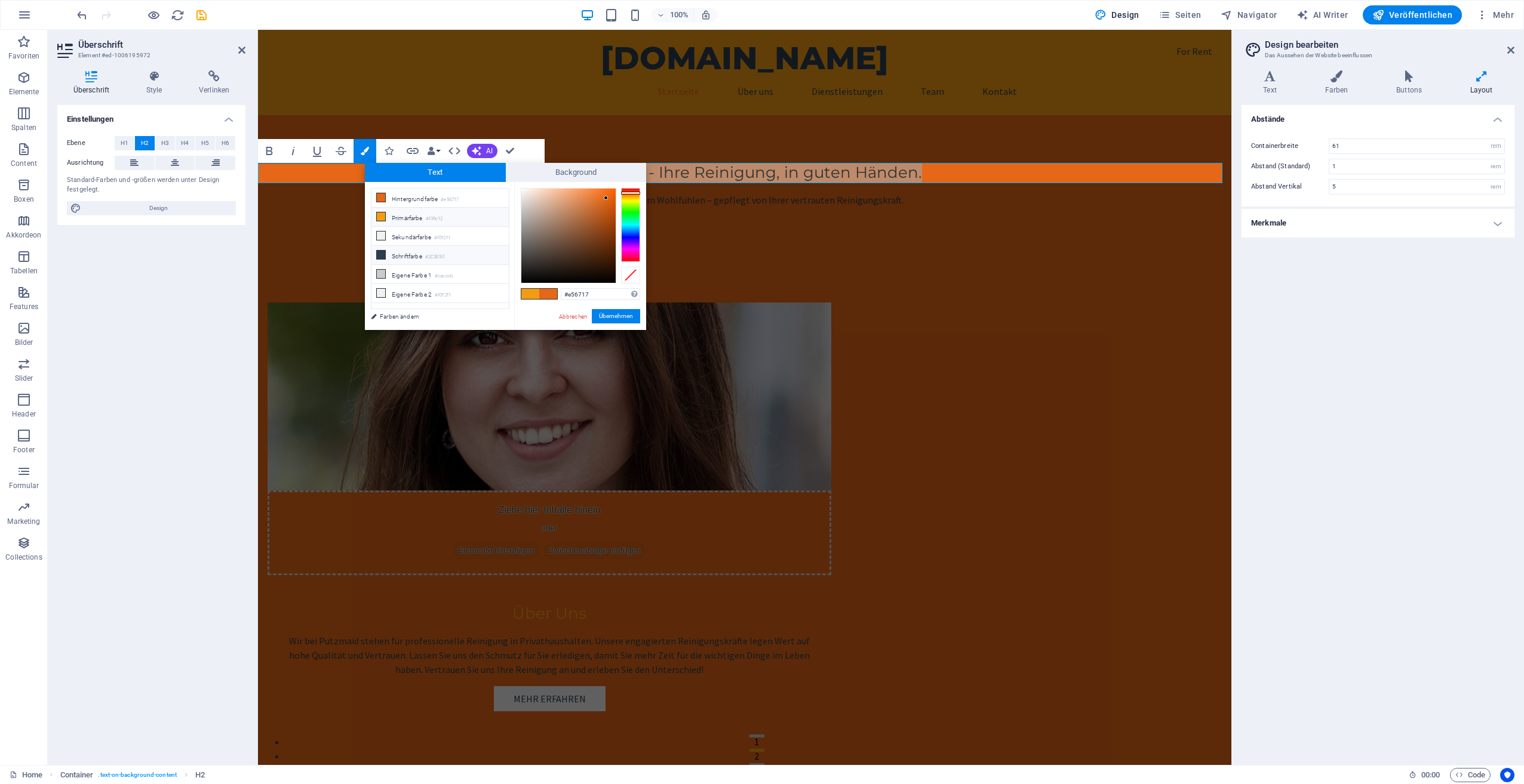
click at [380, 251] on icon at bounding box center [381, 255] width 9 height 9
type input "#2c3e50"
click at [618, 314] on button "Übernehmen" at bounding box center [616, 316] width 49 height 14
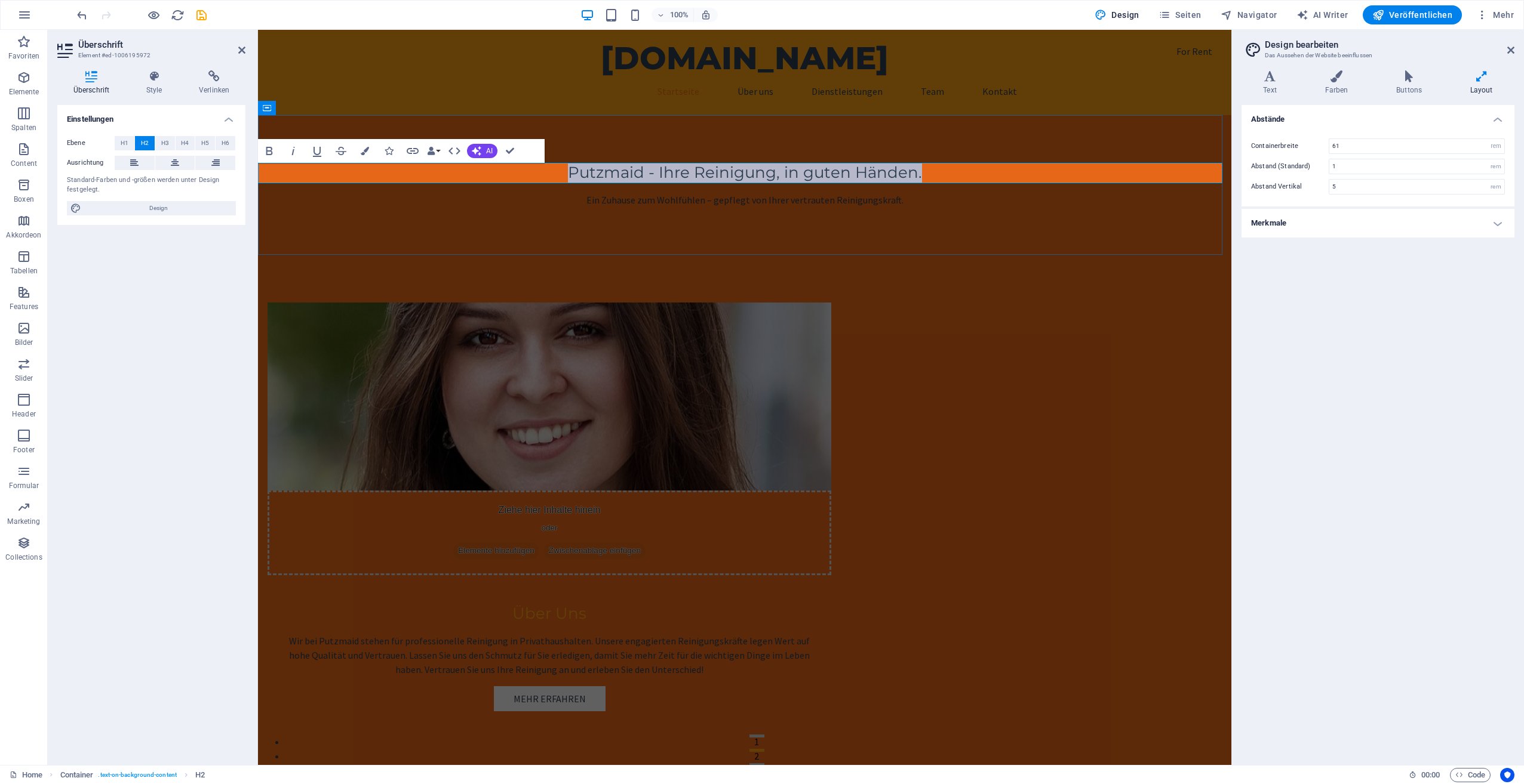
click at [655, 172] on span "Putzmaid - Ihre Reinigung, in guten Händen." at bounding box center [744, 173] width 354 height 19
click at [734, 173] on span "Ihre Reinigung, in guten Händen." at bounding box center [745, 173] width 263 height 19
click at [553, 222] on div "Ihre Reinigung - in guten Händen. Ein Zuhause zum Wohlfühlen – gepflegt von Ihr…" at bounding box center [744, 185] width 973 height 139
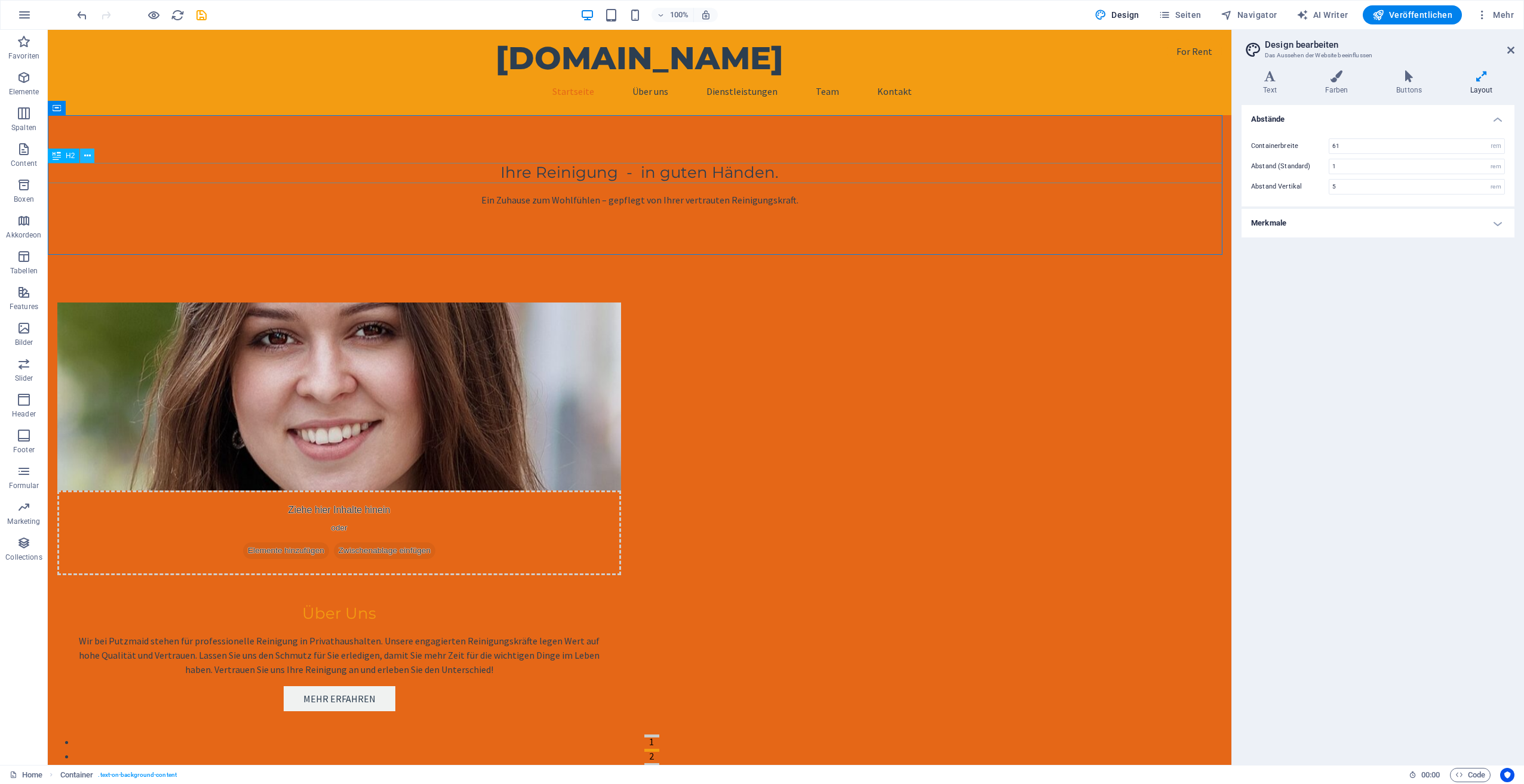
click at [86, 156] on icon at bounding box center [87, 155] width 7 height 12
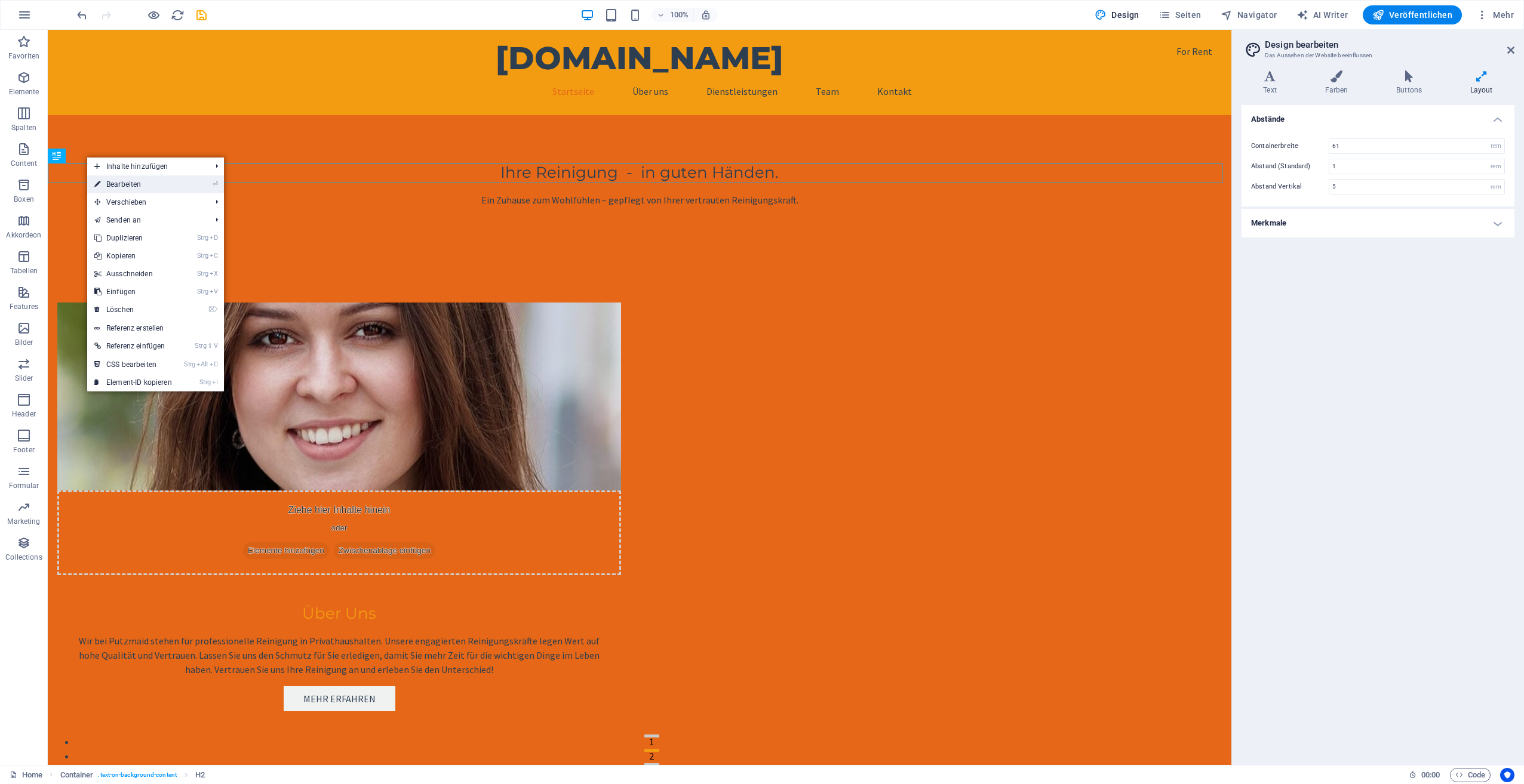
click at [118, 187] on link "⏎ Bearbeiten" at bounding box center [133, 184] width 92 height 18
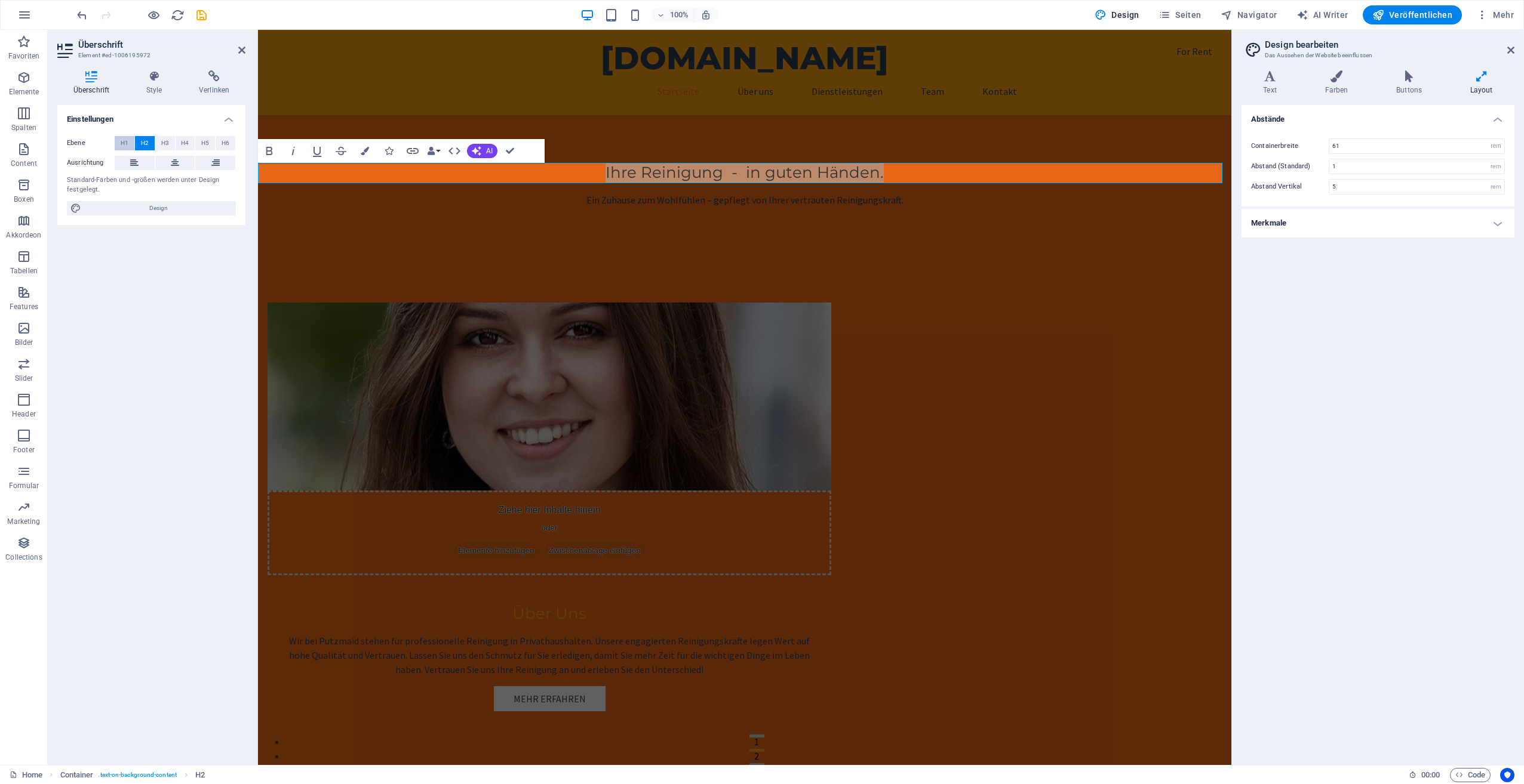
click at [122, 138] on span "H1" at bounding box center [124, 143] width 8 height 14
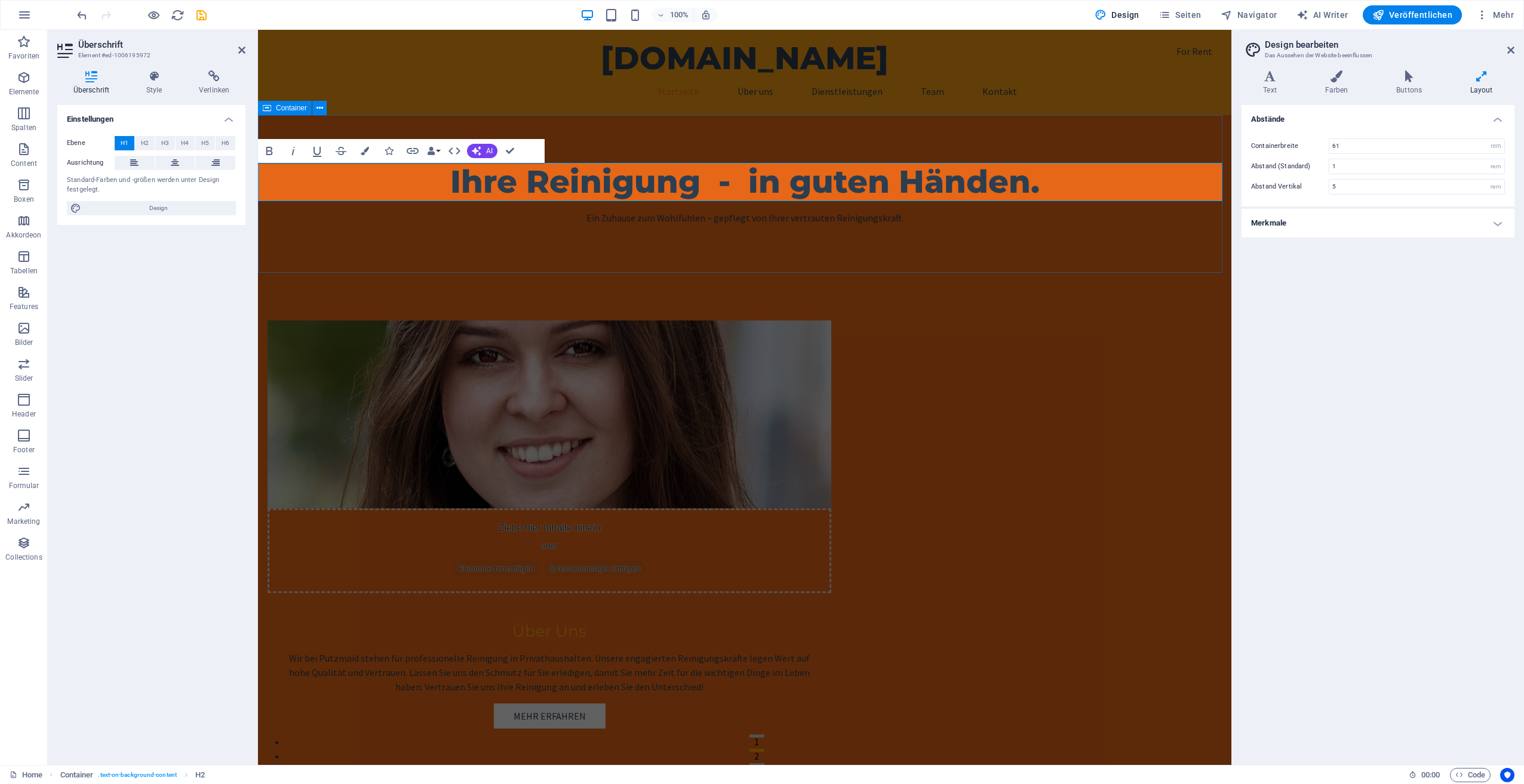
click at [693, 241] on div "Ihre Reinigung - in guten Händen. Ein Zuhause zum Wohlfühlen – gepflegt von Ihr…" at bounding box center [744, 194] width 973 height 157
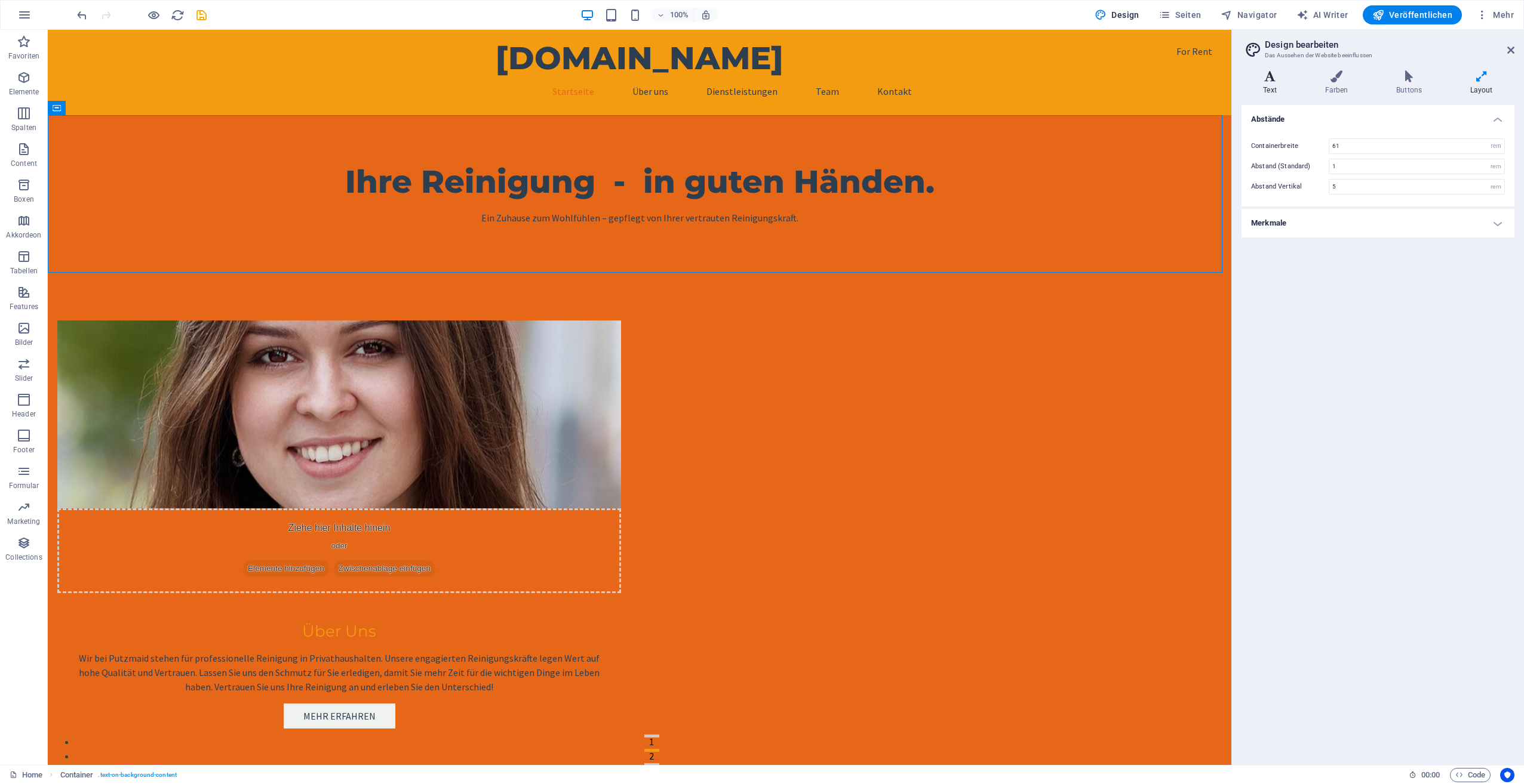
click at [1270, 83] on h4 "Text" at bounding box center [1272, 83] width 61 height 25
click at [1319, 203] on h4 "Überschriften" at bounding box center [1378, 201] width 273 height 29
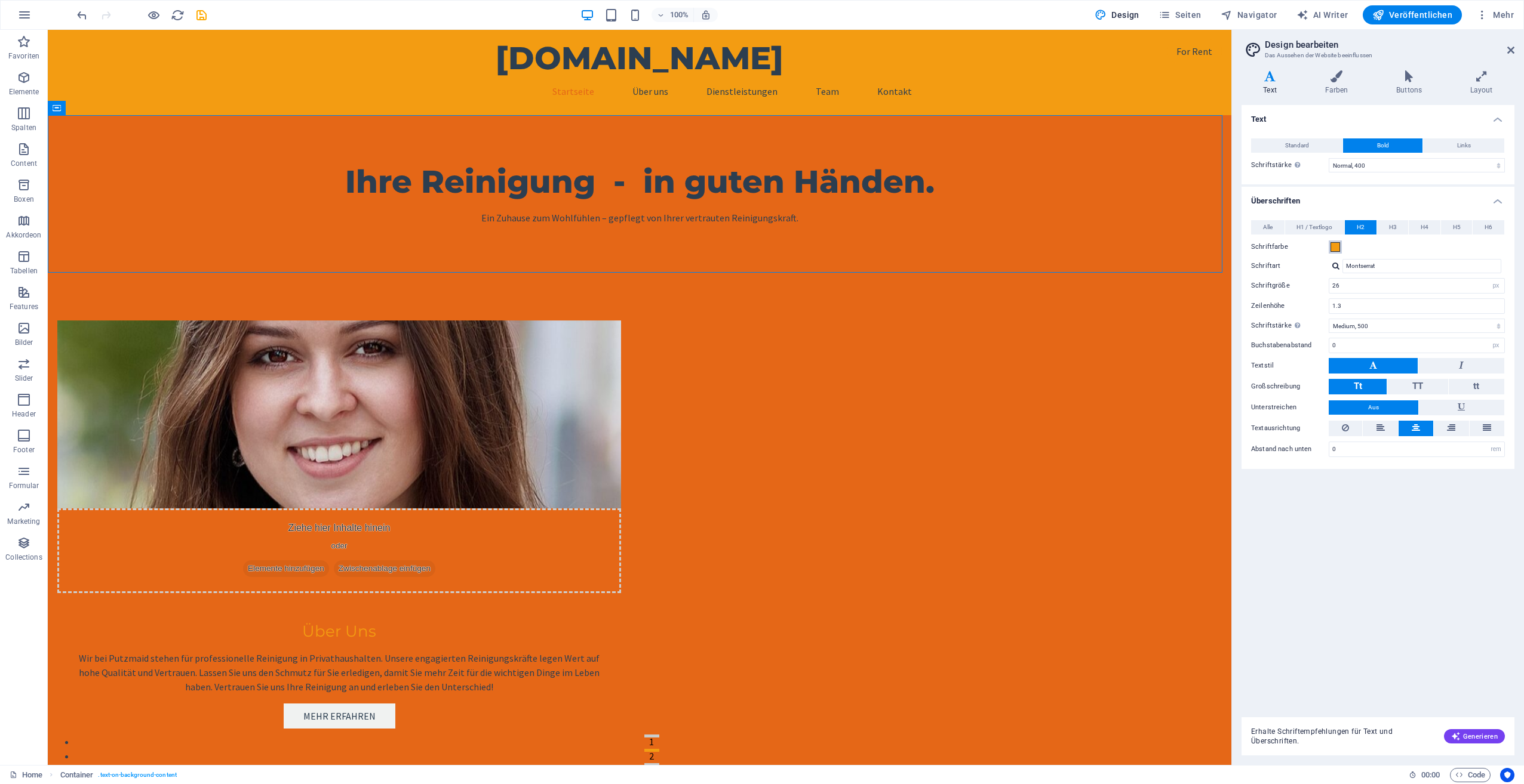
click at [1333, 247] on span at bounding box center [1335, 247] width 10 height 10
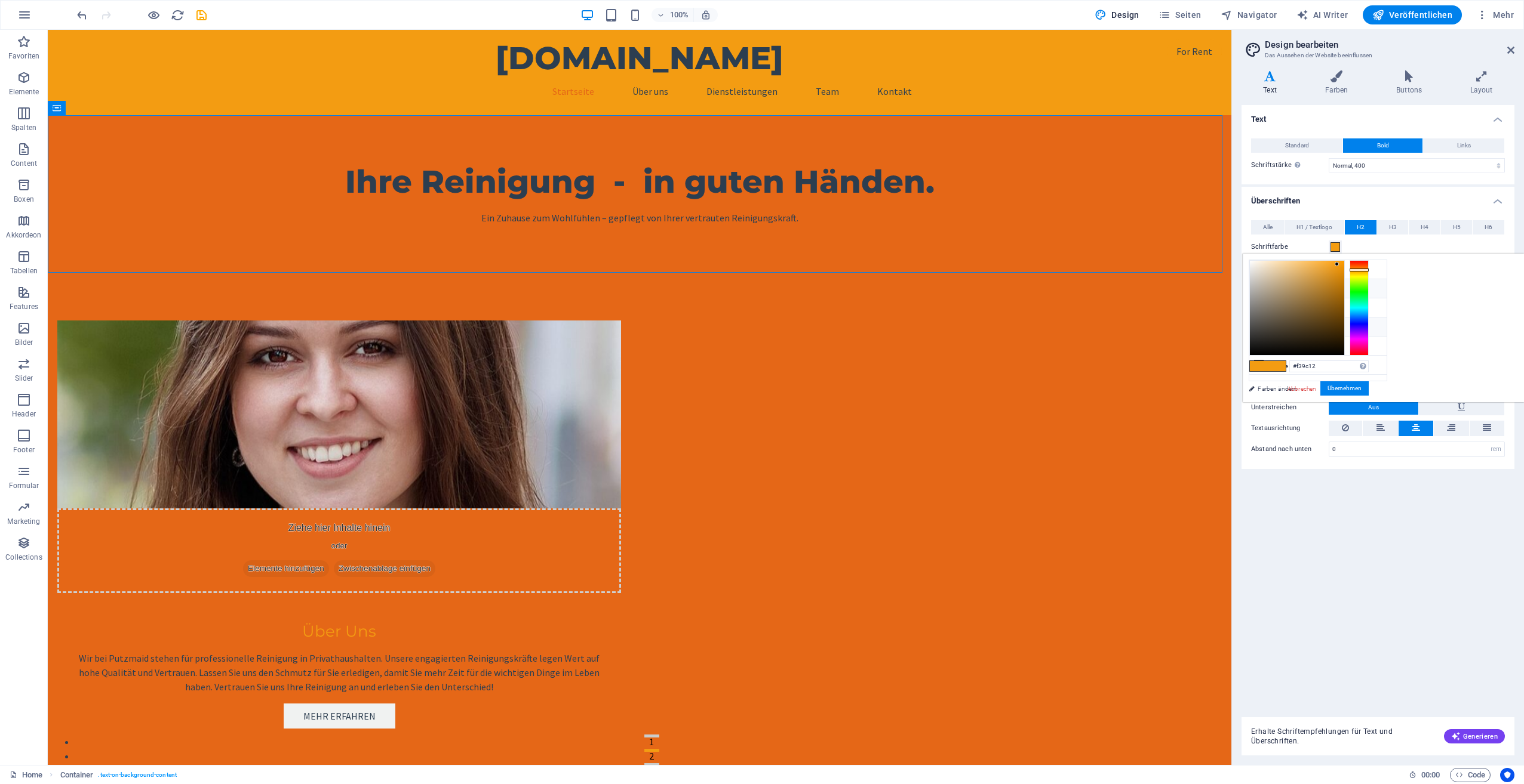
click at [1261, 322] on icon at bounding box center [1259, 326] width 9 height 9
type input "#2c3e50"
click at [1368, 383] on button "Übernehmen" at bounding box center [1344, 388] width 49 height 14
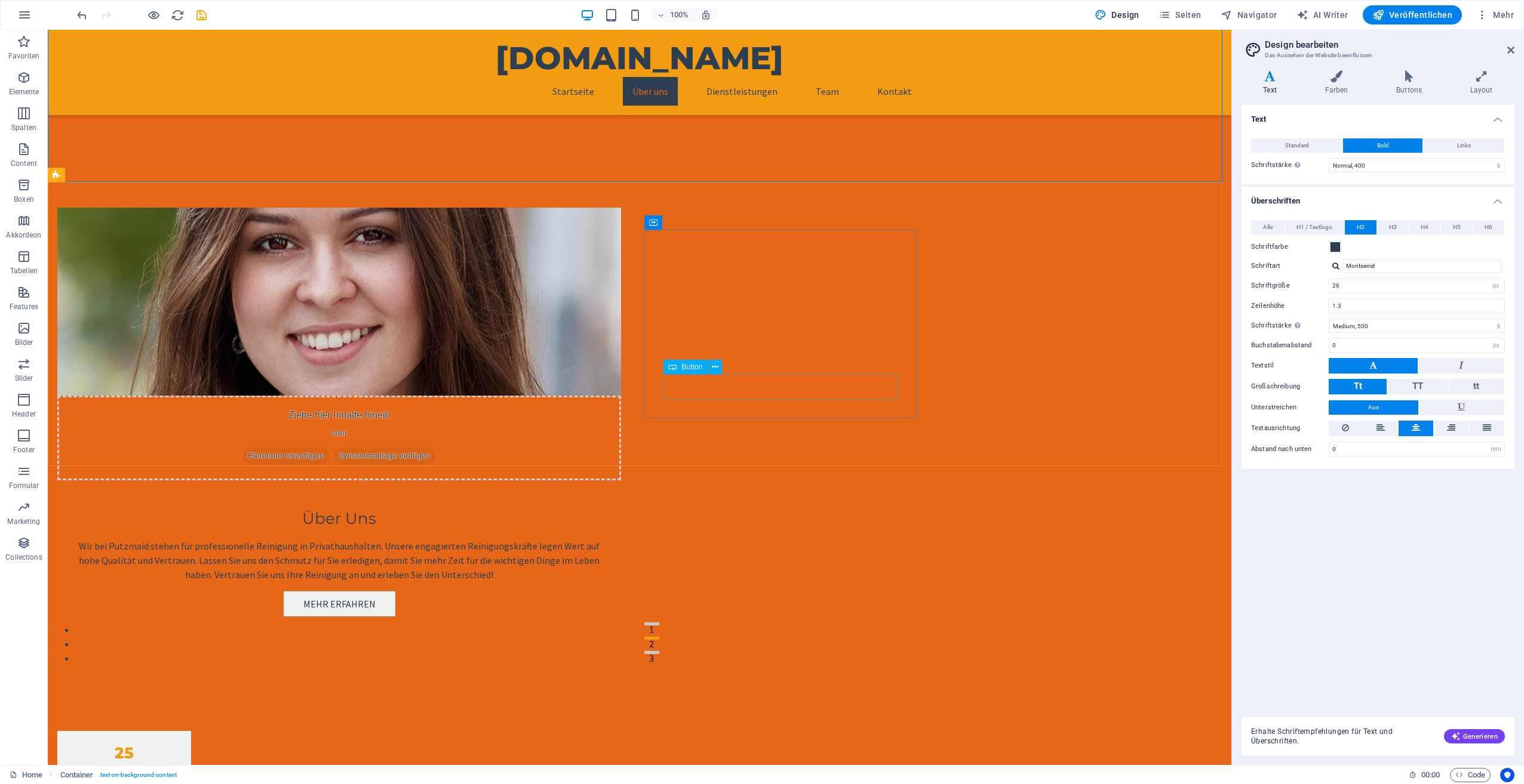
scroll to position [119, 0]
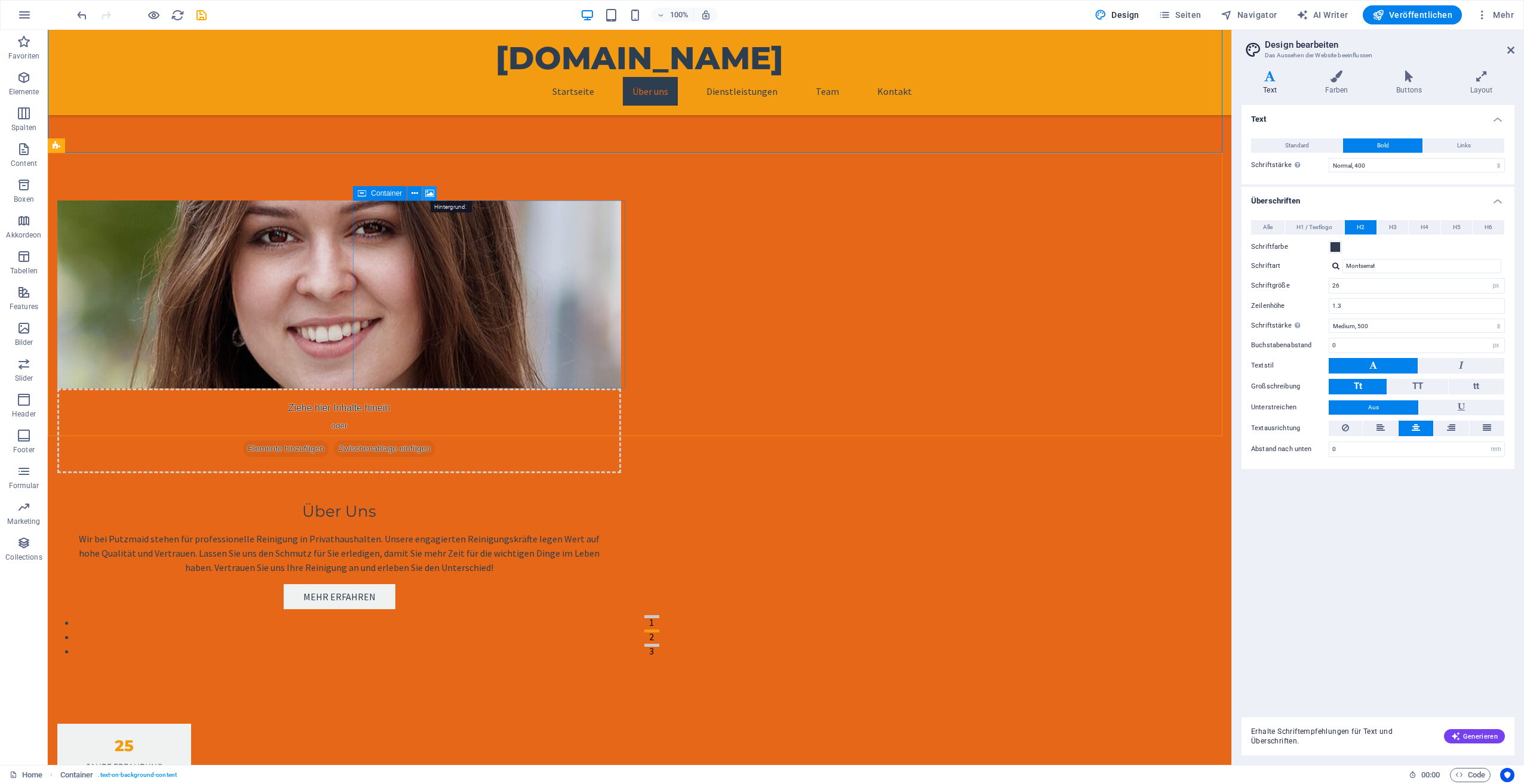
click at [430, 194] on icon at bounding box center [429, 193] width 9 height 12
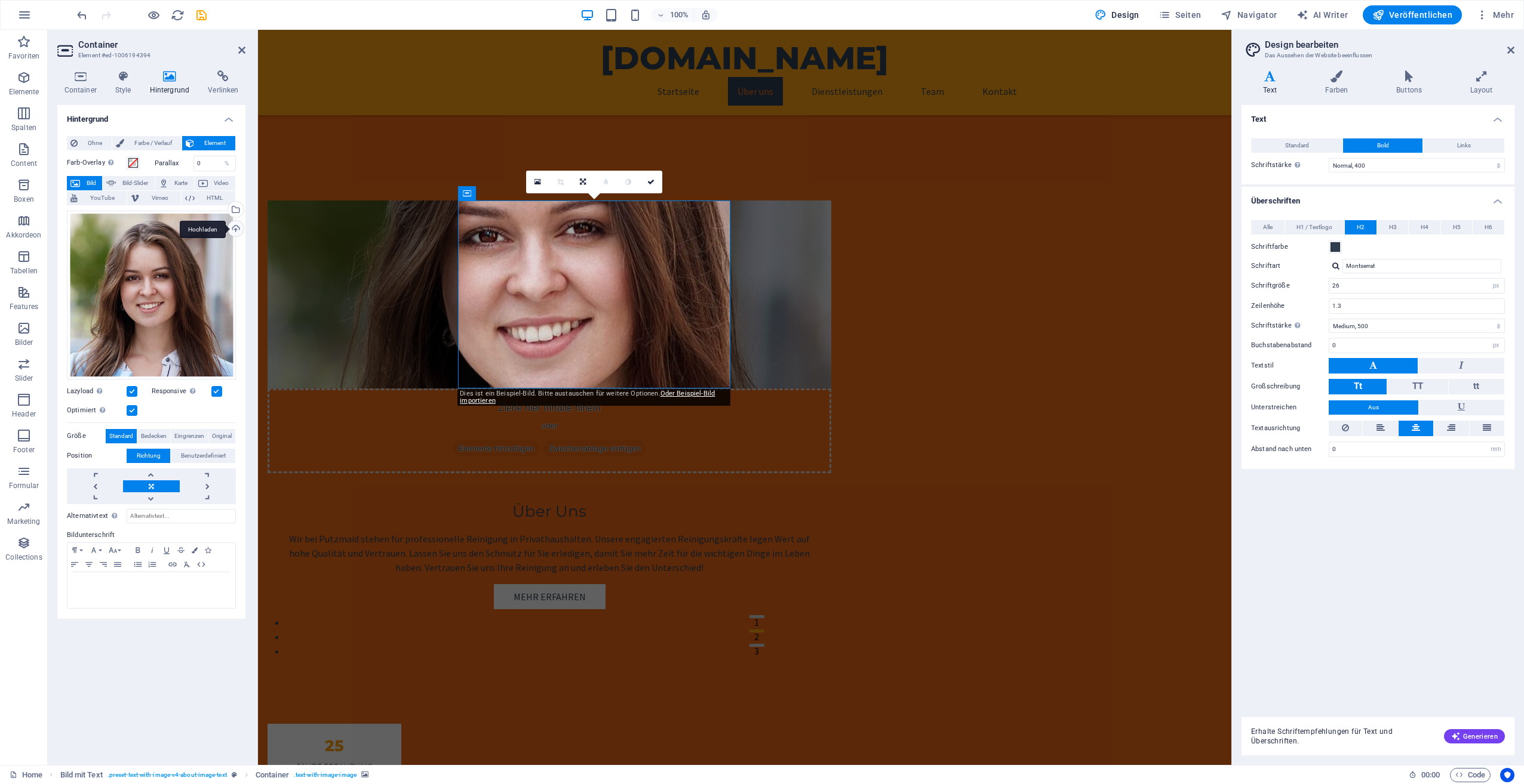
click at [241, 229] on div "Hochladen" at bounding box center [235, 230] width 18 height 18
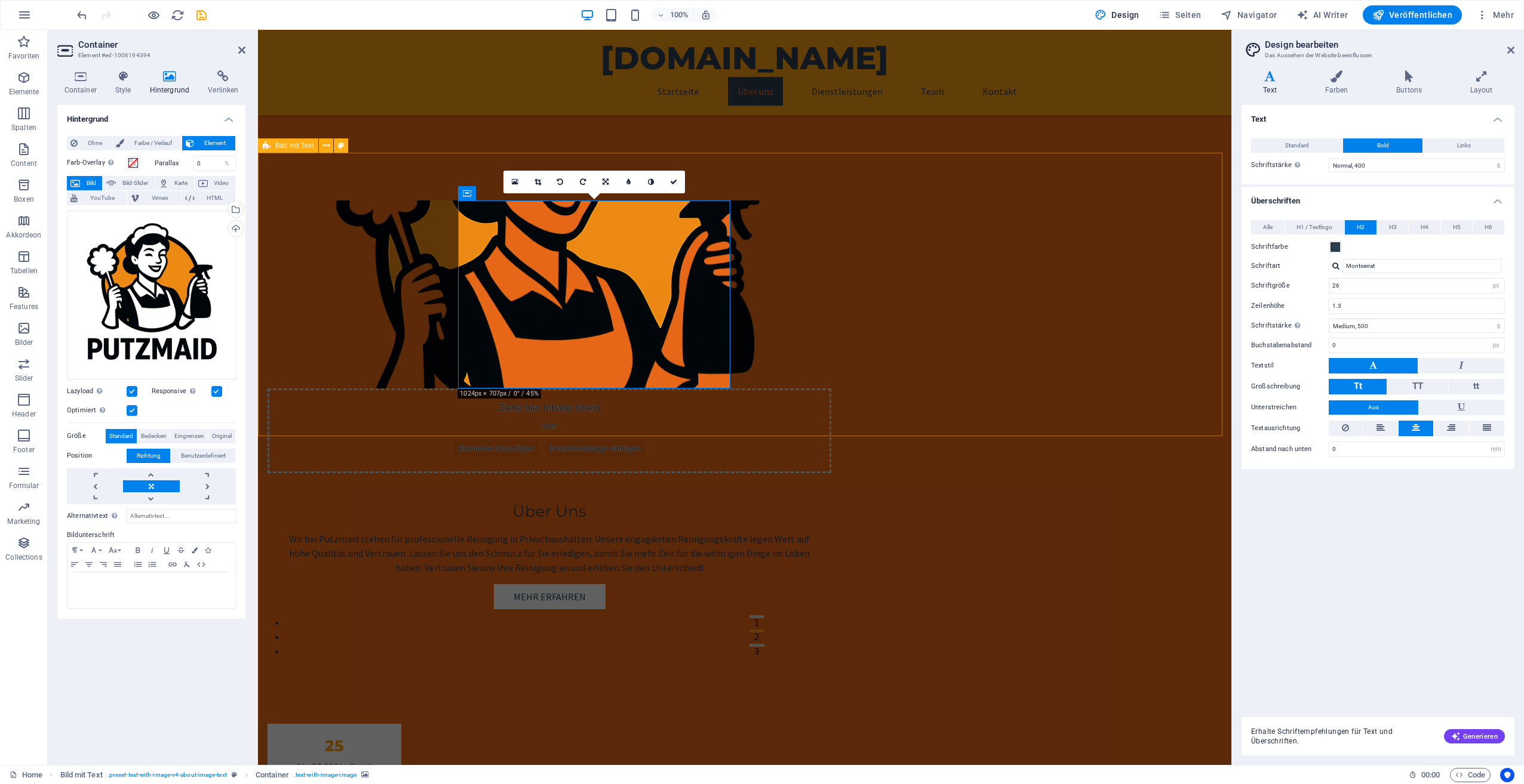
drag, startPoint x: 657, startPoint y: 423, endPoint x: 865, endPoint y: 423, distance: 208.0
click at [865, 423] on div "Ziehe hier Inhalte hinein oder Elemente hinzufügen Zwischenablage einfügen Über…" at bounding box center [744, 414] width 973 height 524
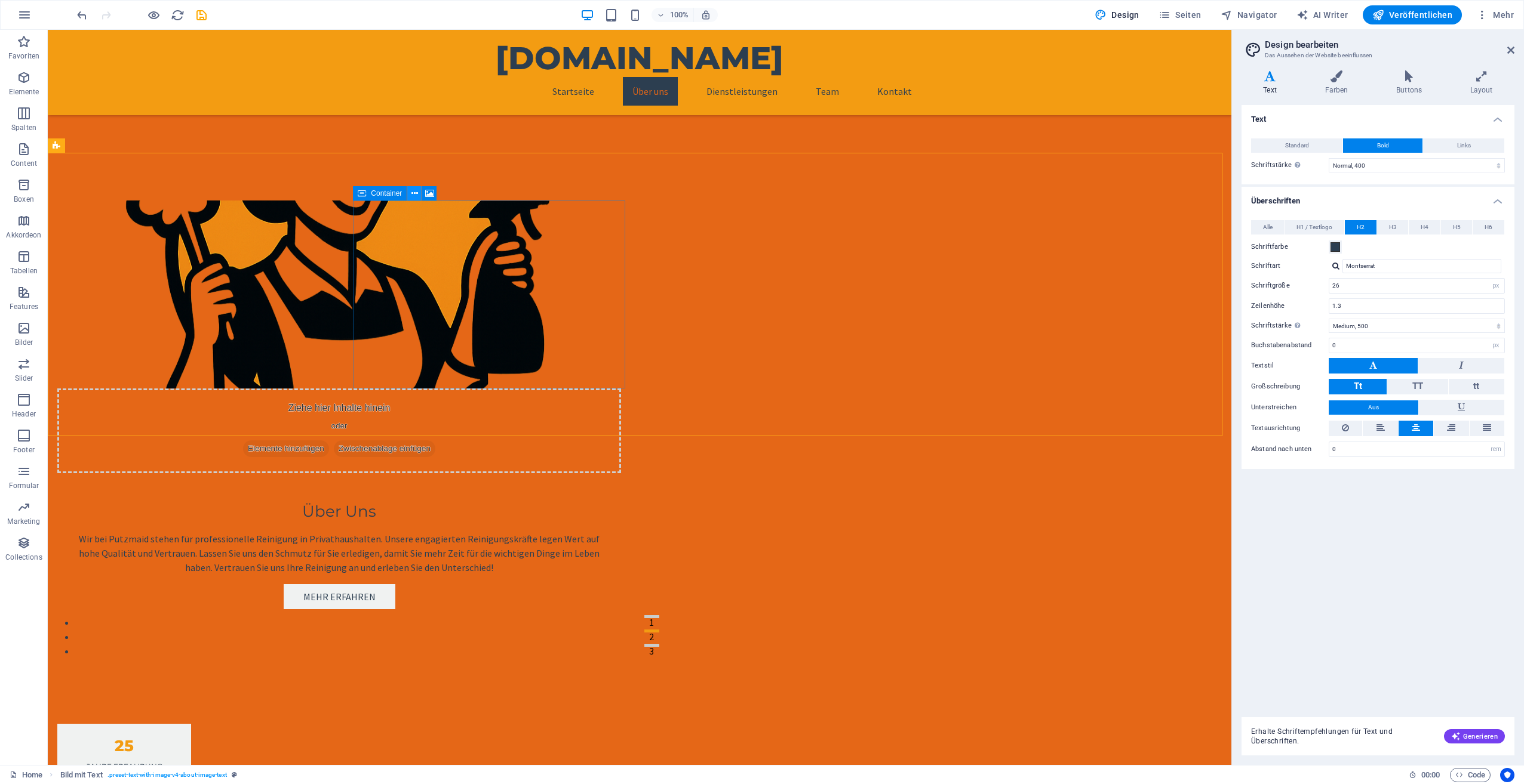
click at [417, 194] on icon at bounding box center [414, 193] width 7 height 12
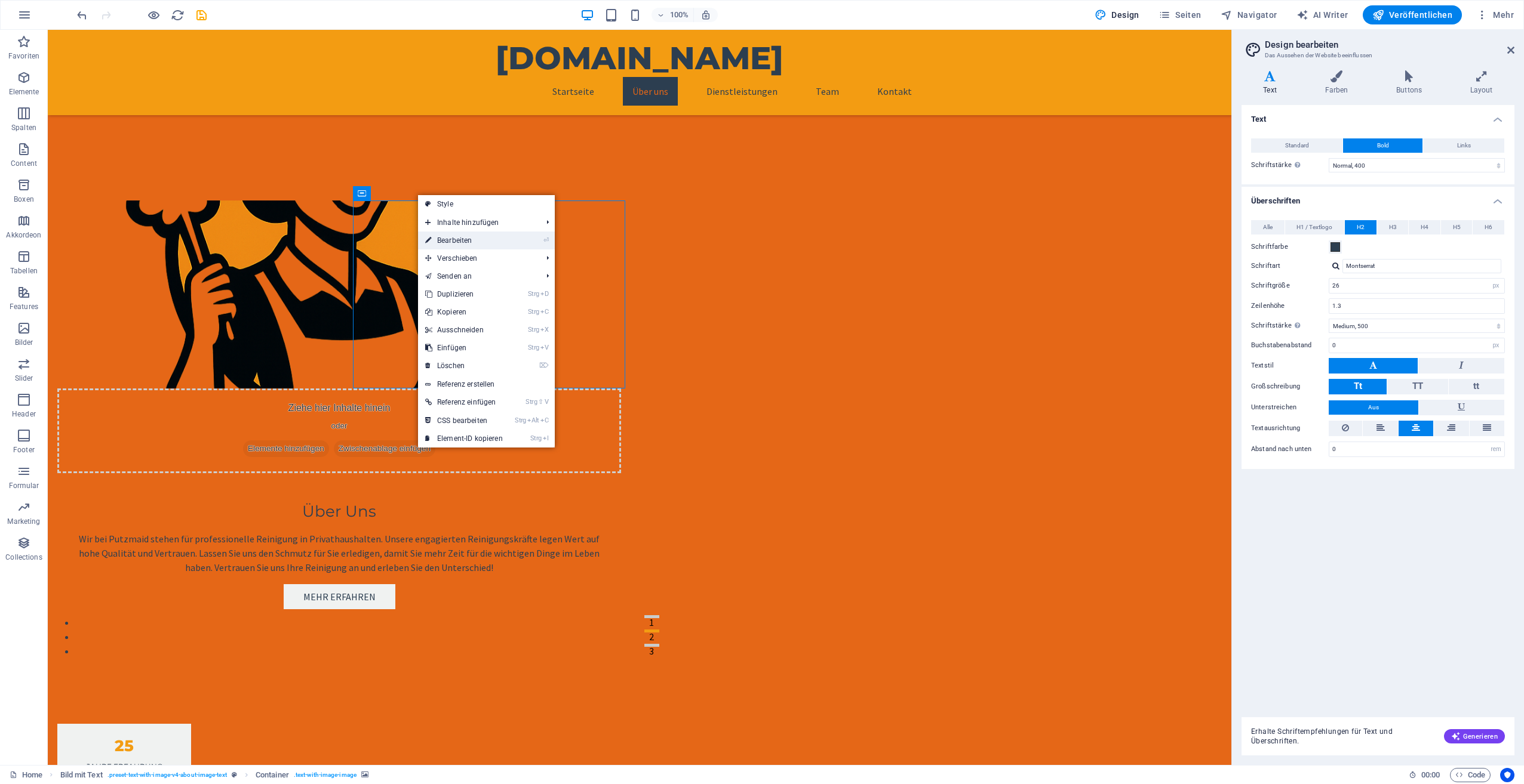
click at [467, 238] on link "⏎ Bearbeiten" at bounding box center [464, 240] width 92 height 18
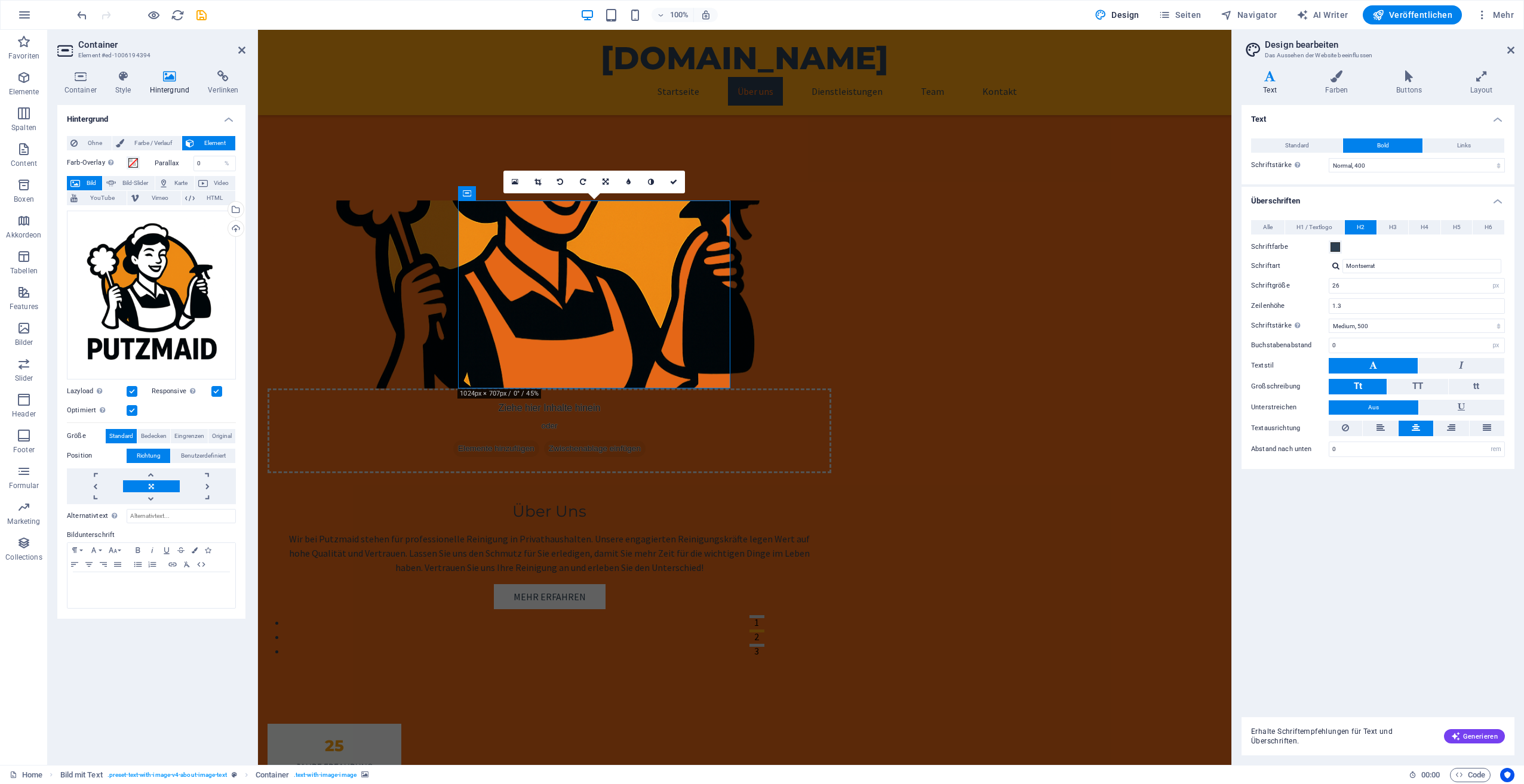
click at [138, 134] on div "Ohne Farbe / Verlauf Element Hintergrund über volle Breite strecken Farb-Overla…" at bounding box center [151, 373] width 188 height 492
click at [138, 138] on span "Farbe / Verlauf" at bounding box center [153, 143] width 51 height 14
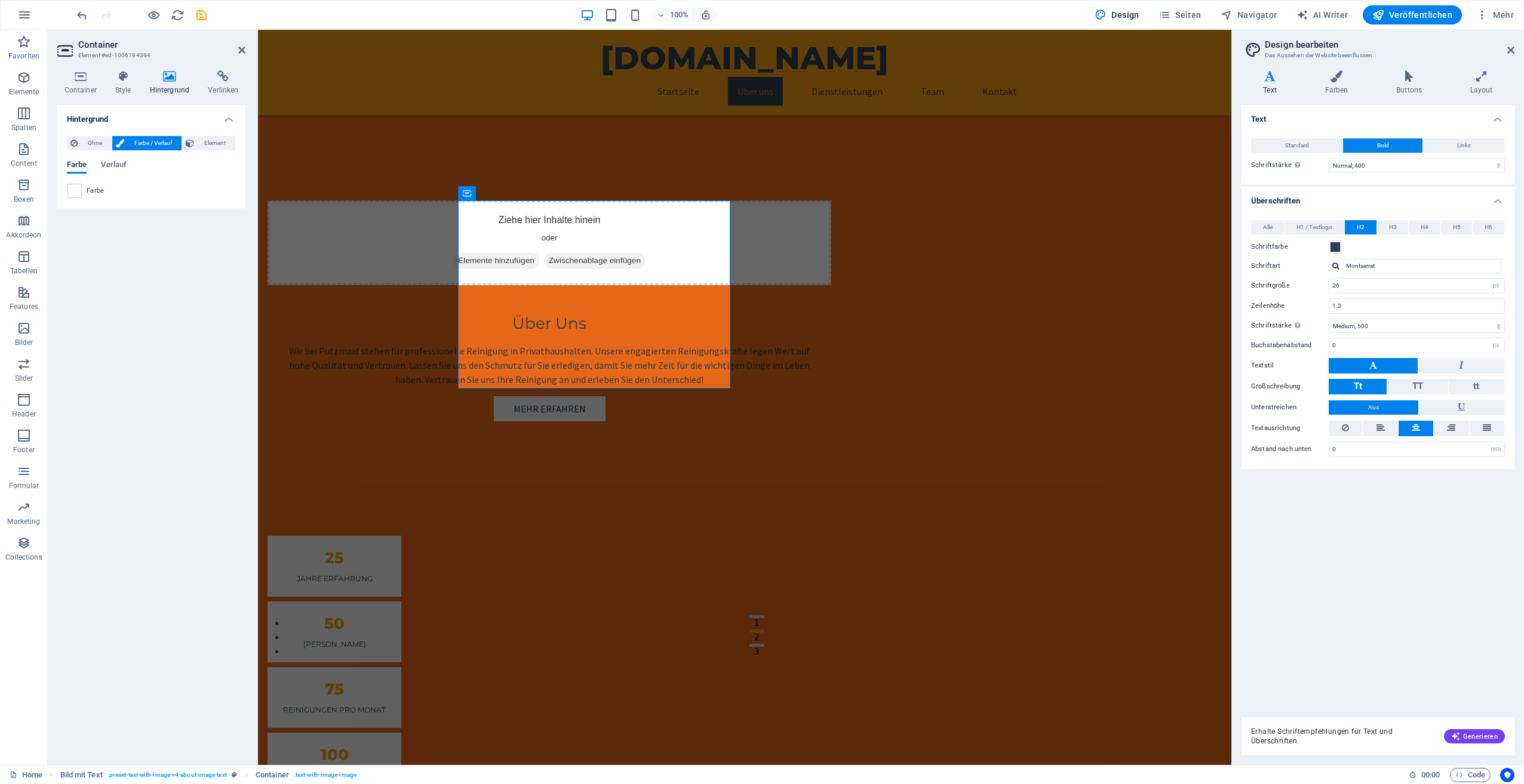
click at [72, 191] on span at bounding box center [74, 191] width 13 height 13
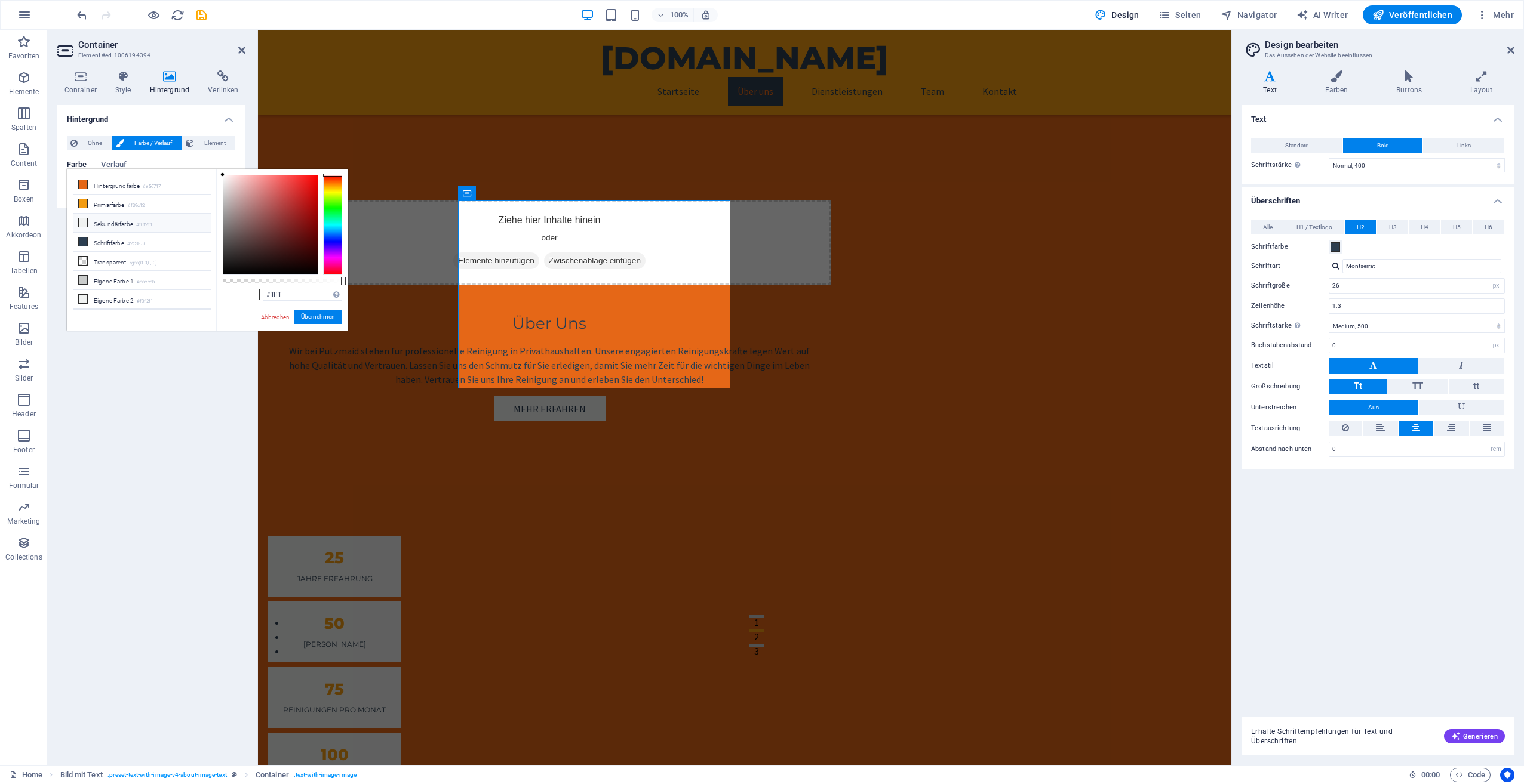
click at [84, 218] on icon at bounding box center [83, 222] width 9 height 9
type input "#f0f2f1"
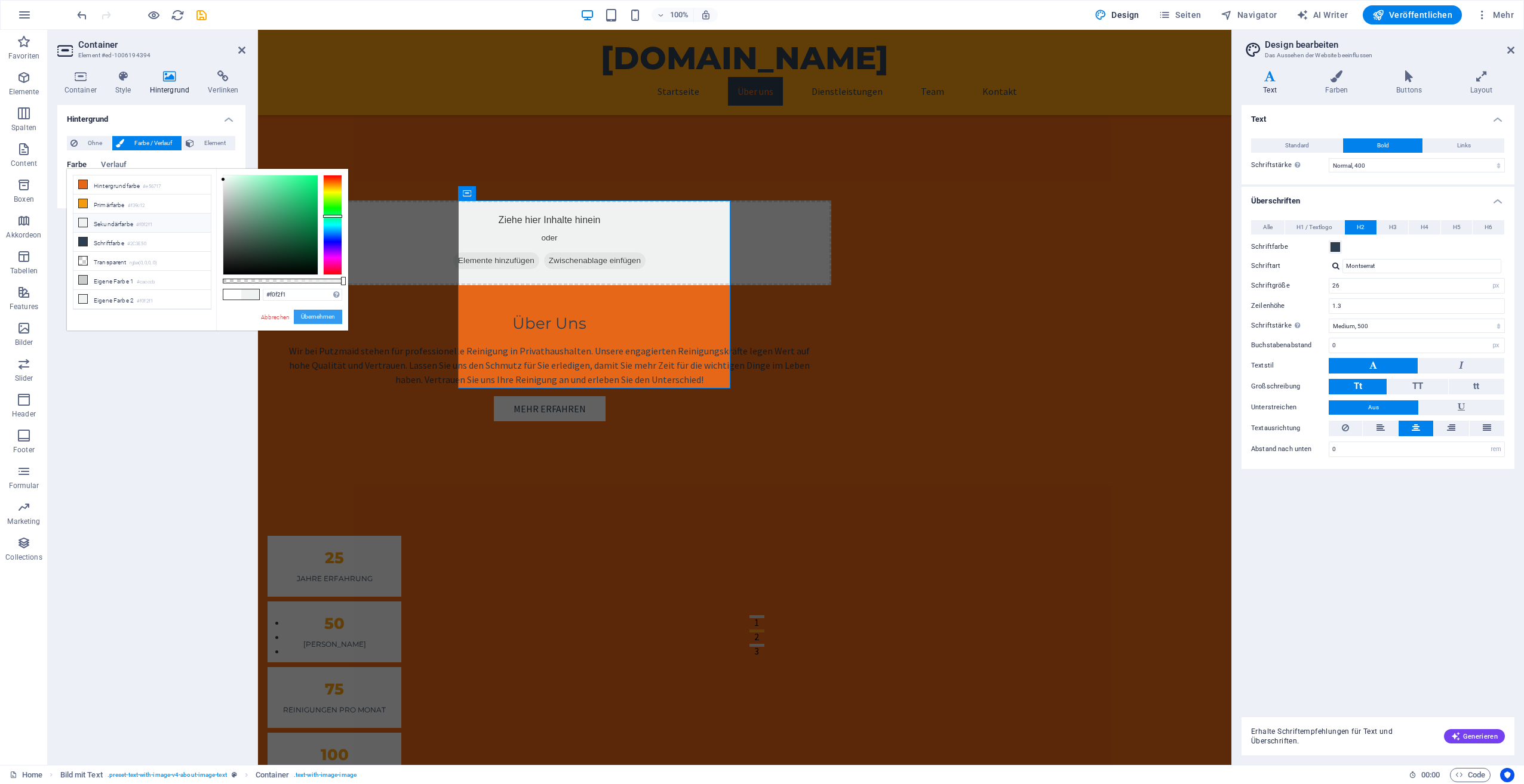
click at [315, 317] on button "Übernehmen" at bounding box center [318, 317] width 49 height 14
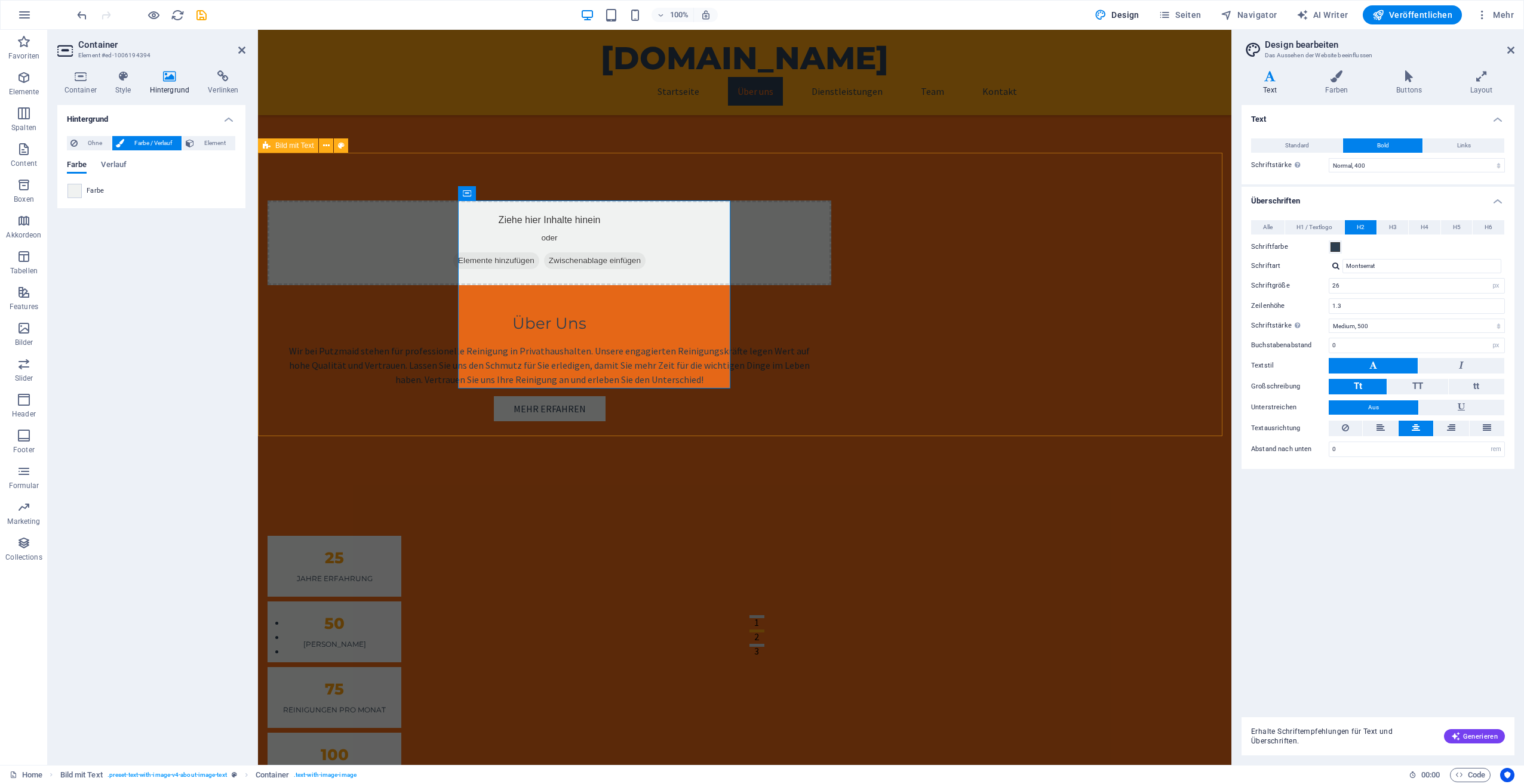
click at [381, 341] on div "Ziehe hier Inhalte hinein oder Elemente hinzufügen Zwischenablage einfügen Über…" at bounding box center [744, 320] width 973 height 336
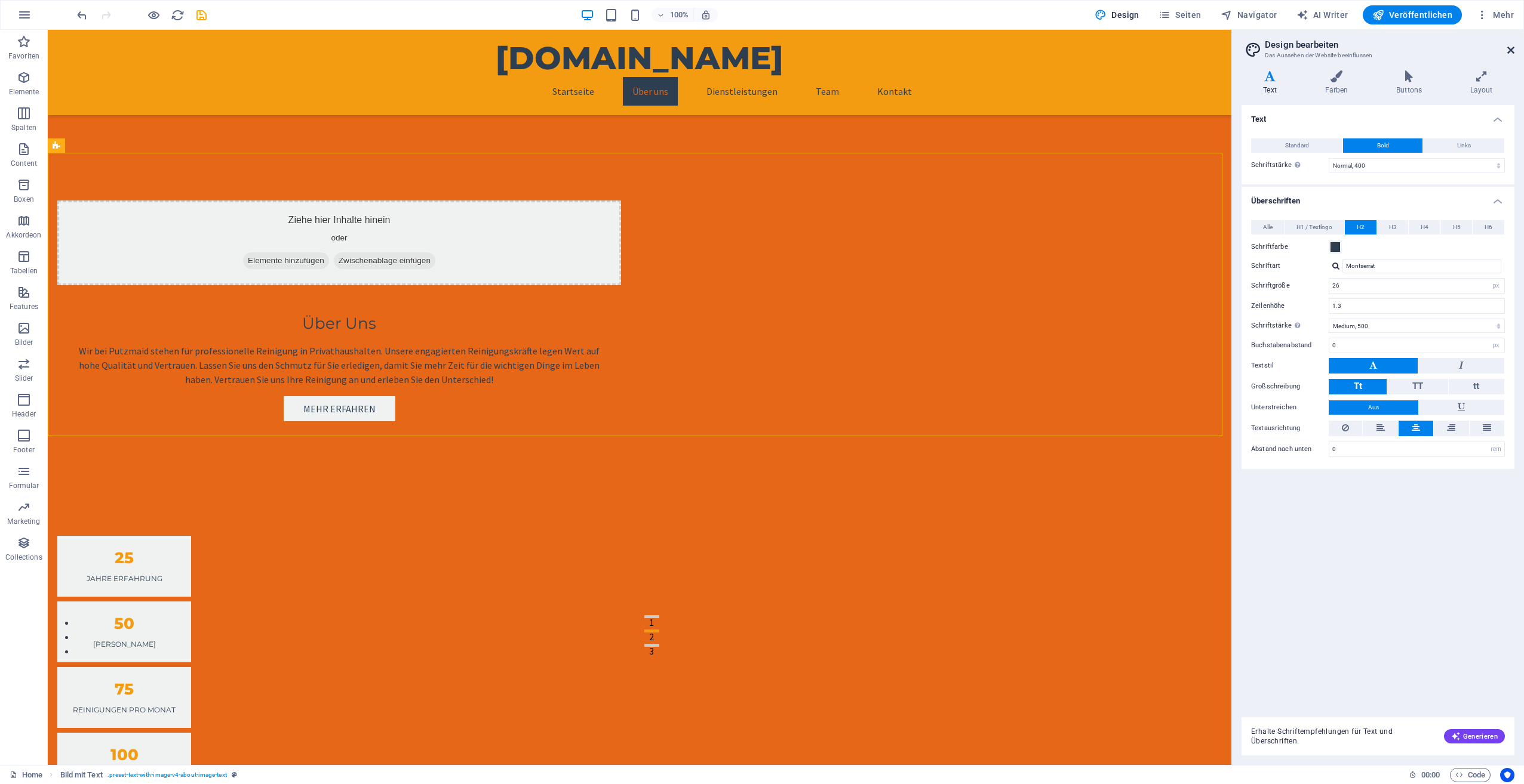
click at [1511, 47] on icon at bounding box center [1511, 51] width 8 height 10
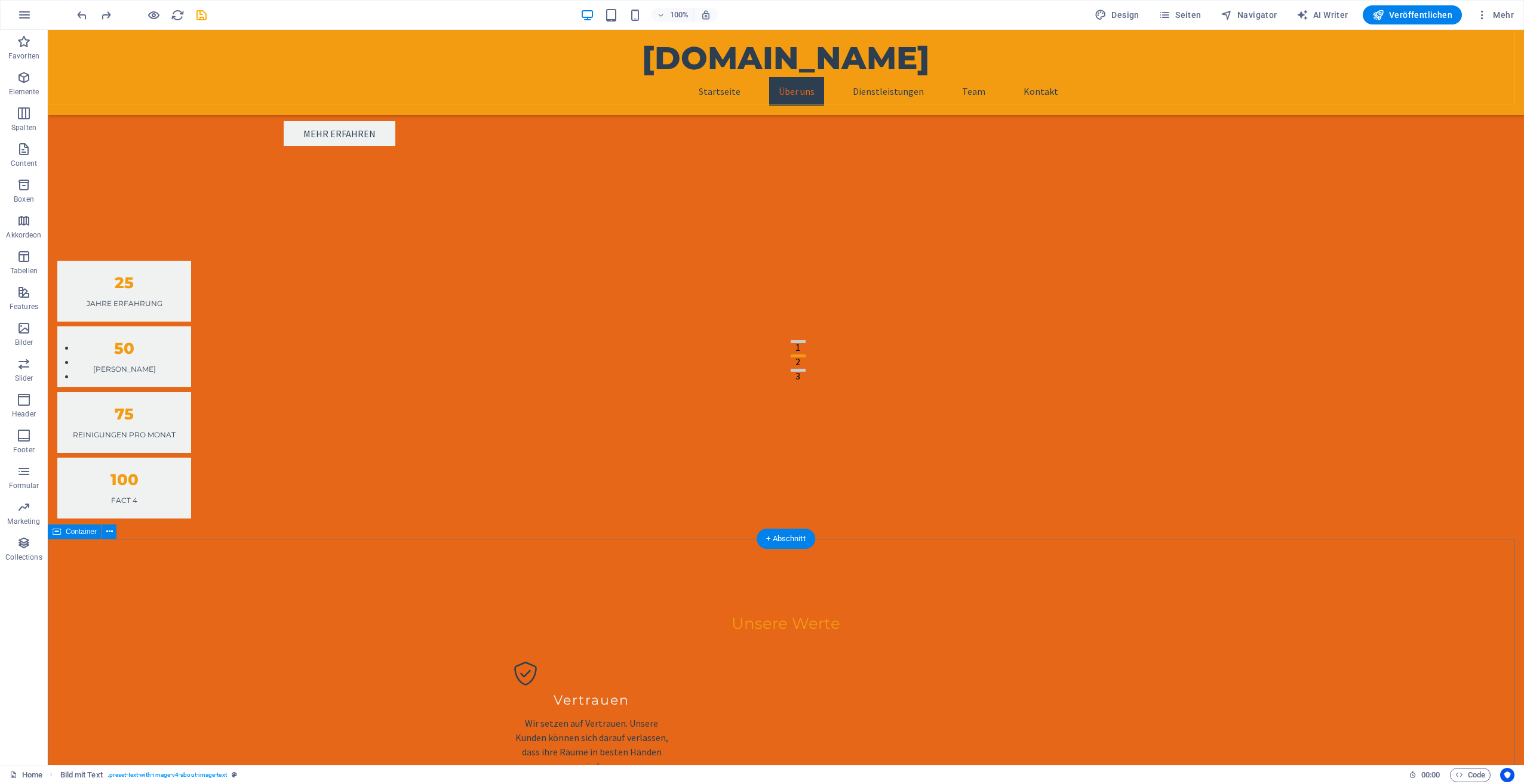
scroll to position [478, 0]
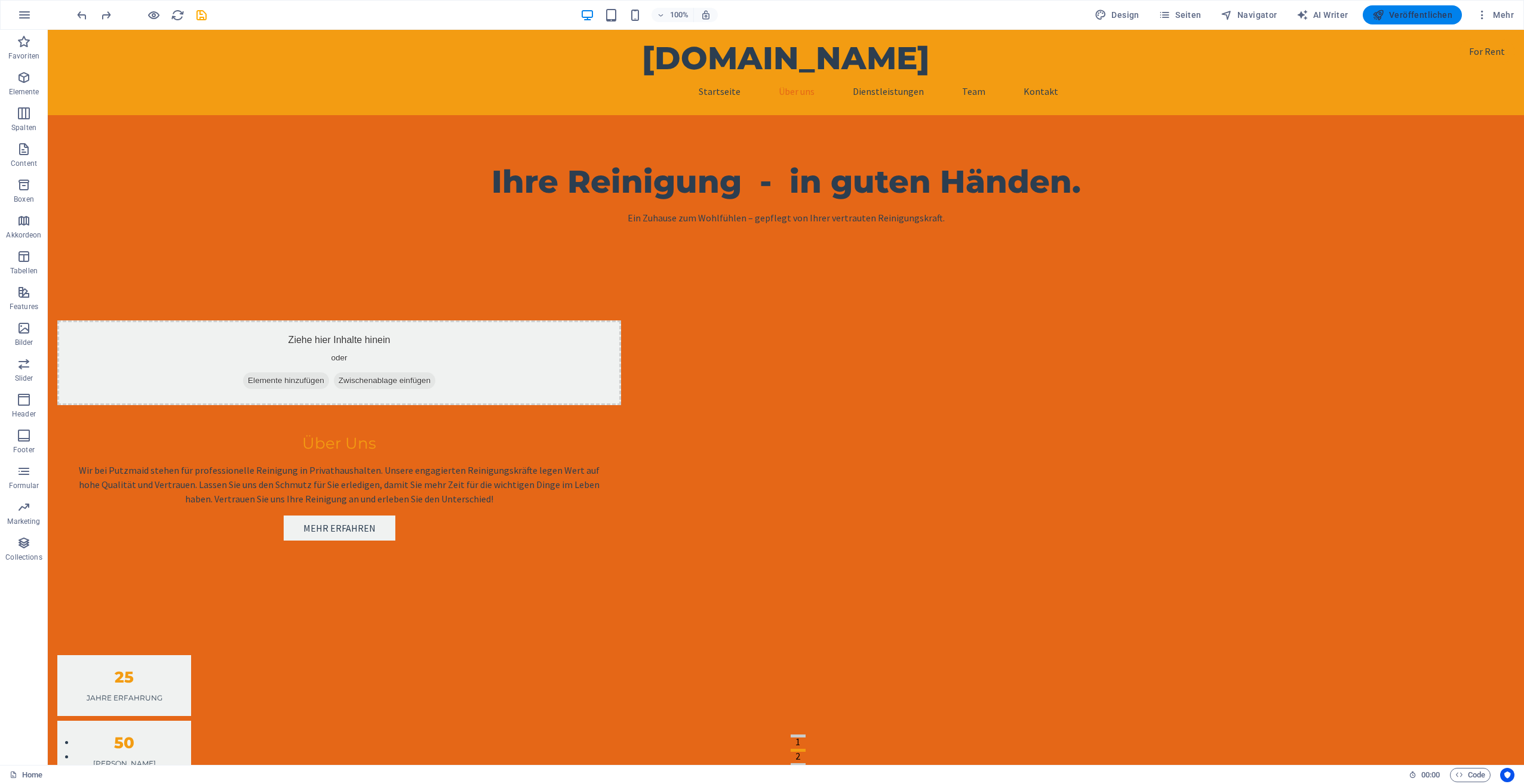
click at [1407, 9] on span "Veröffentlichen" at bounding box center [1412, 14] width 80 height 12
checkbox input "false"
click at [558, 314] on icon at bounding box center [560, 313] width 7 height 12
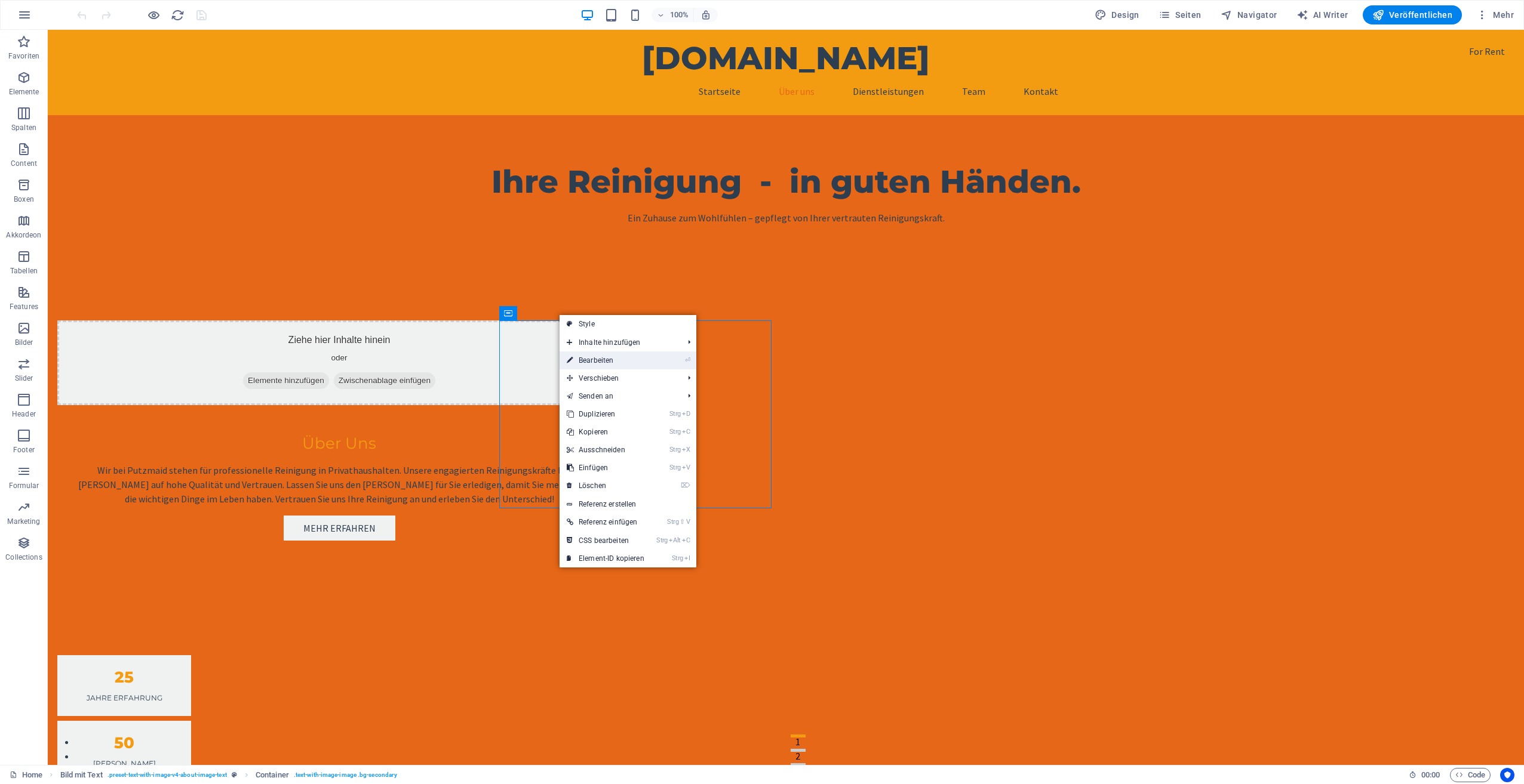
click at [597, 359] on link "⏎ Bearbeiten" at bounding box center [605, 361] width 92 height 18
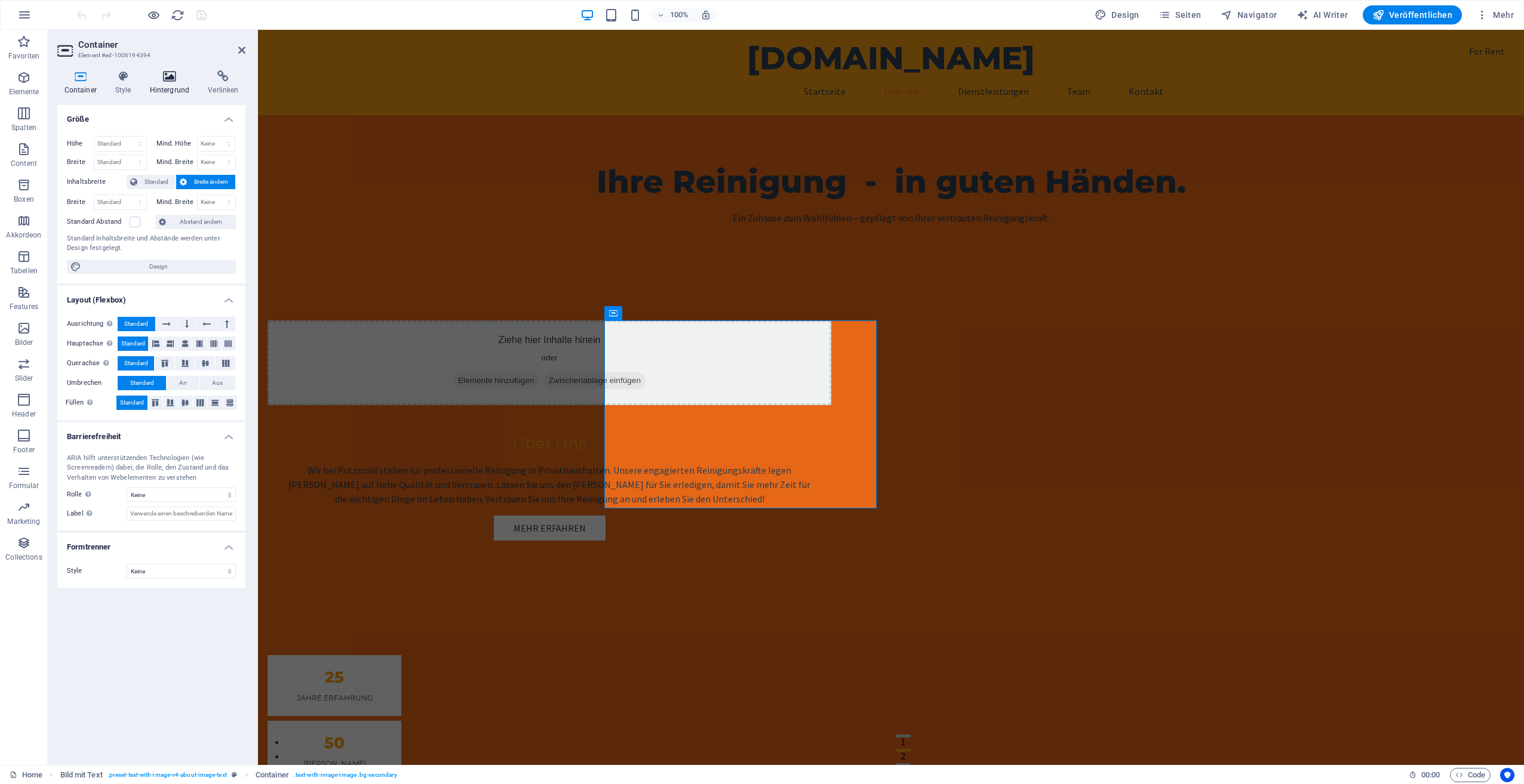
click at [168, 76] on icon at bounding box center [170, 76] width 53 height 12
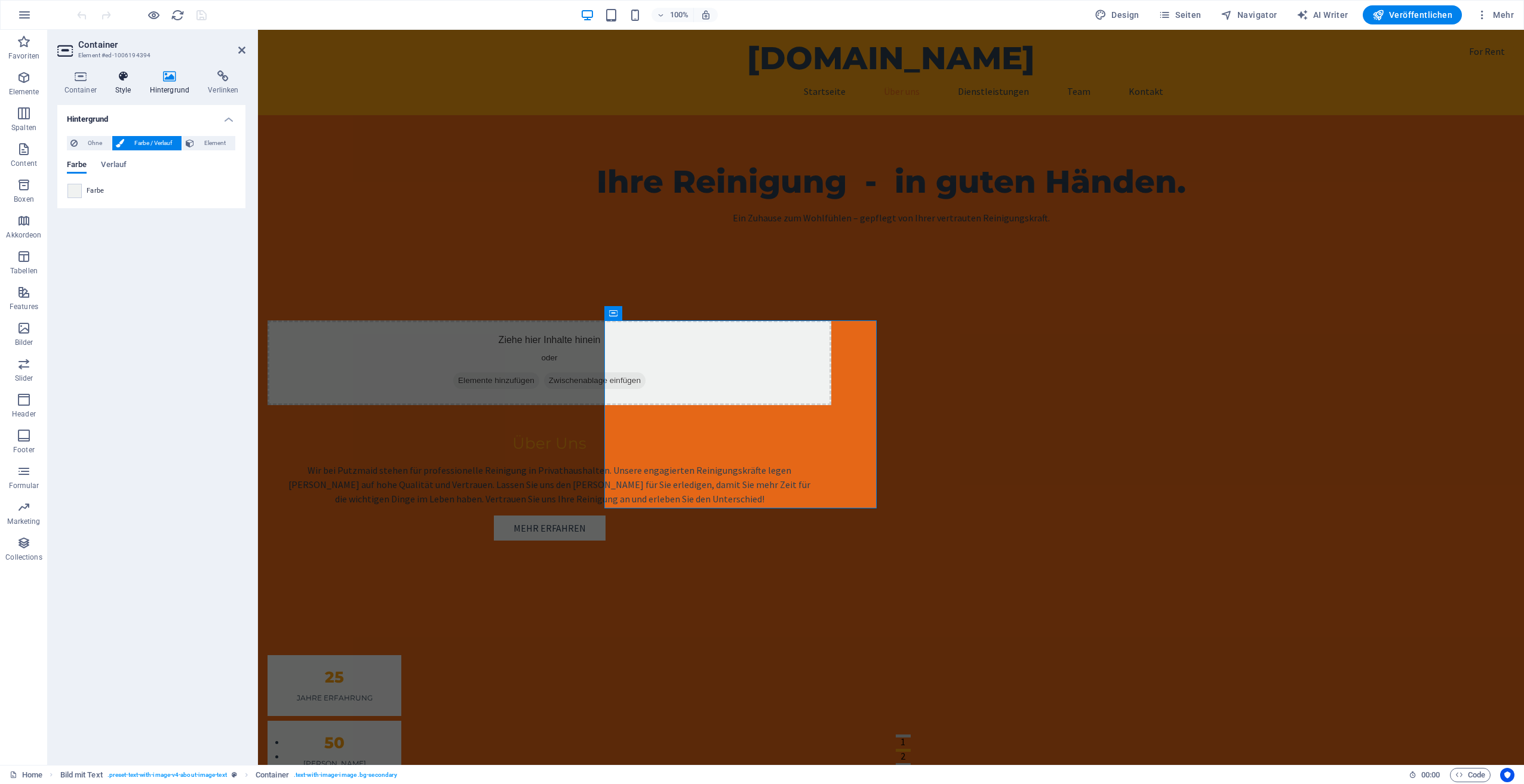
click at [128, 82] on icon at bounding box center [122, 76] width 30 height 12
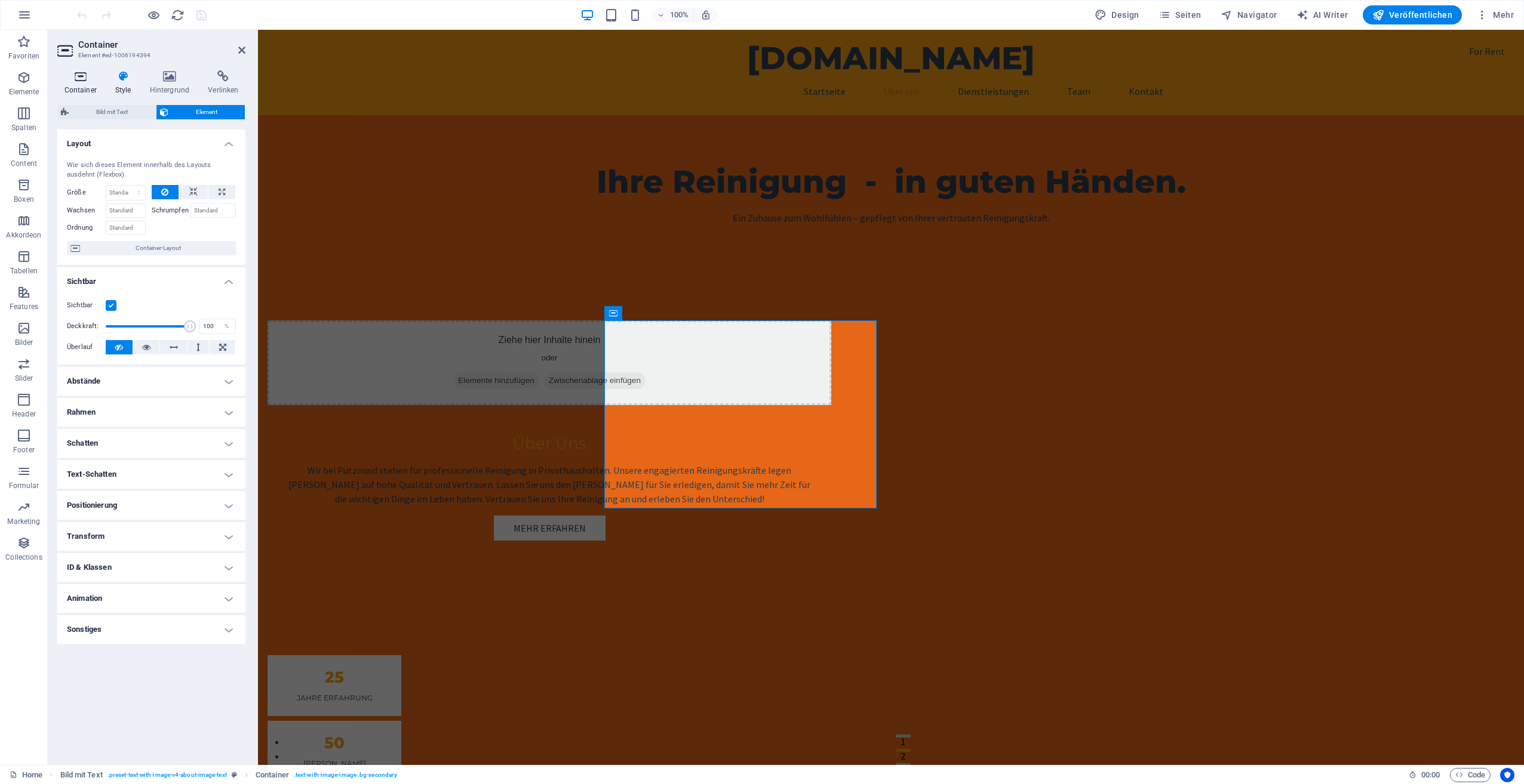
click at [88, 86] on h4 "Container" at bounding box center [82, 83] width 51 height 25
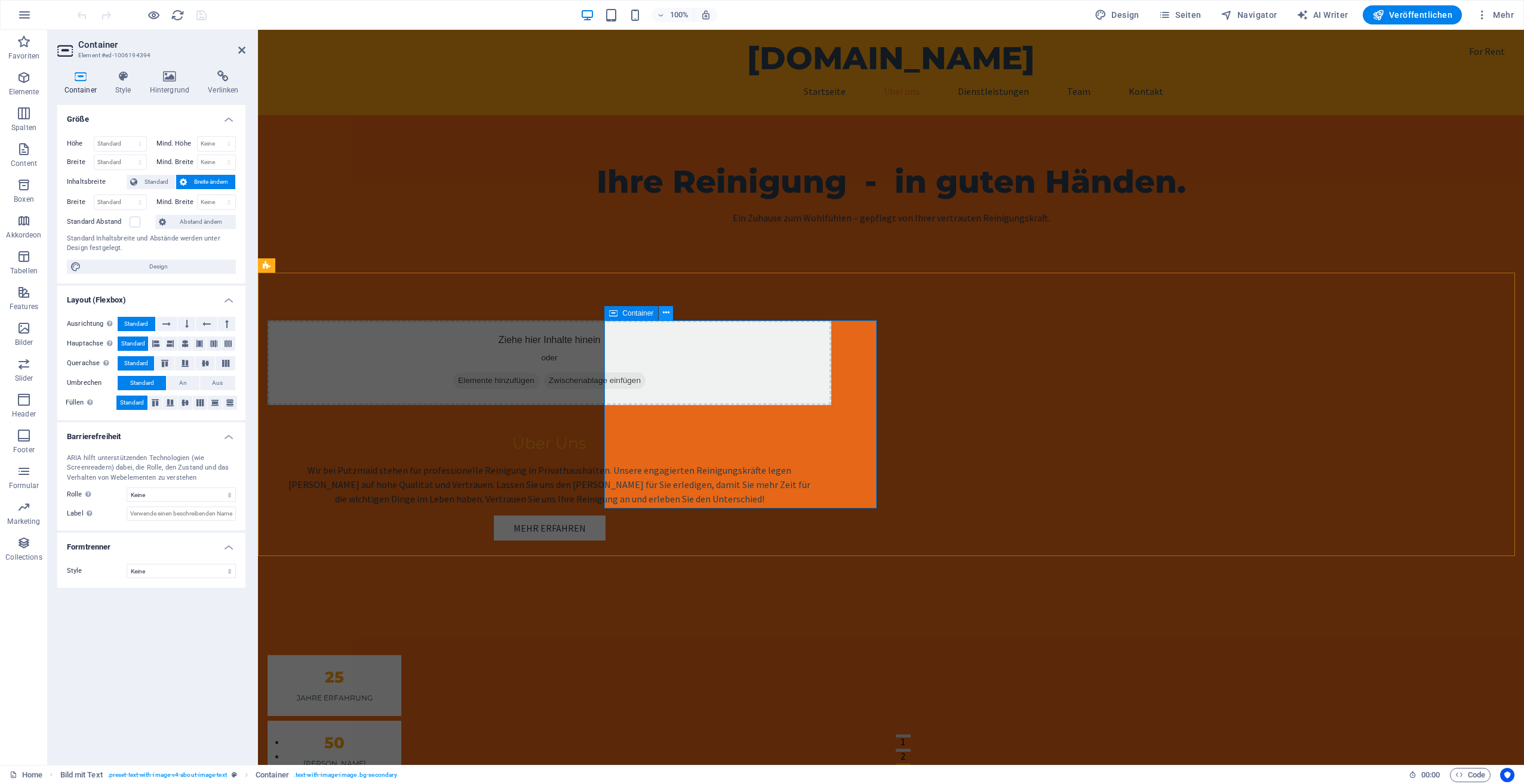
click at [668, 313] on icon at bounding box center [666, 313] width 7 height 12
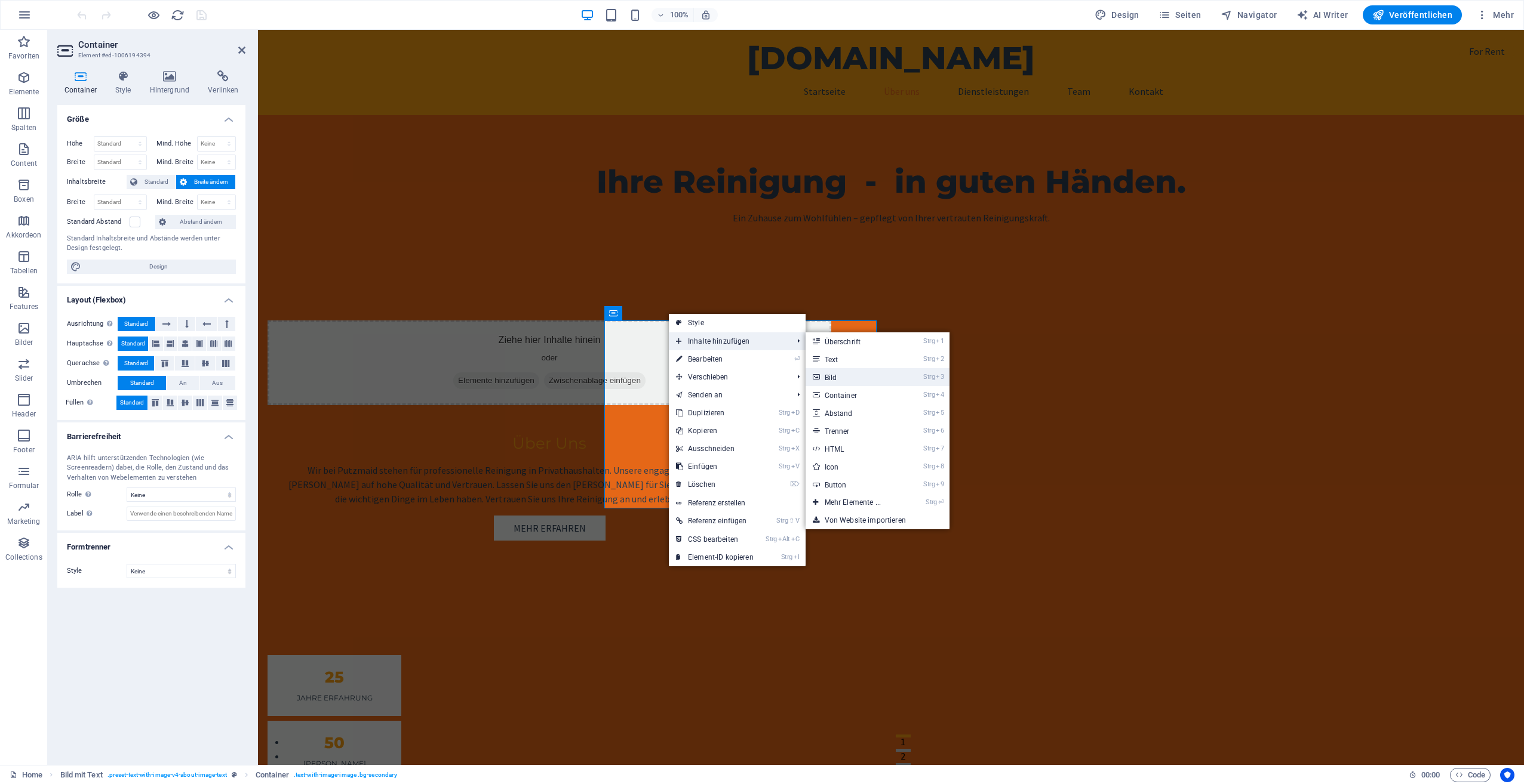
click at [853, 381] on link "Strg 3 Bild" at bounding box center [855, 377] width 99 height 18
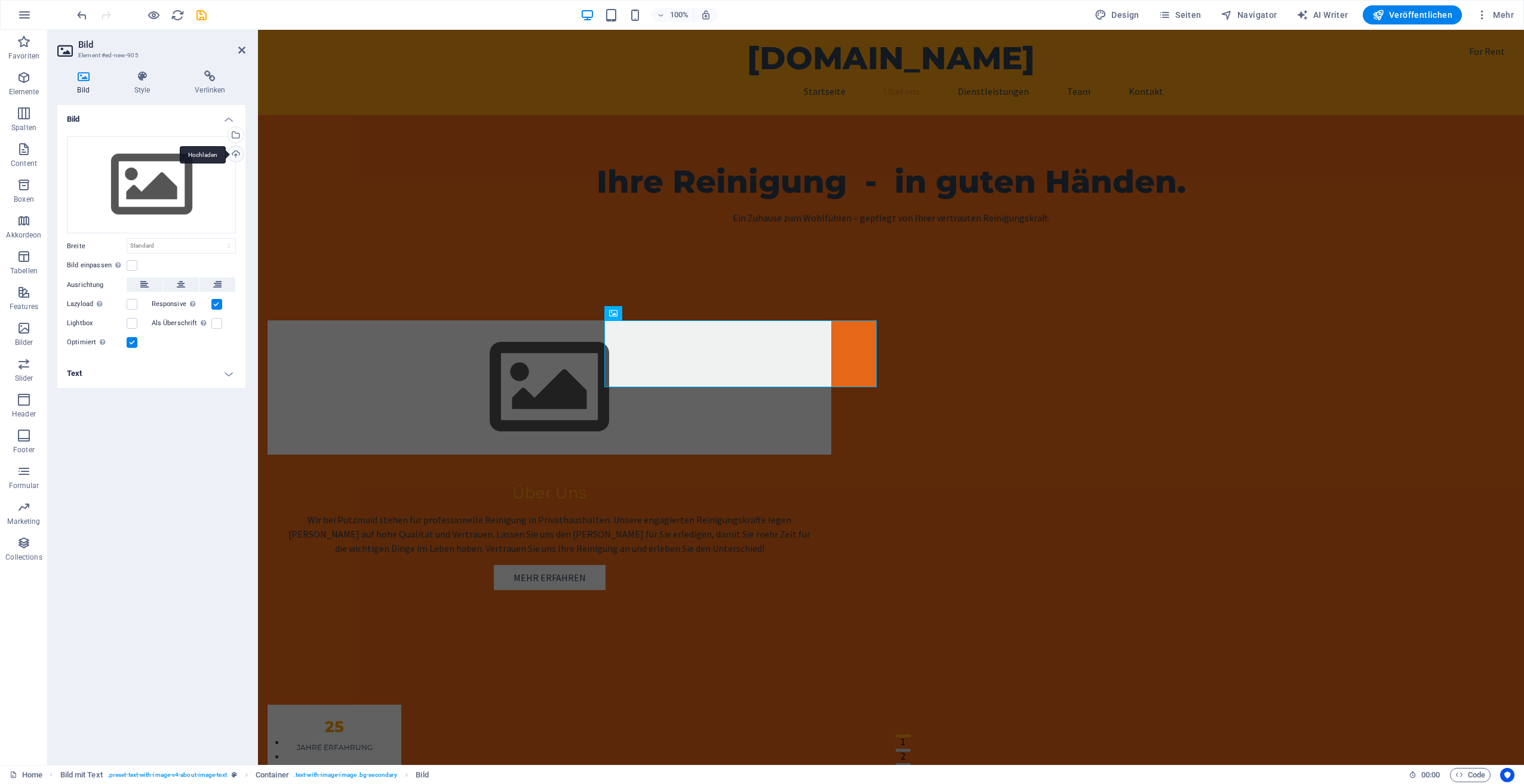
click at [234, 149] on div "Hochladen" at bounding box center [235, 155] width 18 height 18
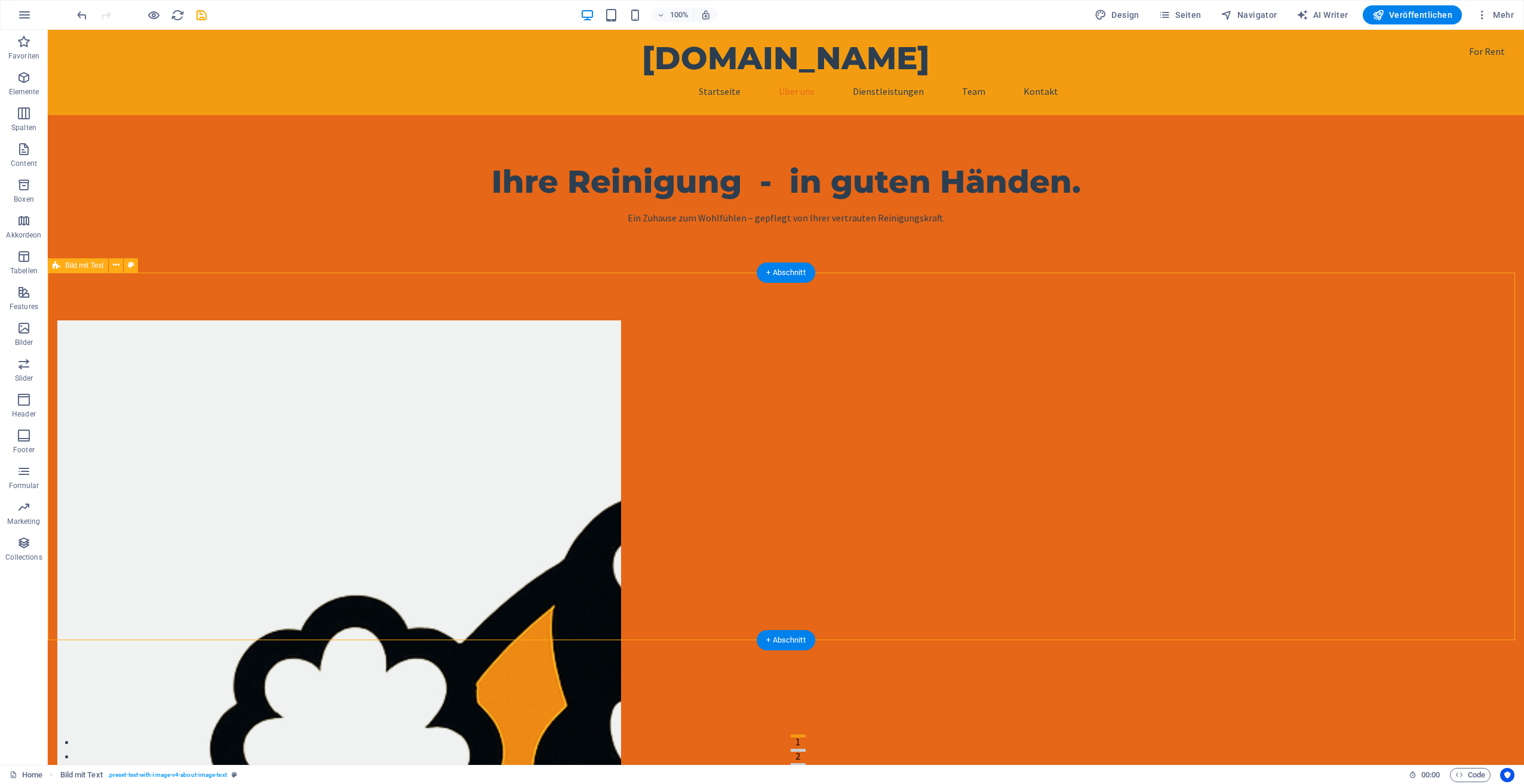
scroll to position [119, 0]
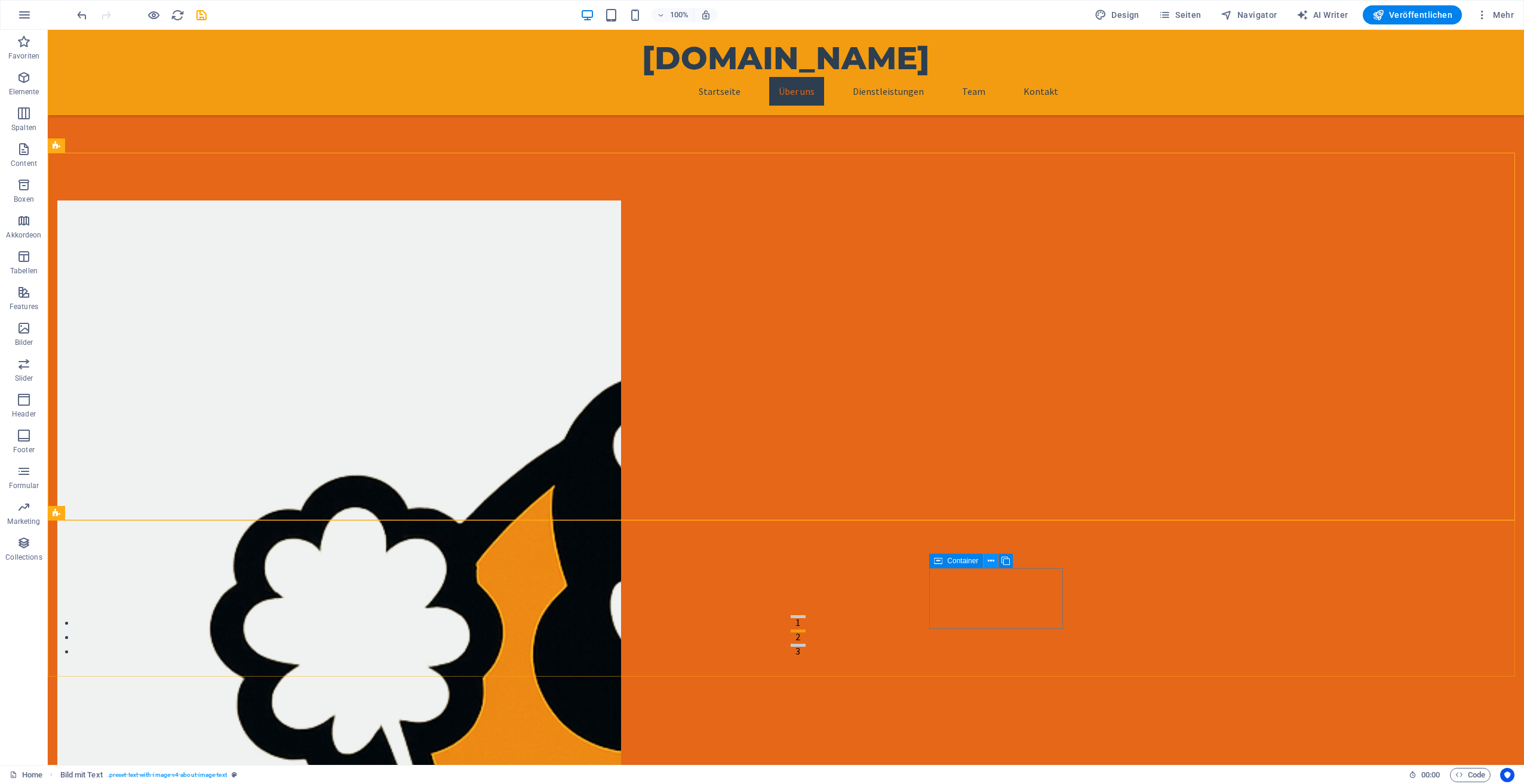
click at [992, 559] on icon at bounding box center [991, 561] width 7 height 12
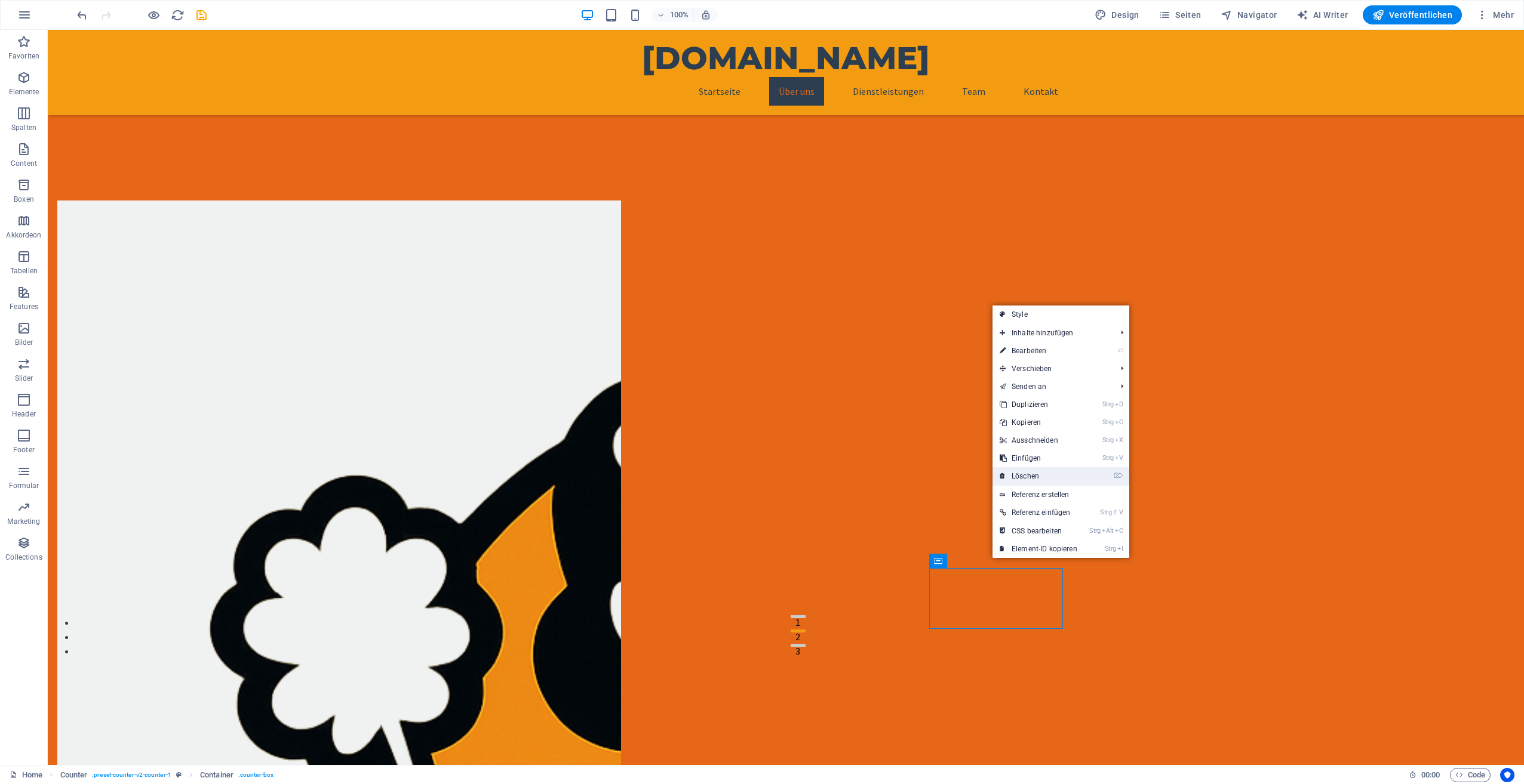
click at [1020, 478] on link "⌦ Löschen" at bounding box center [1038, 476] width 92 height 18
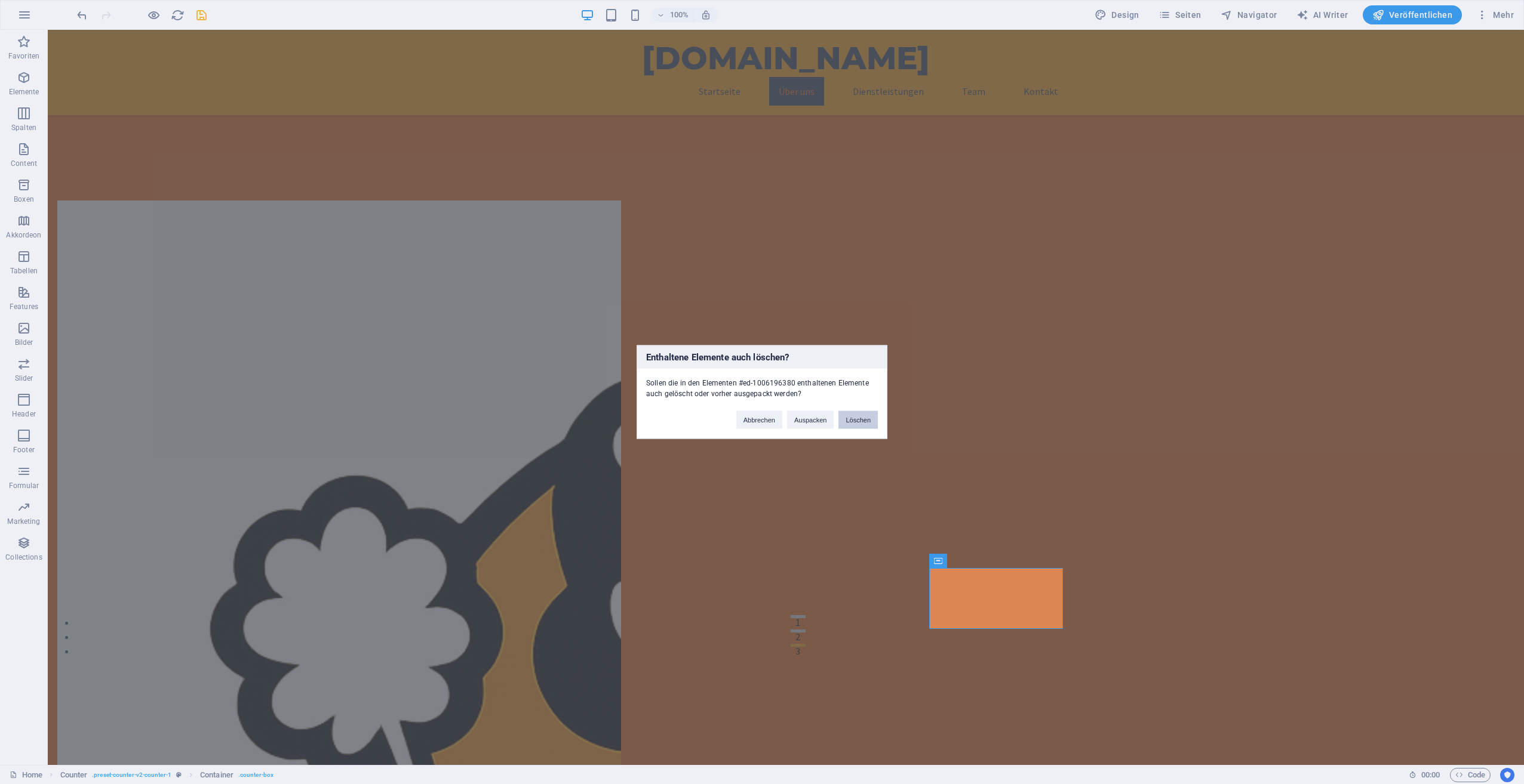
click at [860, 415] on button "Löschen" at bounding box center [857, 420] width 39 height 18
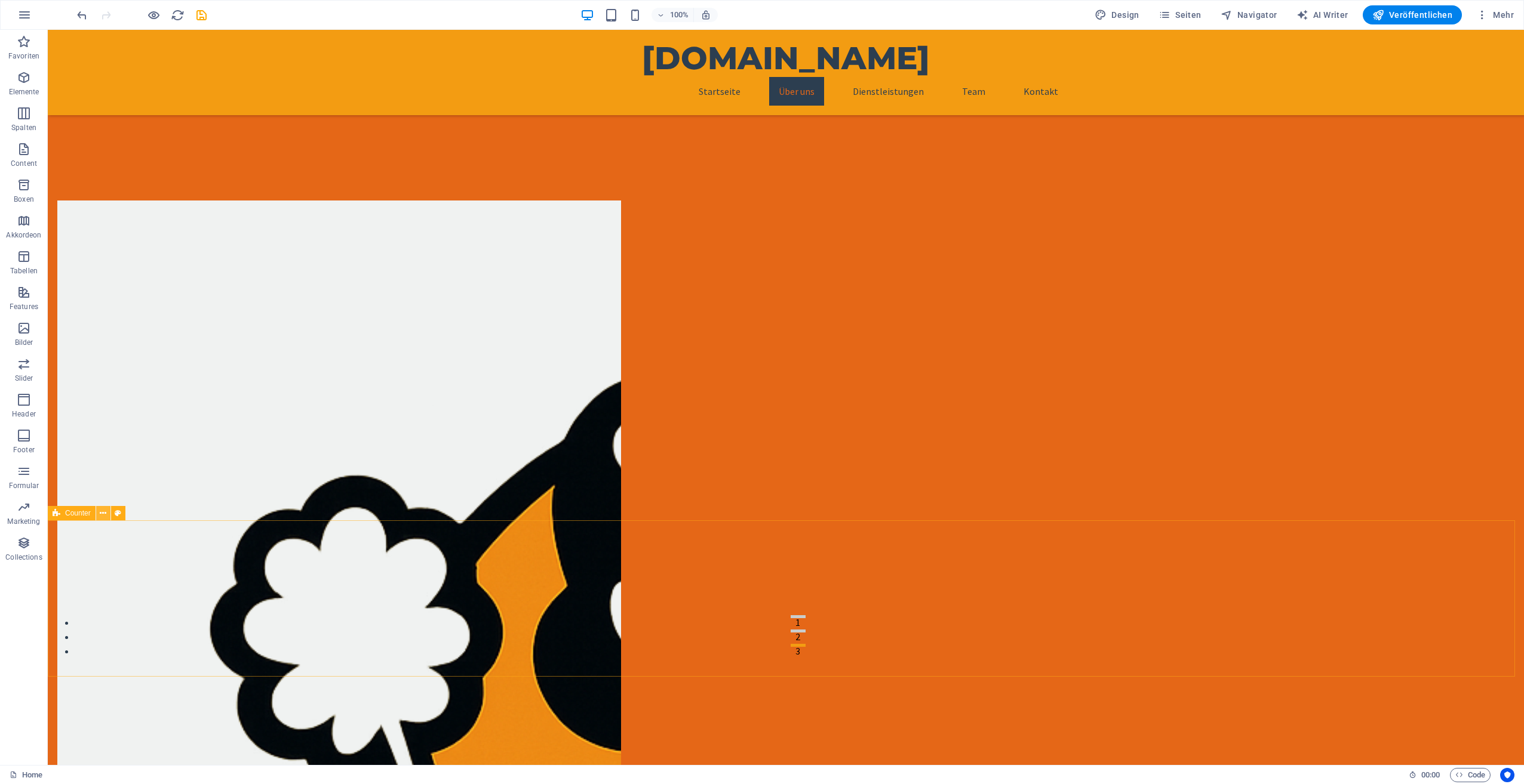
click at [101, 511] on icon at bounding box center [102, 513] width 7 height 12
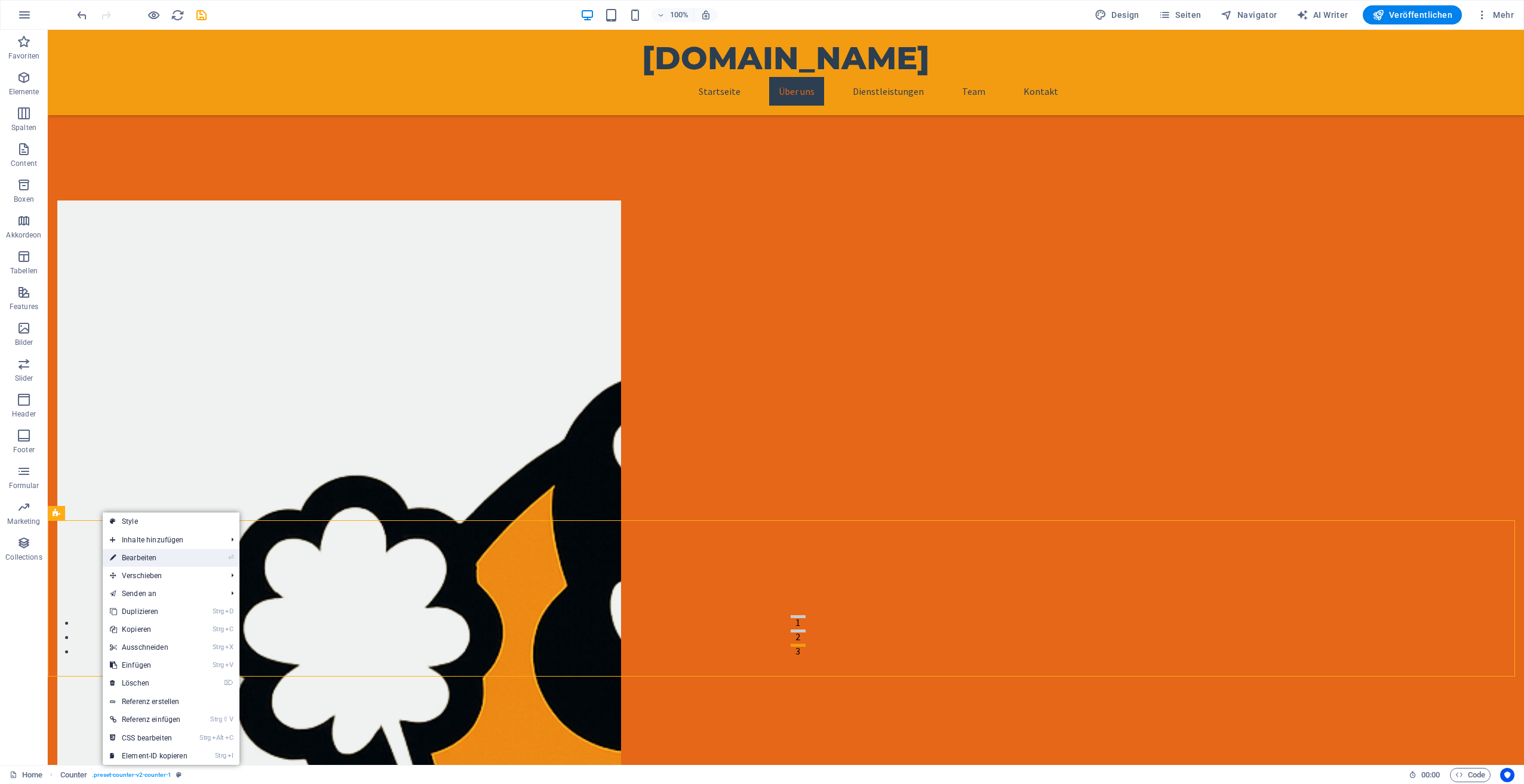
click at [154, 561] on link "⏎ Bearbeiten" at bounding box center [149, 558] width 92 height 18
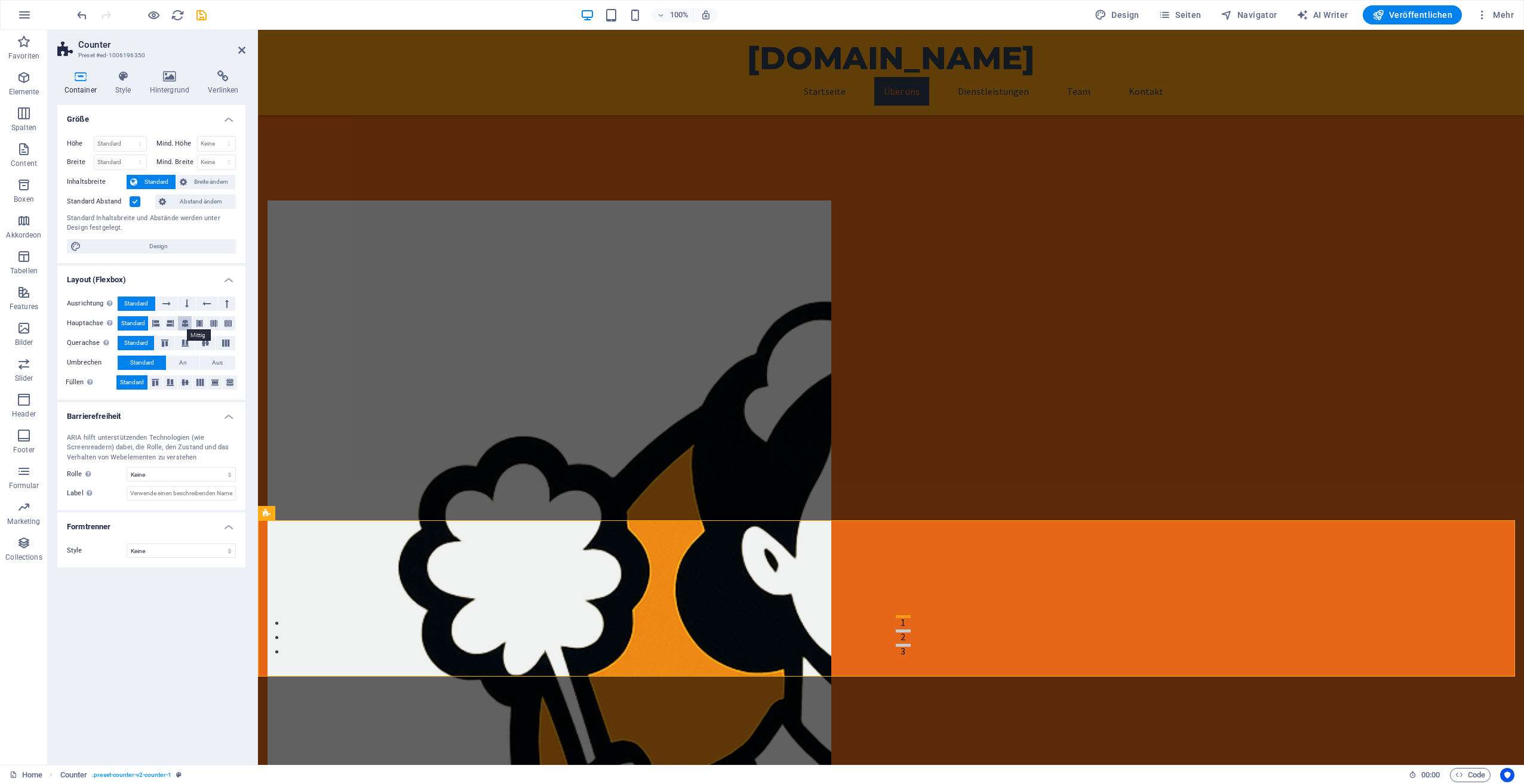
click at [181, 320] on icon at bounding box center [185, 323] width 8 height 14
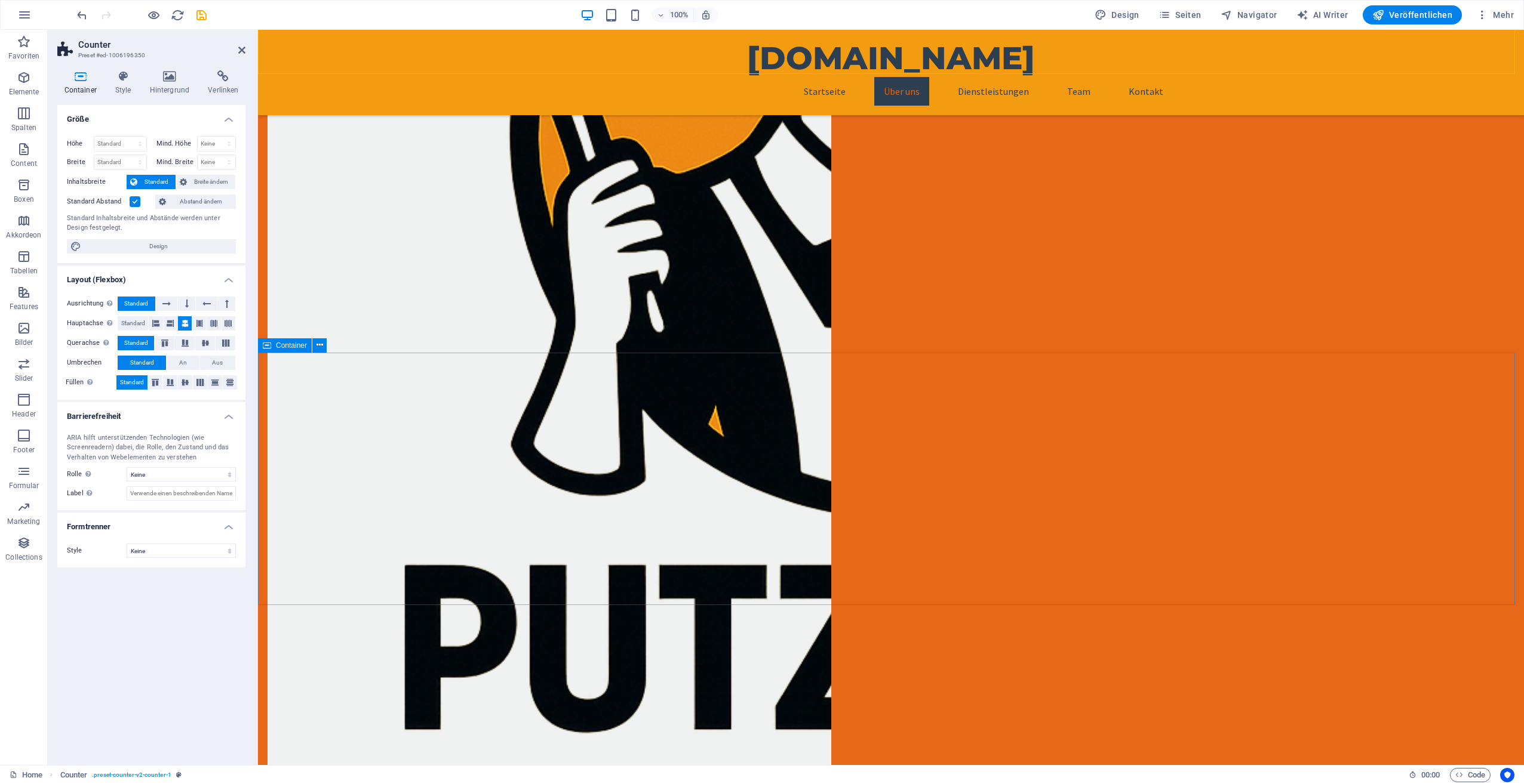
scroll to position [723, 0]
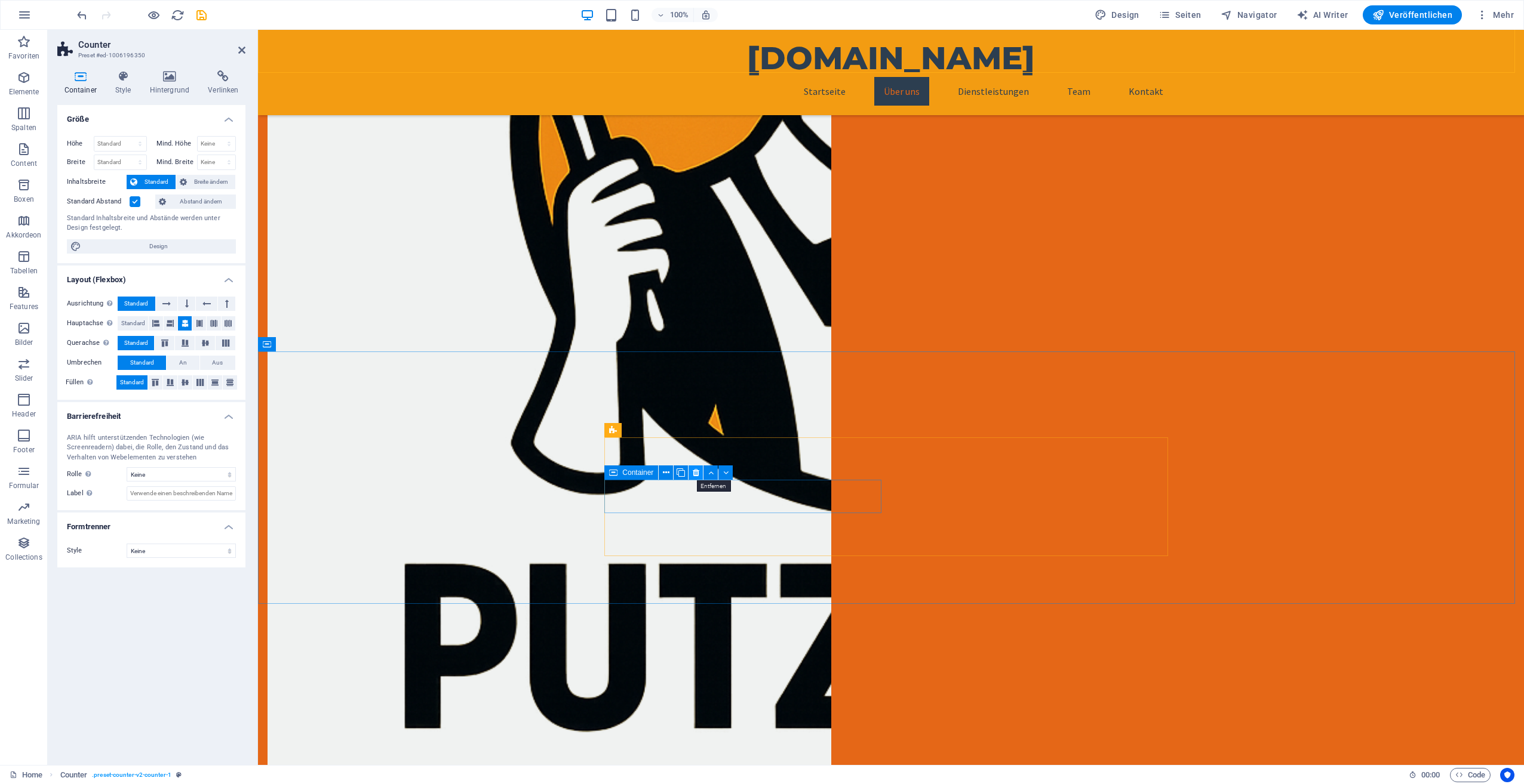
click at [693, 471] on icon at bounding box center [696, 472] width 7 height 12
click at [693, 469] on icon at bounding box center [696, 472] width 7 height 12
click at [694, 471] on icon at bounding box center [696, 472] width 7 height 12
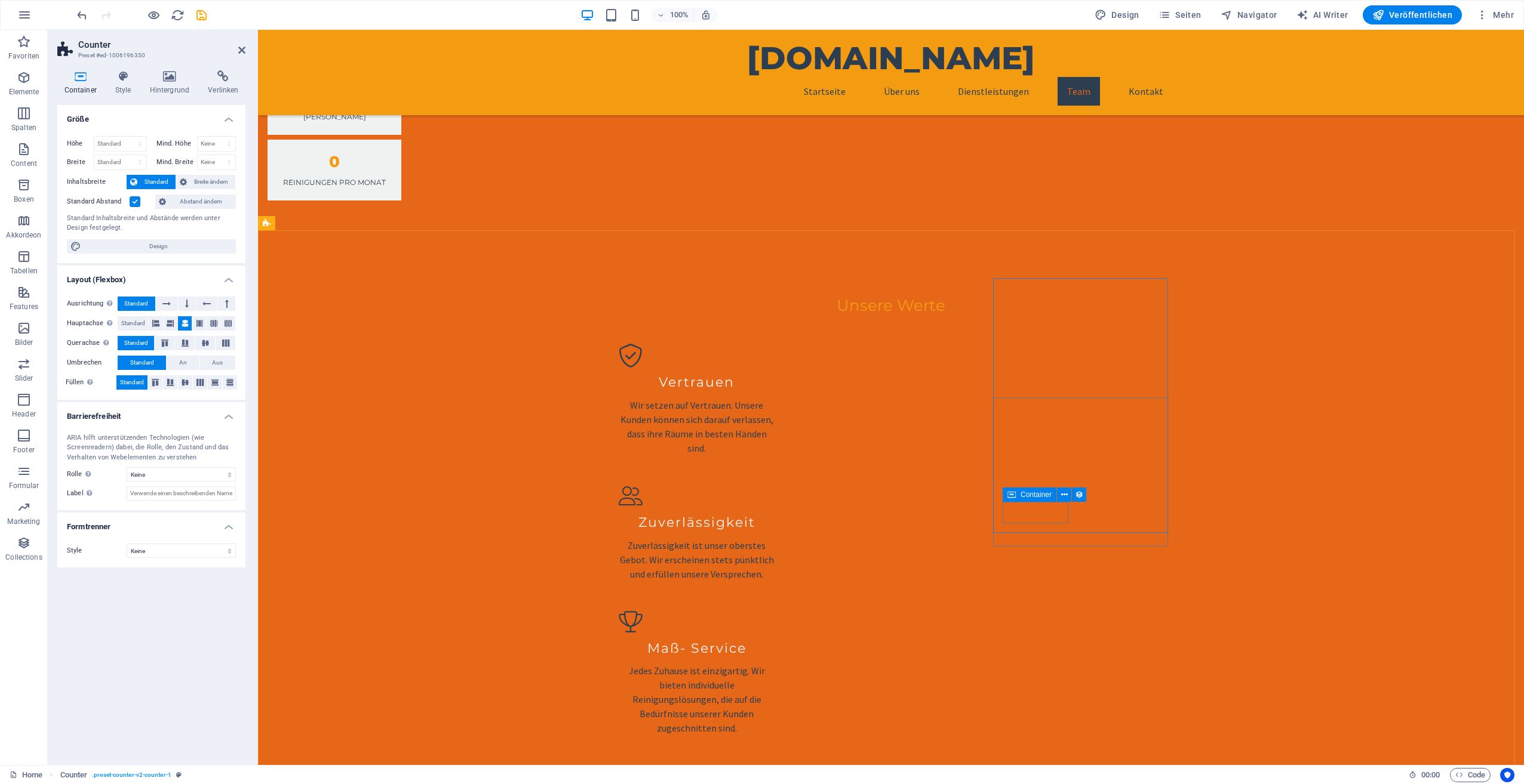
scroll to position [1976, 0]
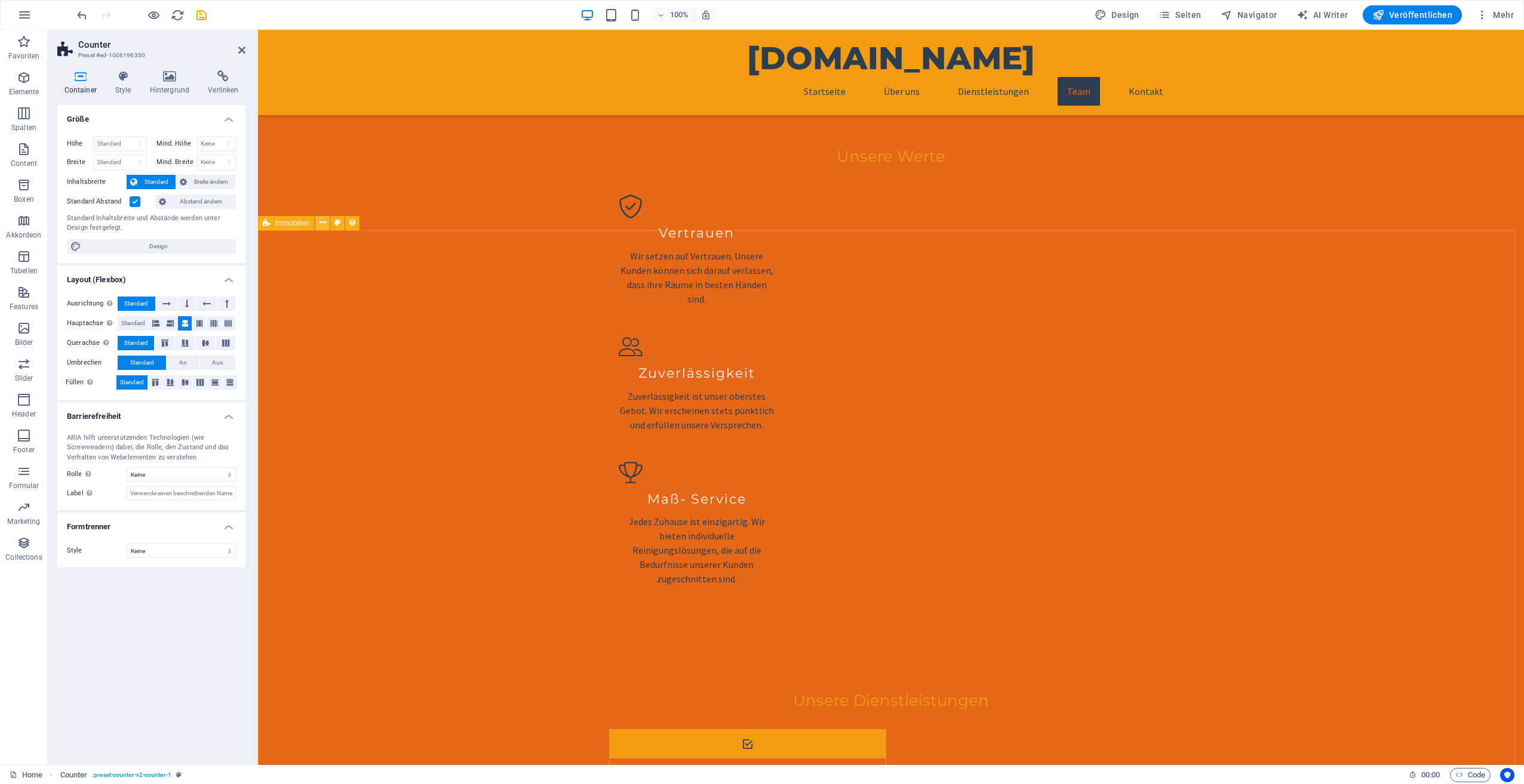
click at [320, 222] on icon at bounding box center [323, 222] width 7 height 12
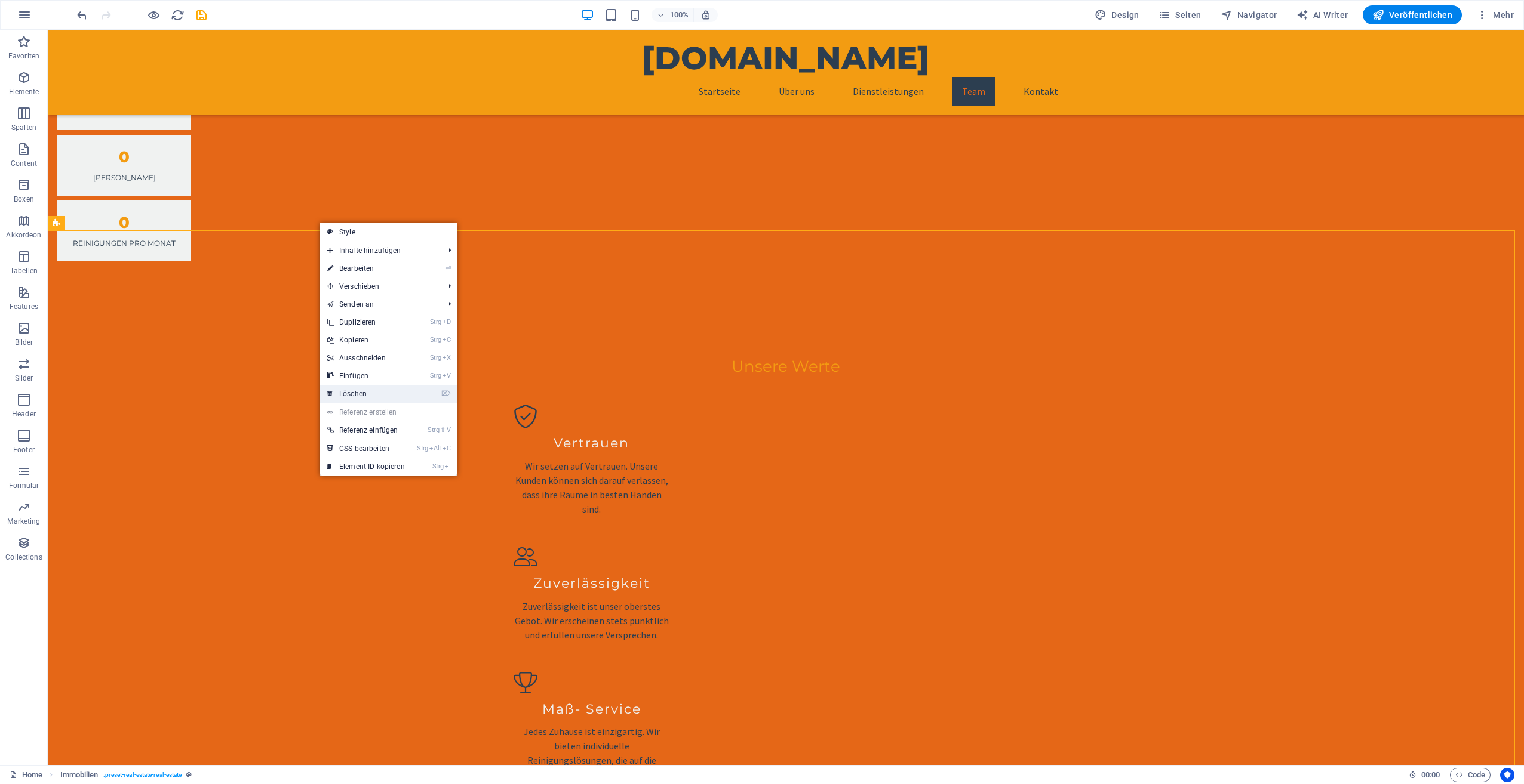
click at [345, 391] on link "⌦ Löschen" at bounding box center [365, 394] width 92 height 18
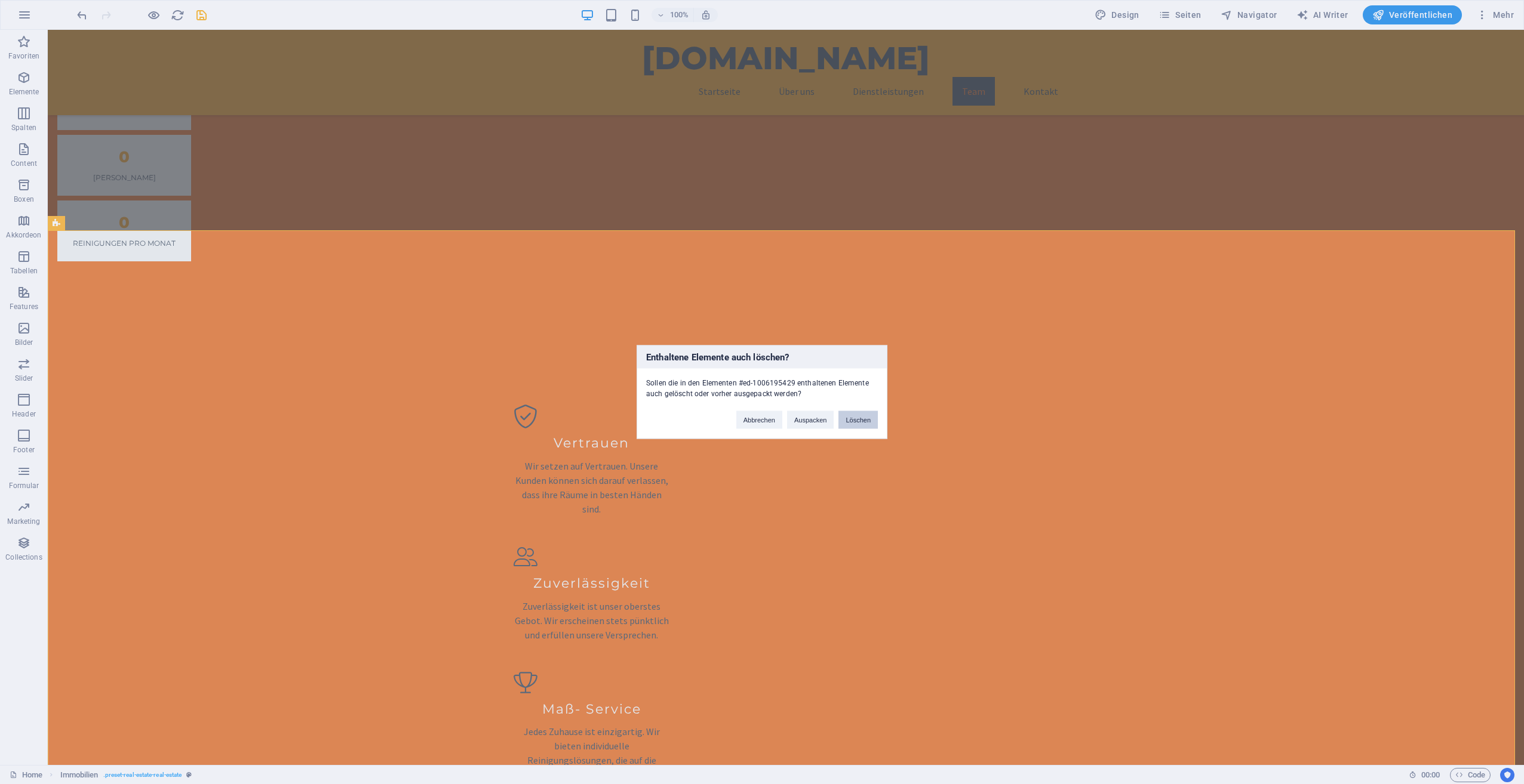
click at [850, 412] on button "Löschen" at bounding box center [857, 420] width 39 height 18
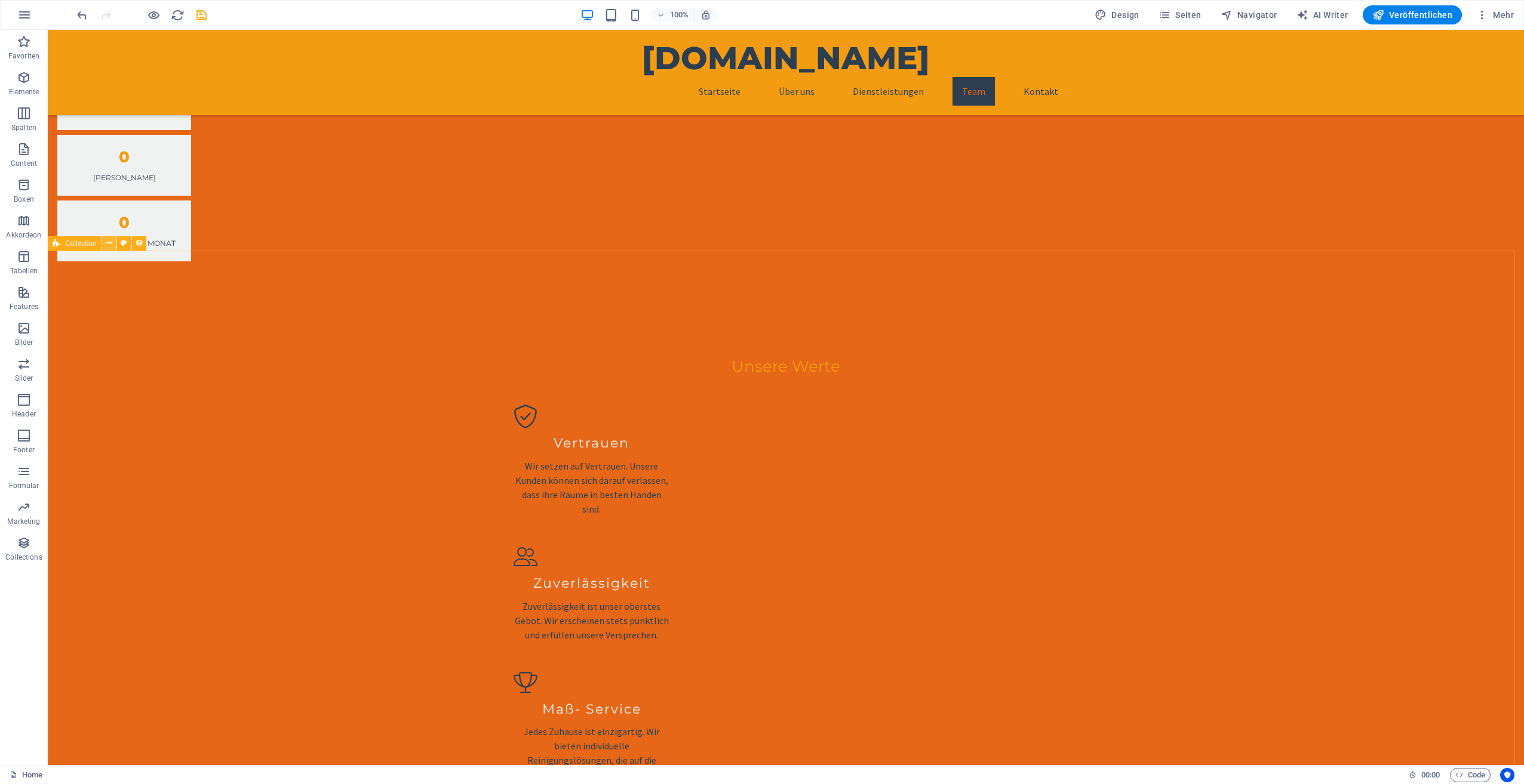
click at [110, 245] on icon at bounding box center [109, 242] width 7 height 12
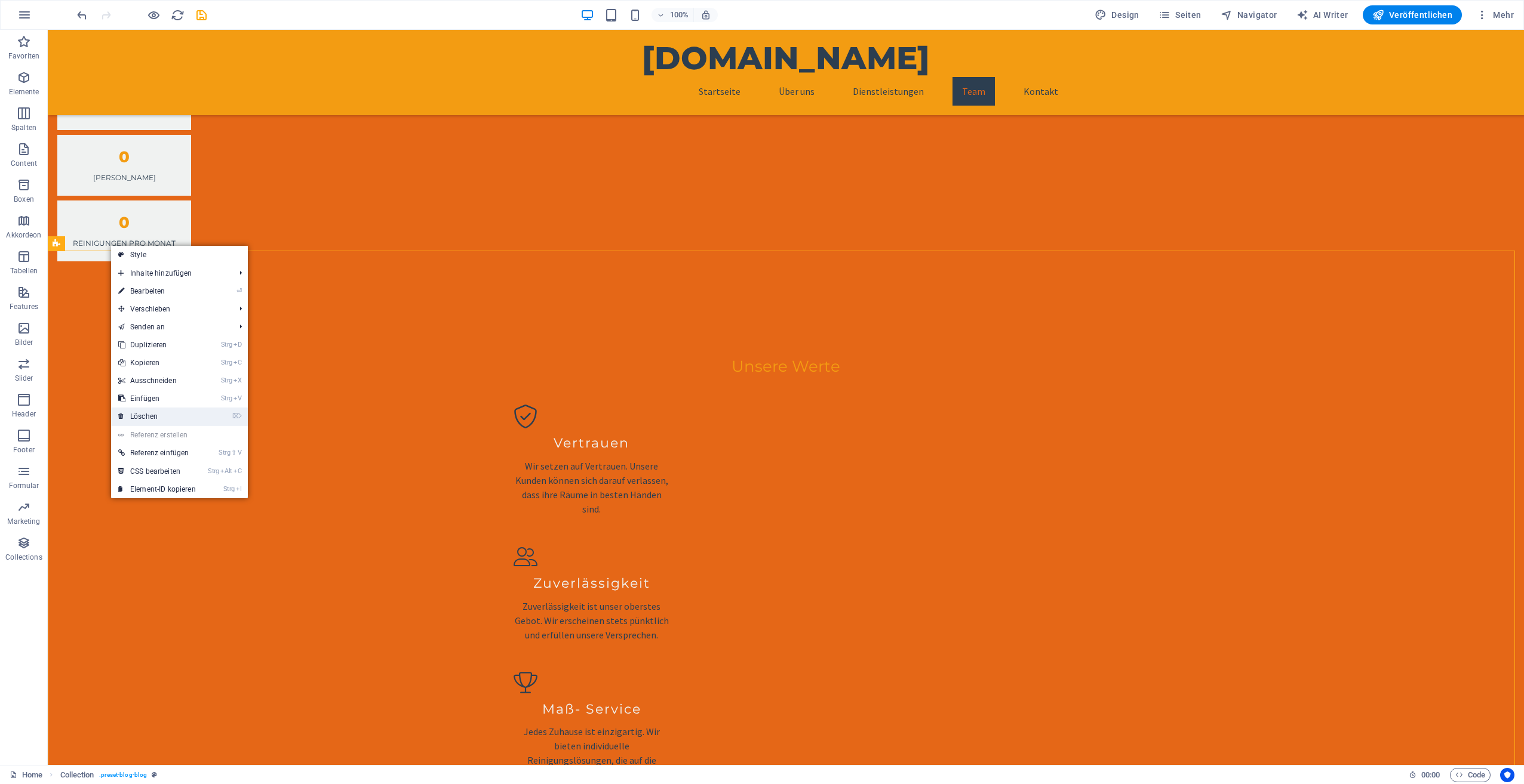
click at [163, 409] on link "⌦ Löschen" at bounding box center [157, 416] width 92 height 18
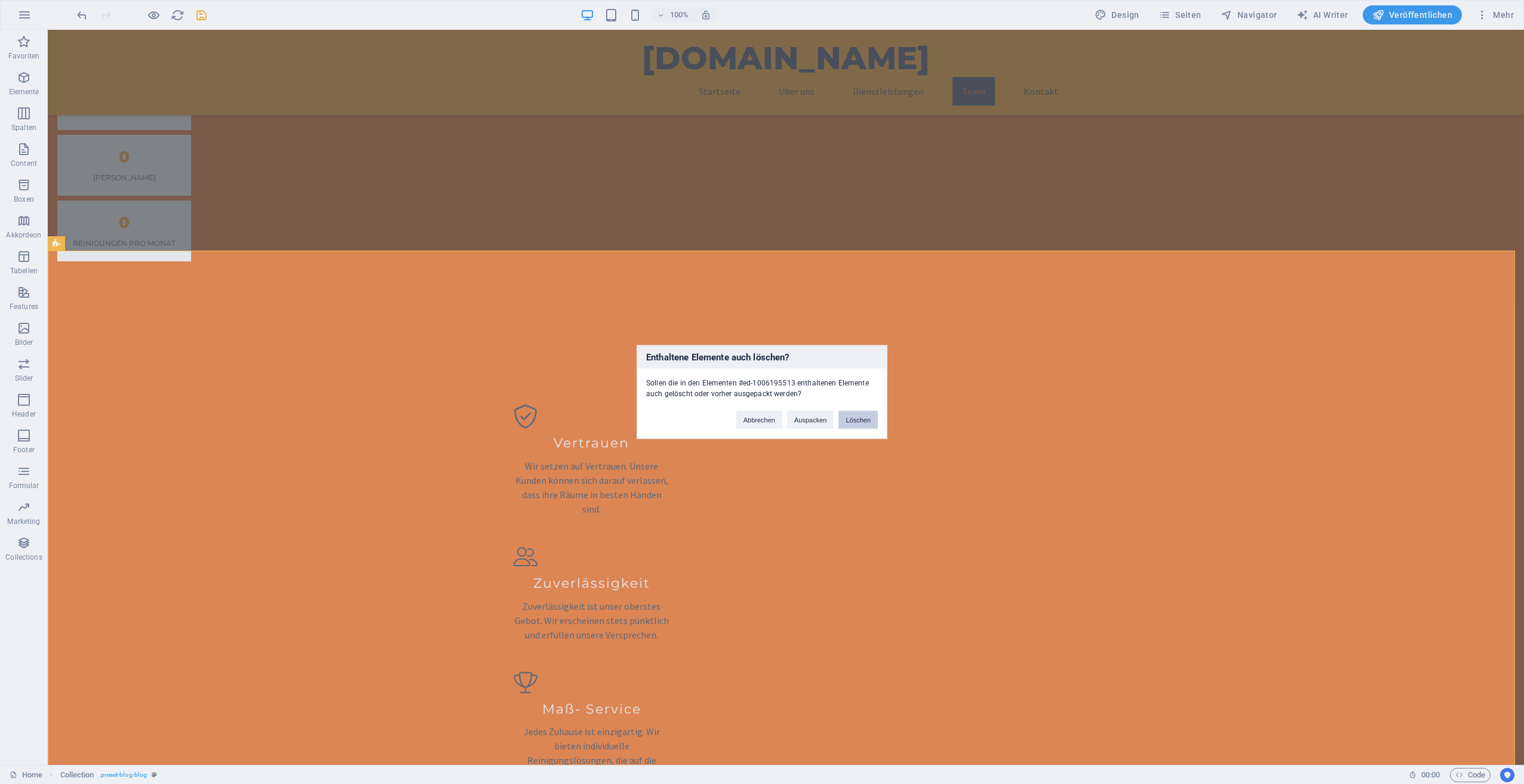
click at [853, 418] on button "Löschen" at bounding box center [857, 420] width 39 height 18
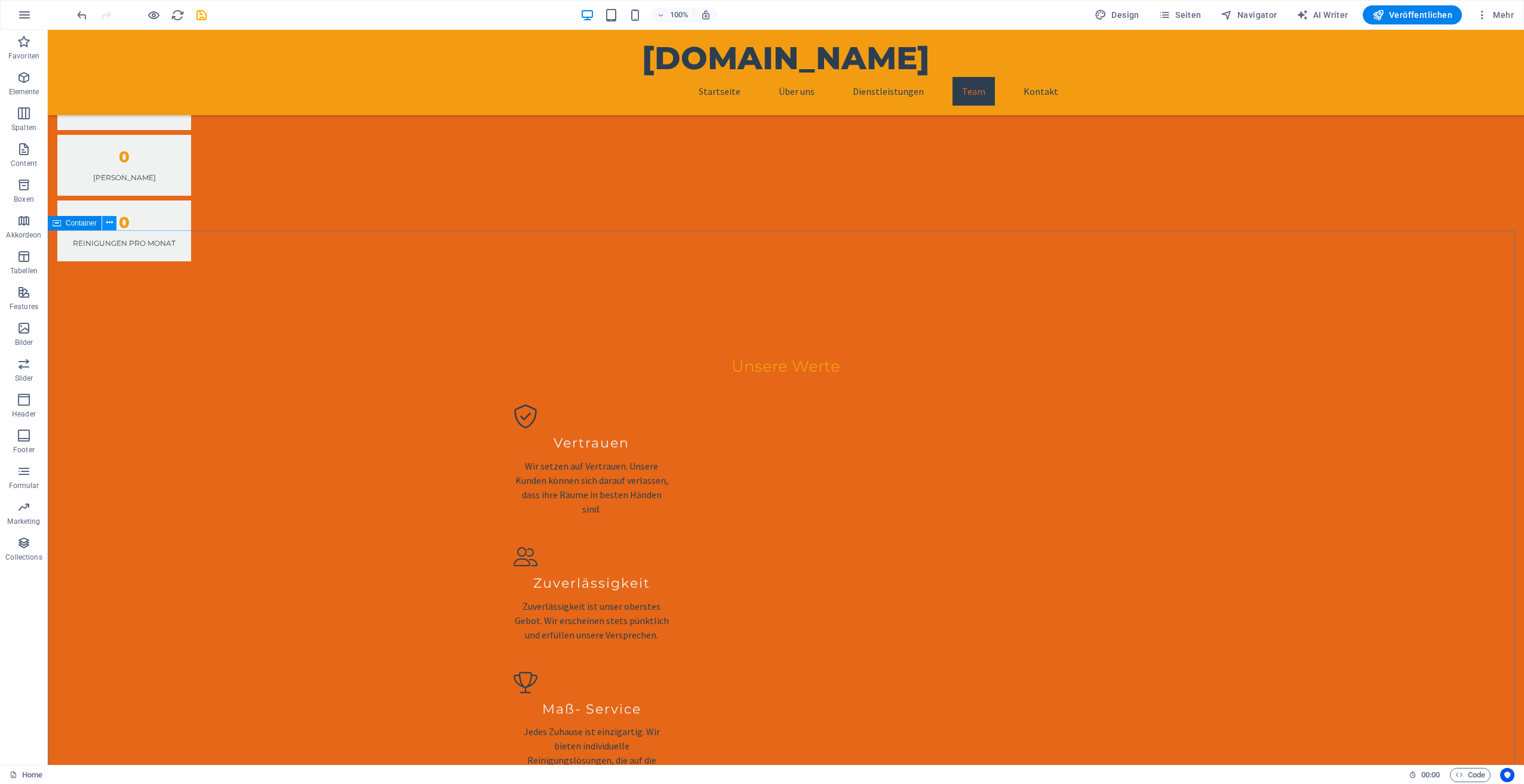
click at [106, 224] on icon at bounding box center [109, 222] width 7 height 12
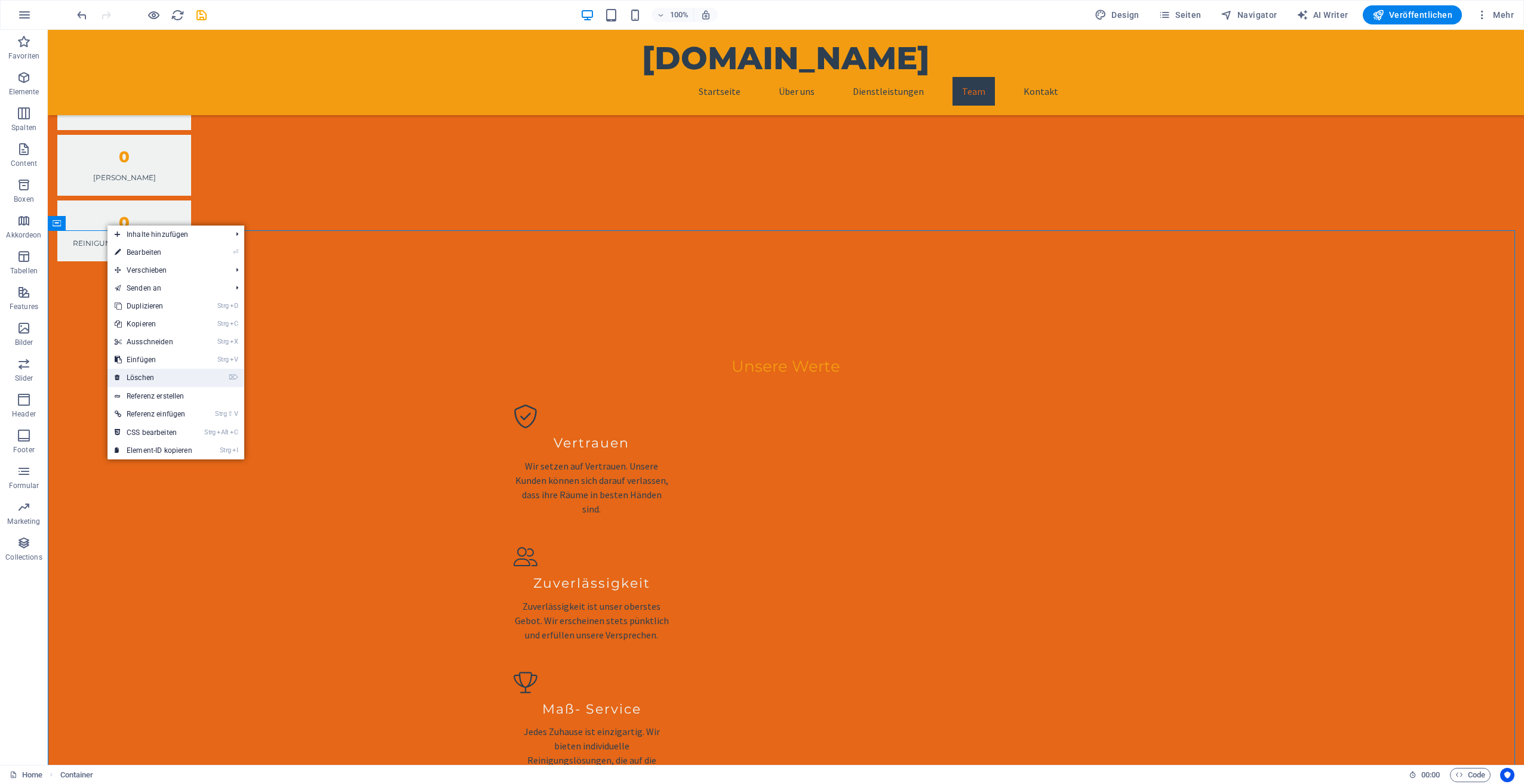
click at [148, 376] on link "⌦ Löschen" at bounding box center [154, 378] width 92 height 18
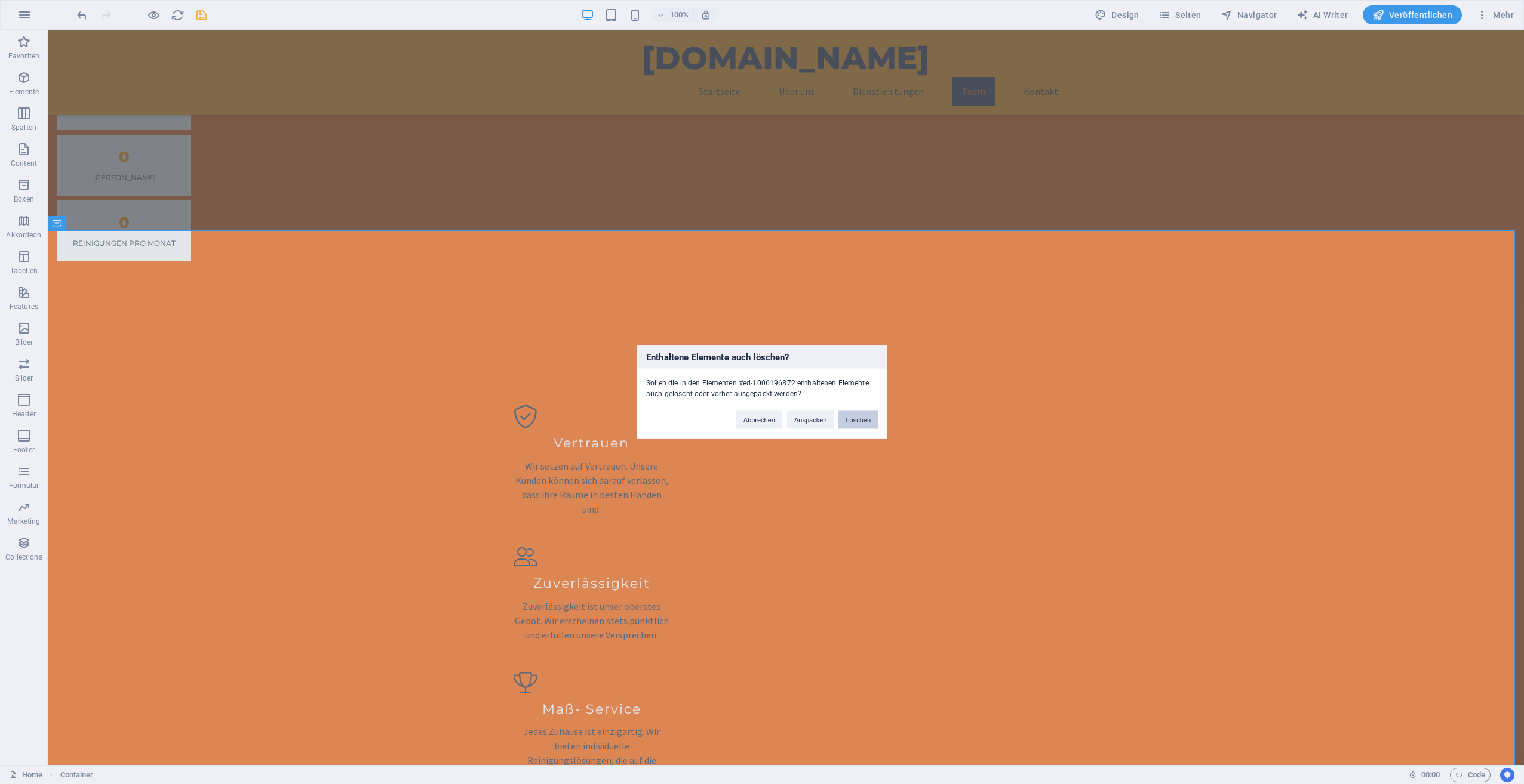
click at [855, 418] on button "Löschen" at bounding box center [857, 420] width 39 height 18
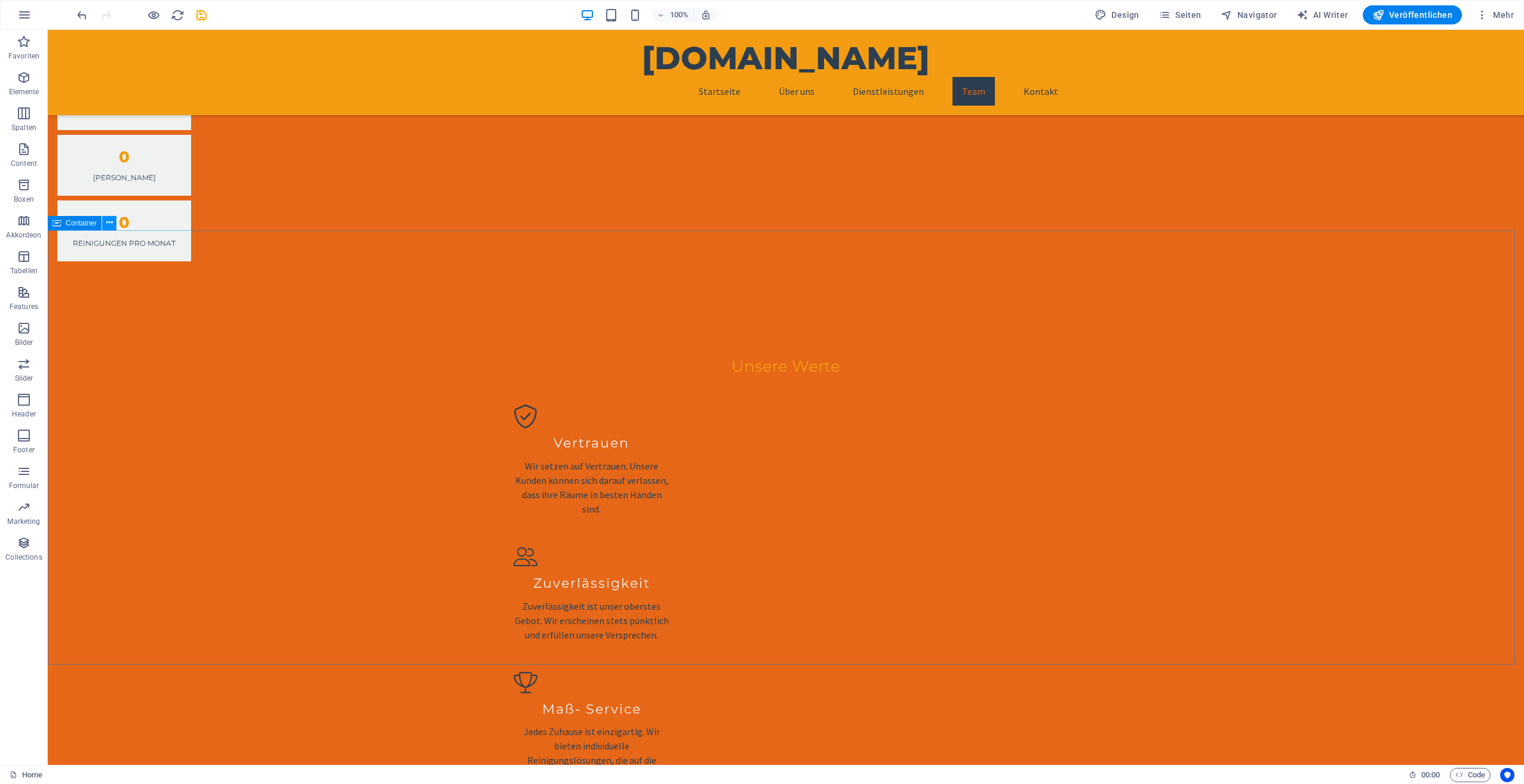
click at [108, 226] on icon at bounding box center [109, 222] width 7 height 12
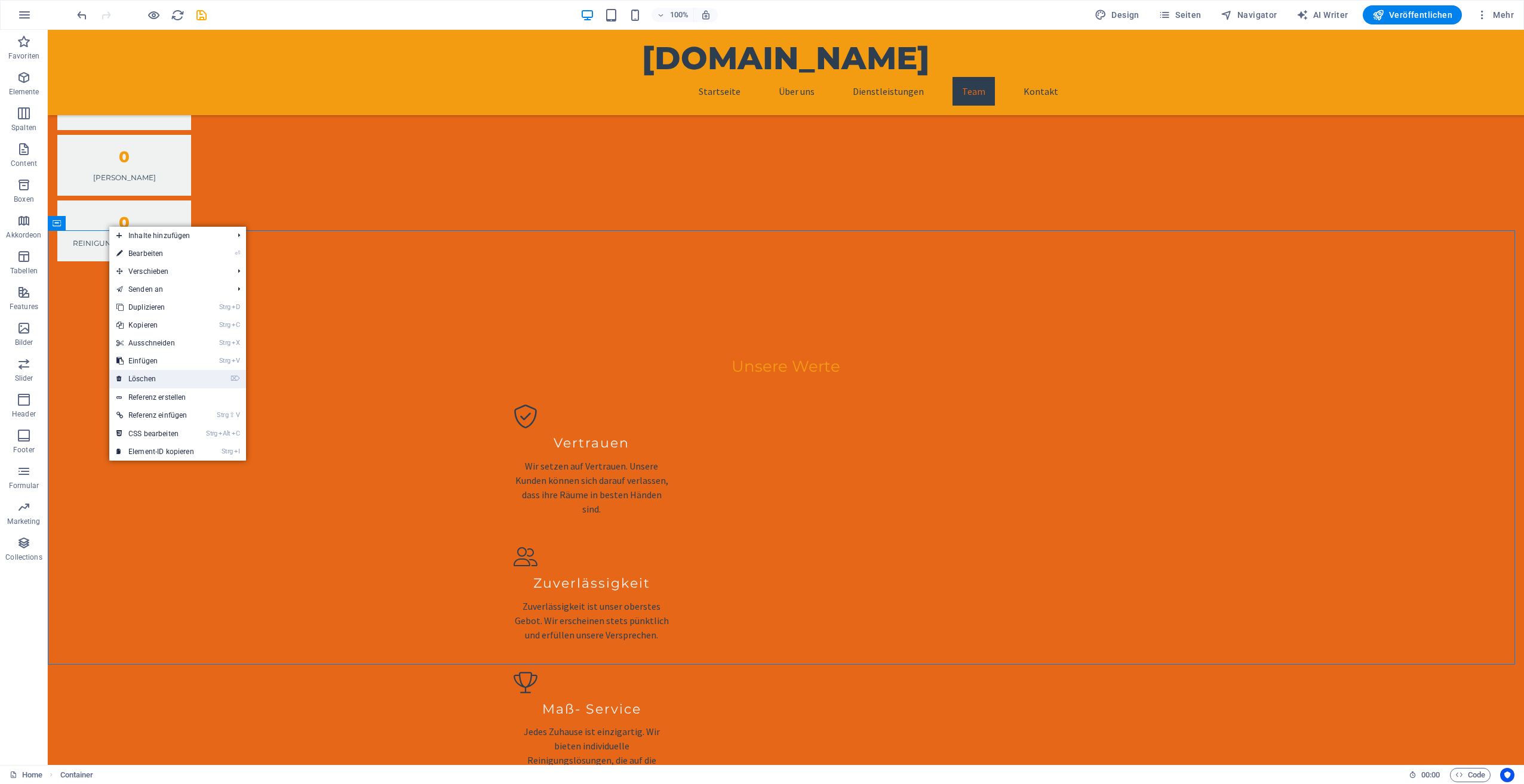
click at [162, 375] on link "⌦ Löschen" at bounding box center [156, 379] width 92 height 18
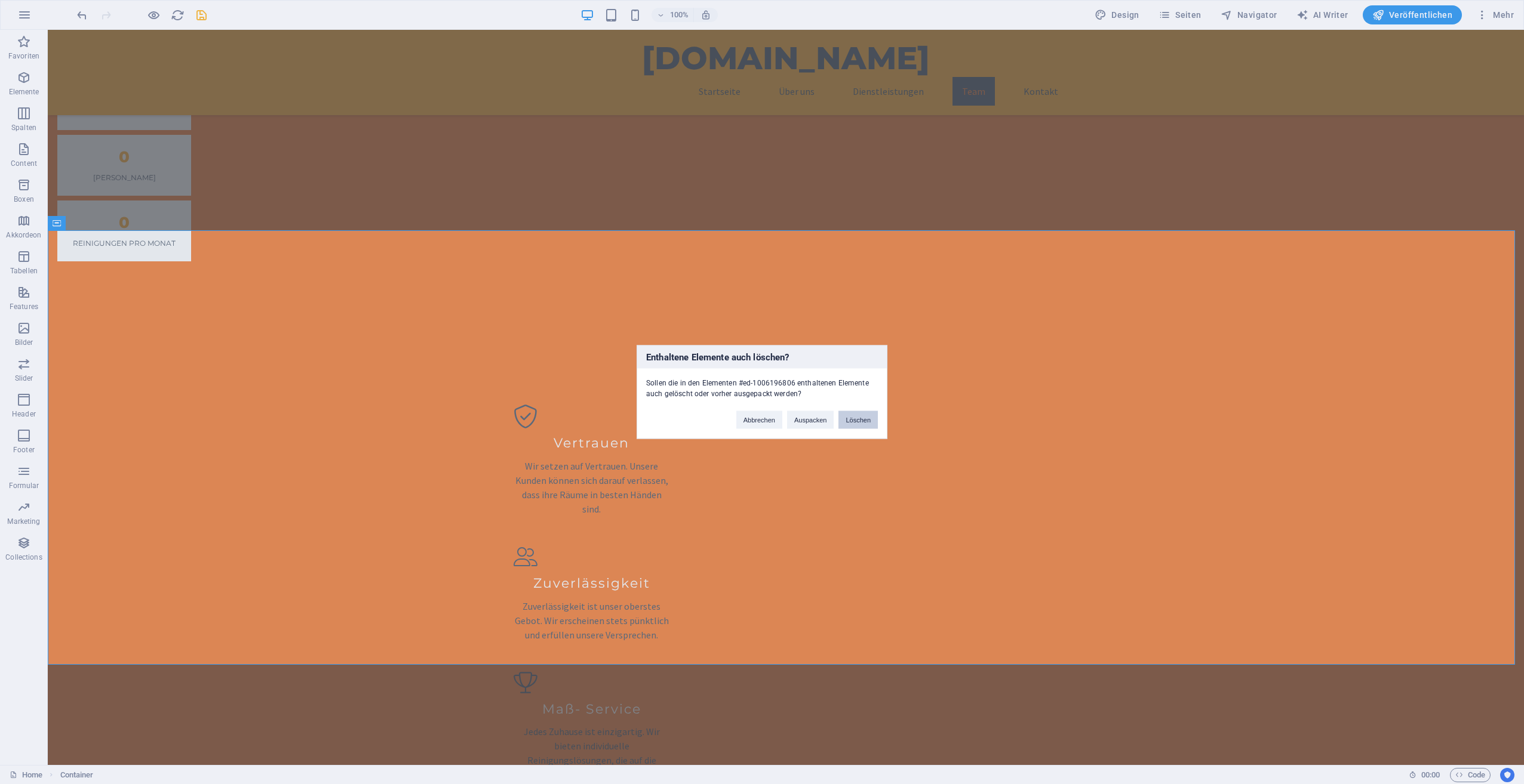
click at [856, 420] on button "Löschen" at bounding box center [857, 420] width 39 height 18
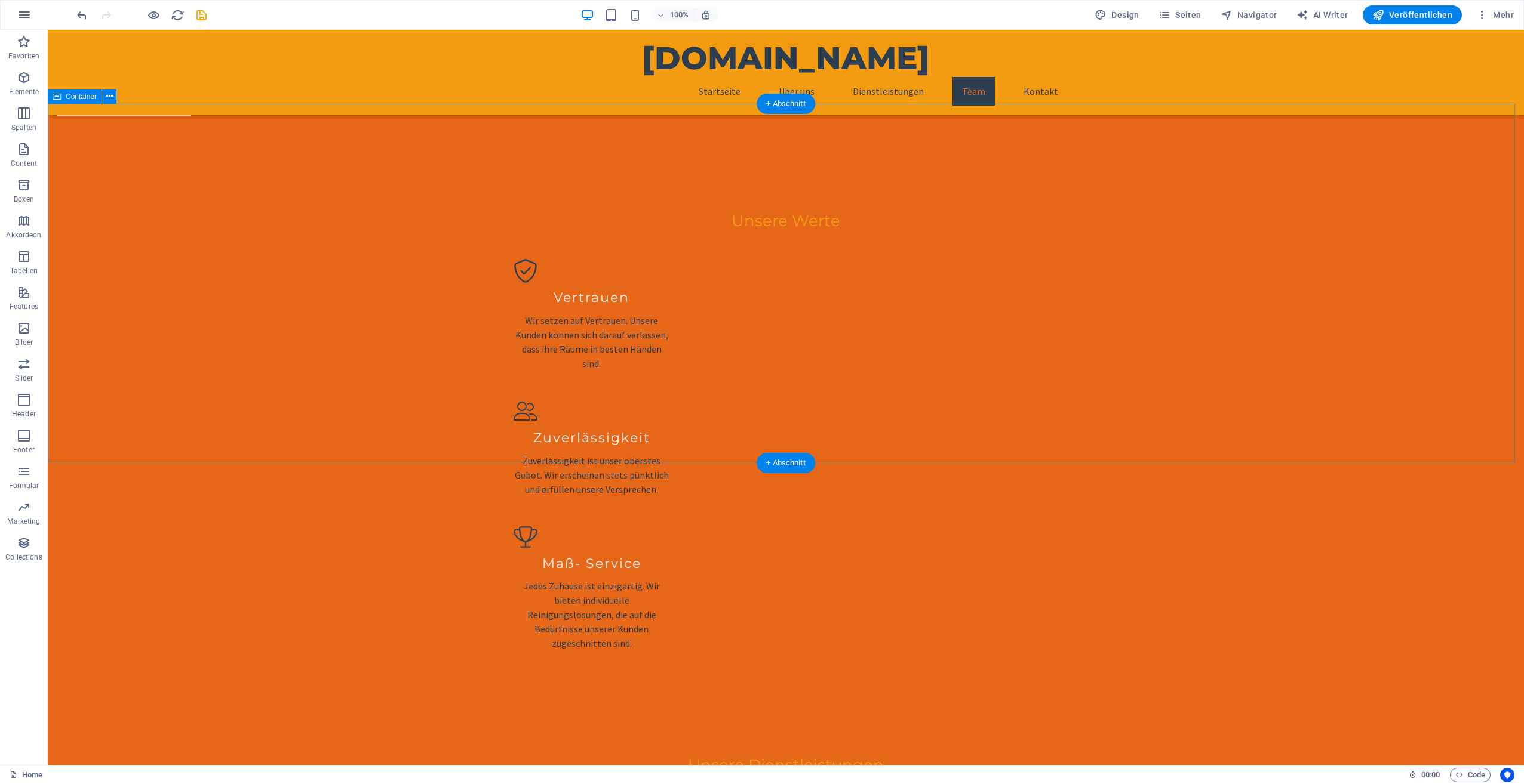
scroll to position [2123, 0]
click at [1437, 13] on span "Veröffentlichen" at bounding box center [1412, 14] width 80 height 12
checkbox input "false"
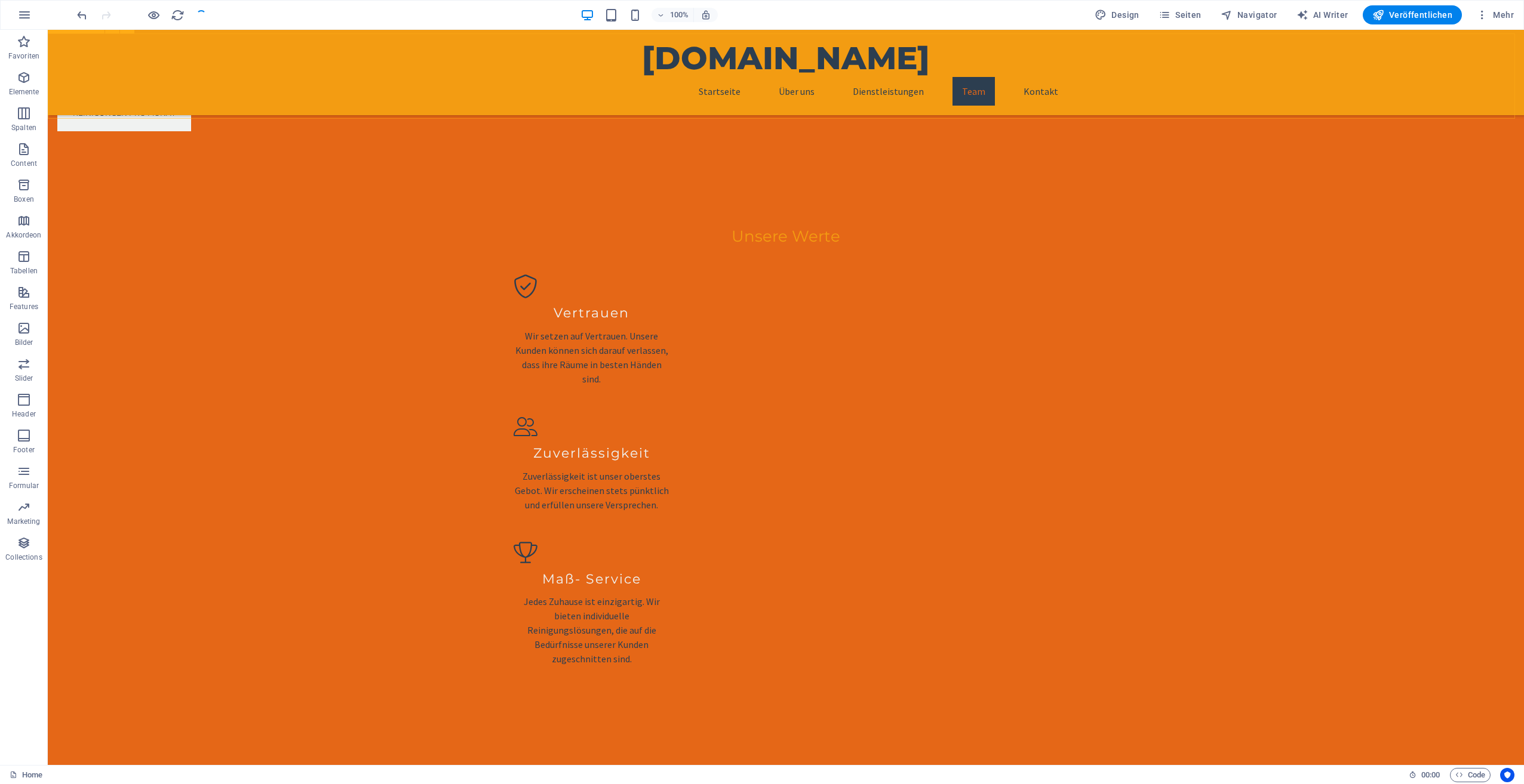
scroll to position [2103, 0]
